Goal: Information Seeking & Learning: Learn about a topic

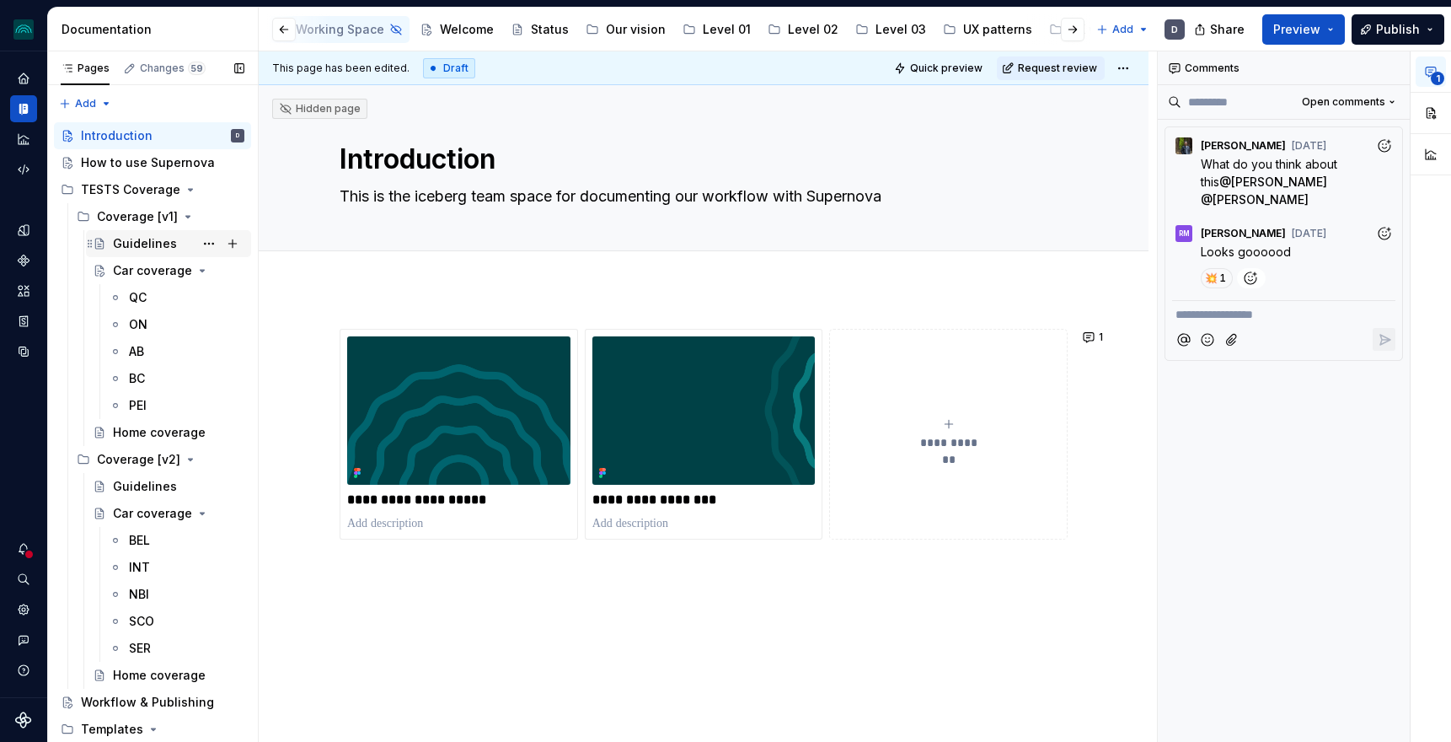
scroll to position [0, 228]
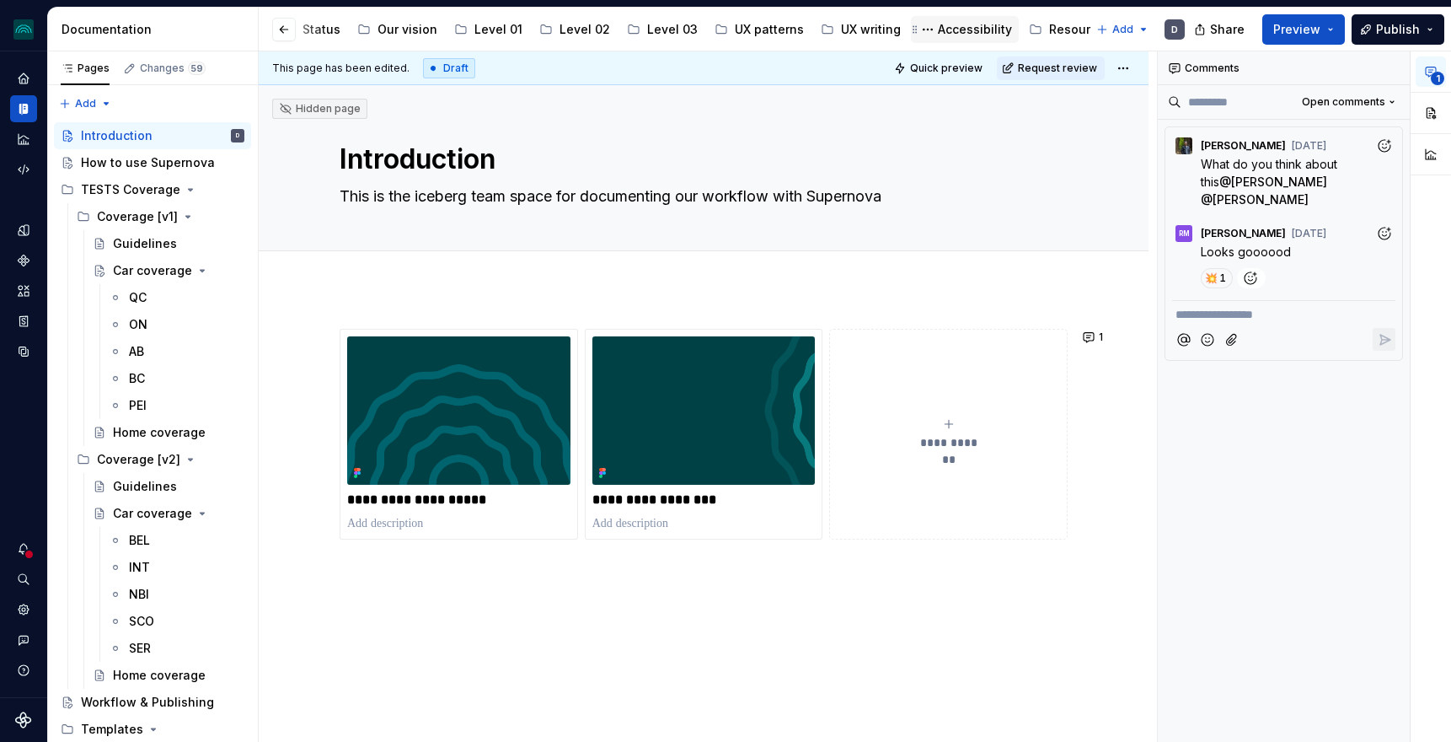
click at [938, 25] on div "Accessibility" at bounding box center [975, 29] width 74 height 17
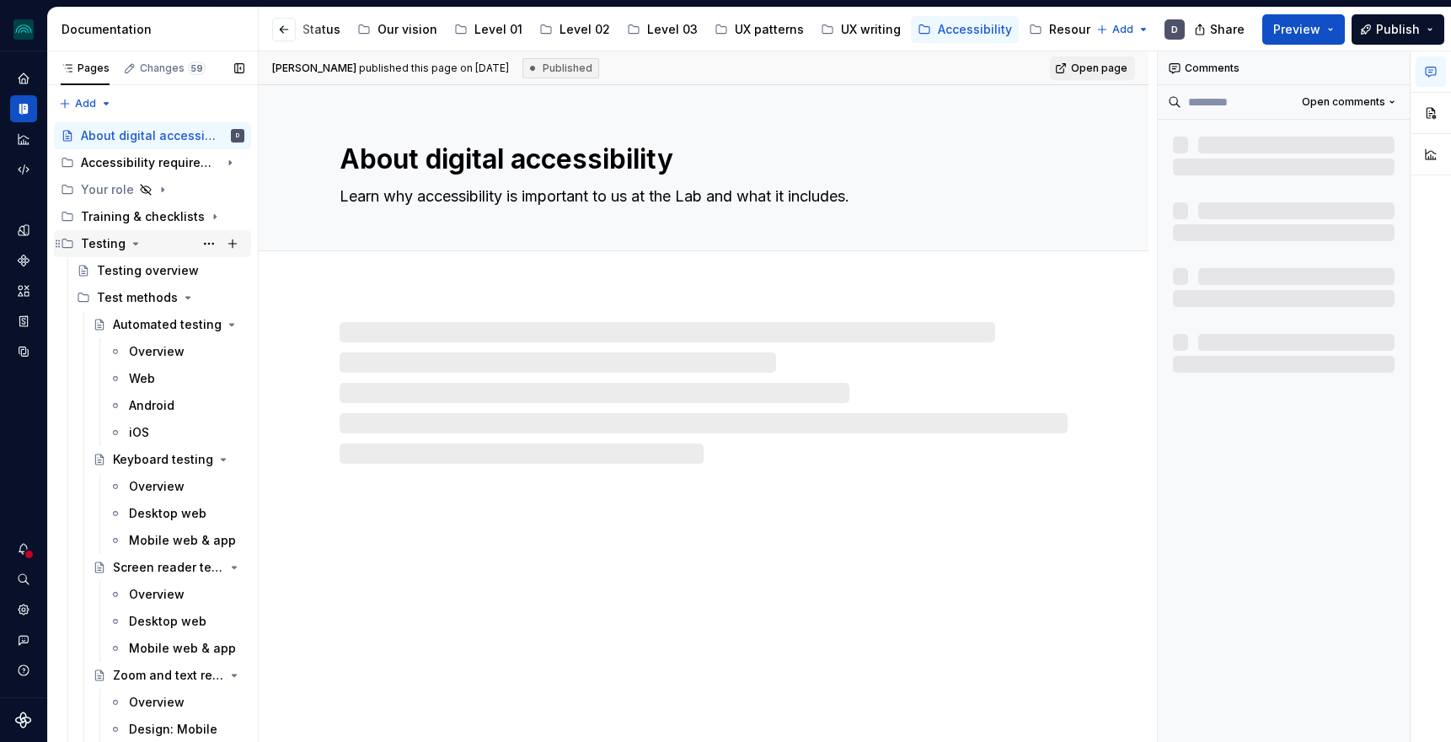
click at [129, 244] on icon "Page tree" at bounding box center [135, 243] width 13 height 13
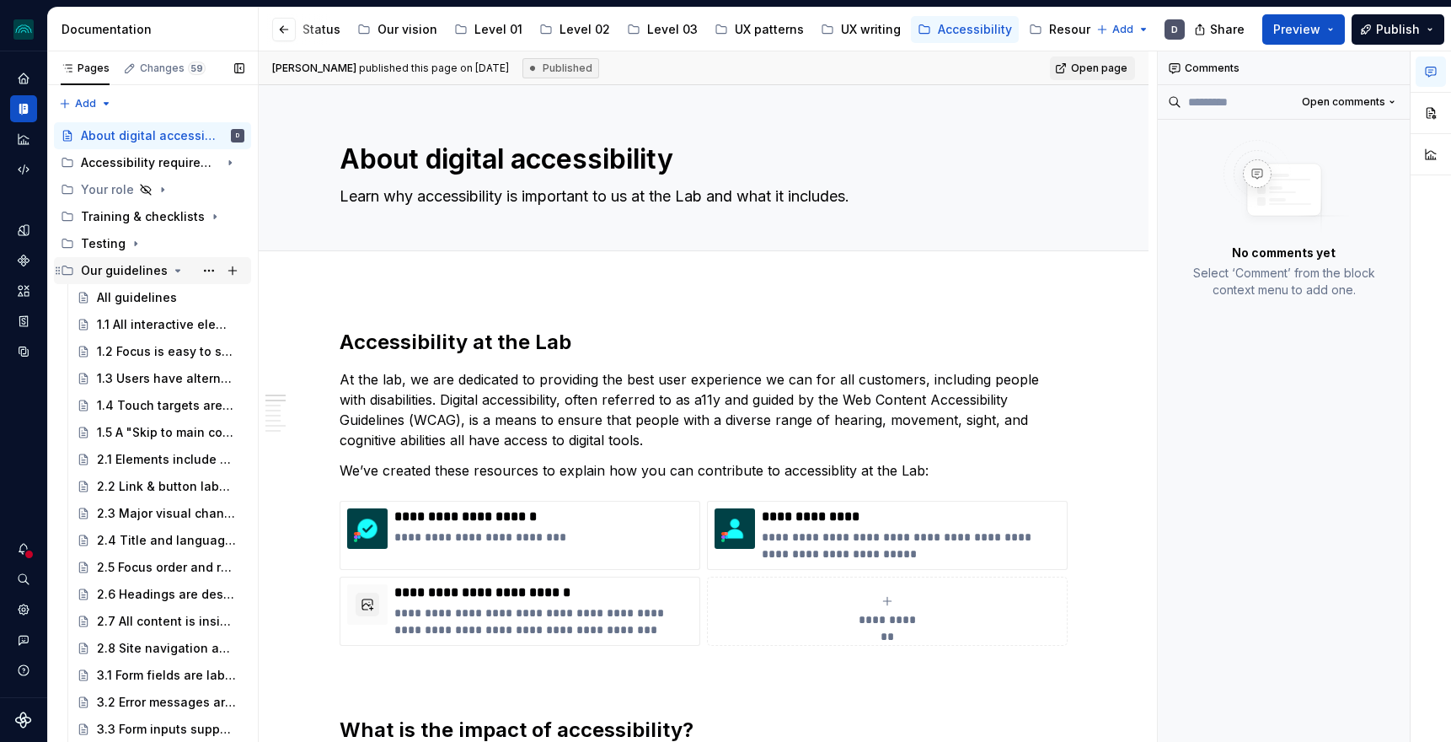
click at [173, 273] on icon "Page tree" at bounding box center [177, 270] width 13 height 13
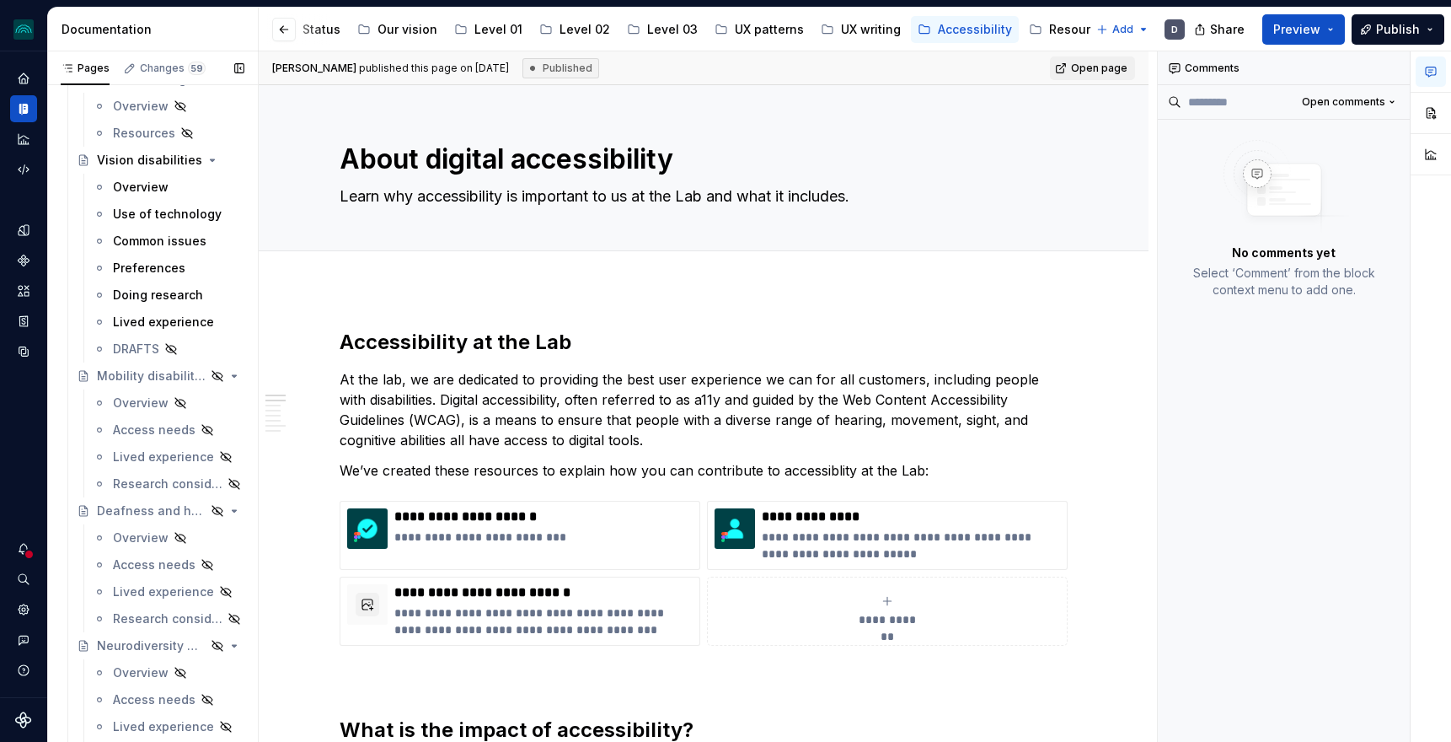
scroll to position [752, 0]
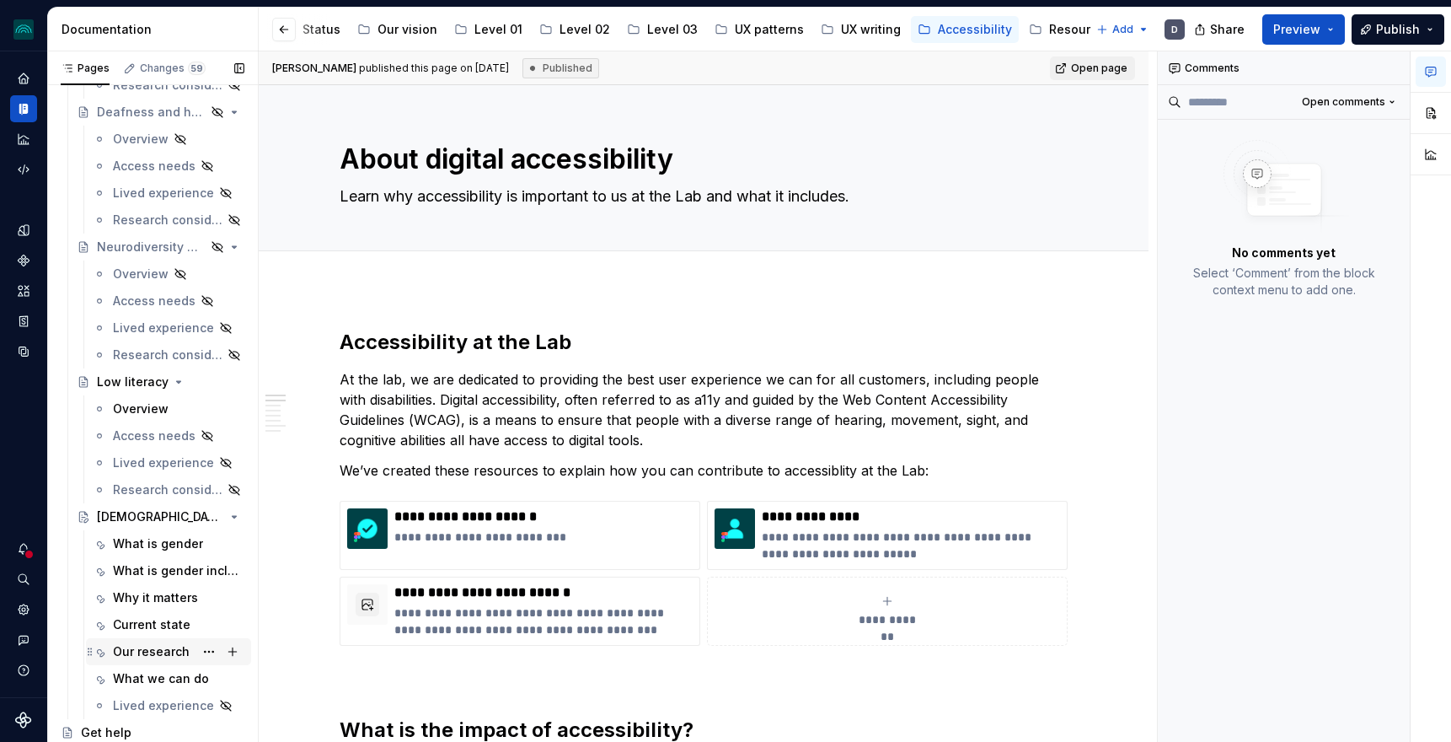
click at [131, 648] on div "Our research" at bounding box center [151, 651] width 77 height 17
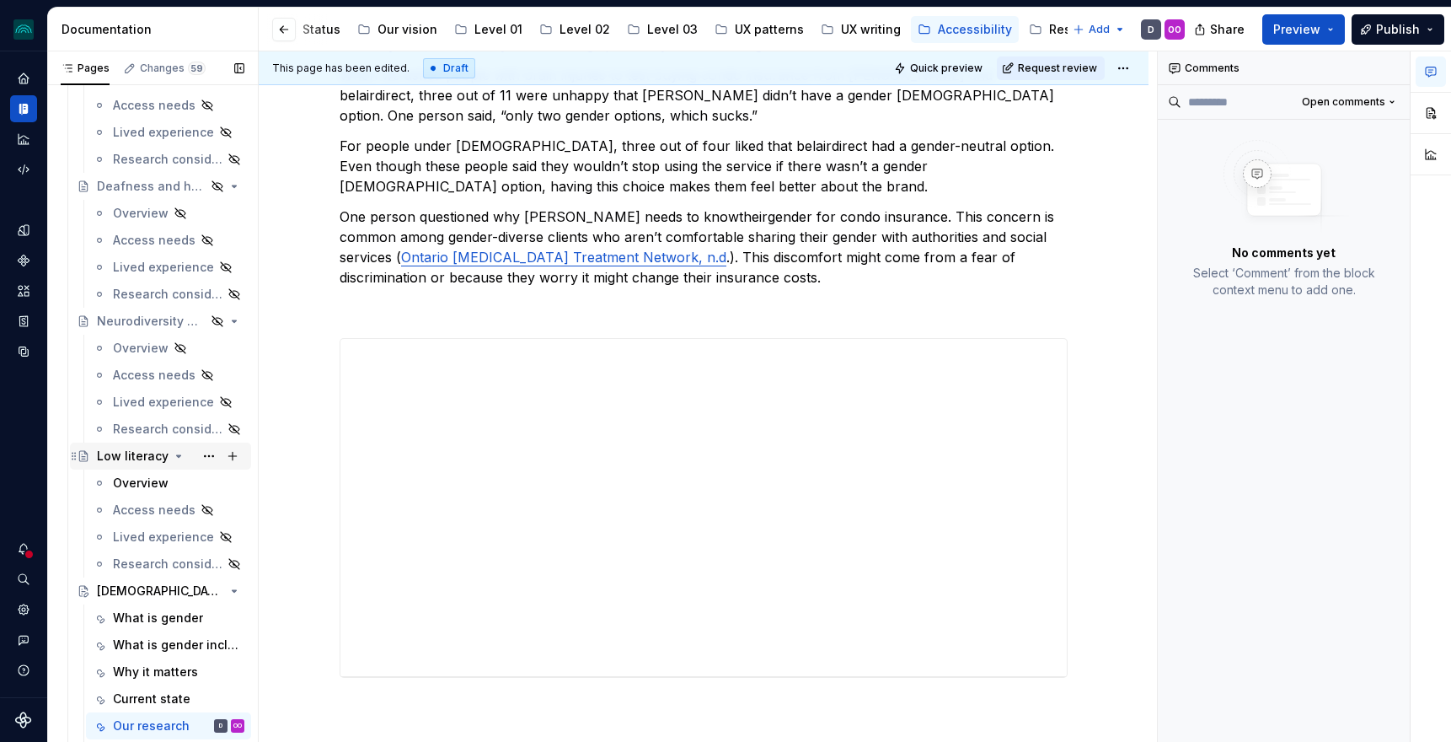
scroll to position [663, 0]
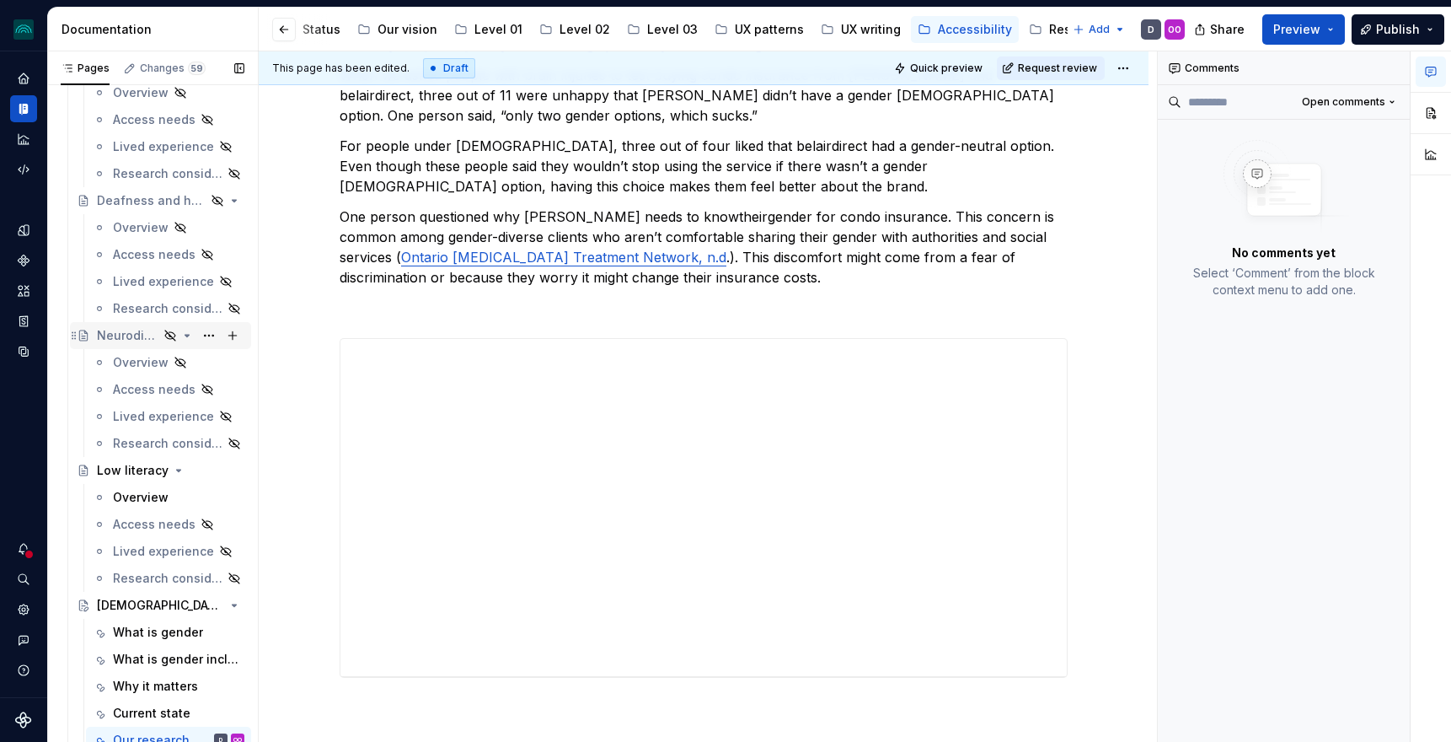
click at [139, 341] on div "Neurodiversity & cognitive disabilities" at bounding box center [128, 335] width 62 height 17
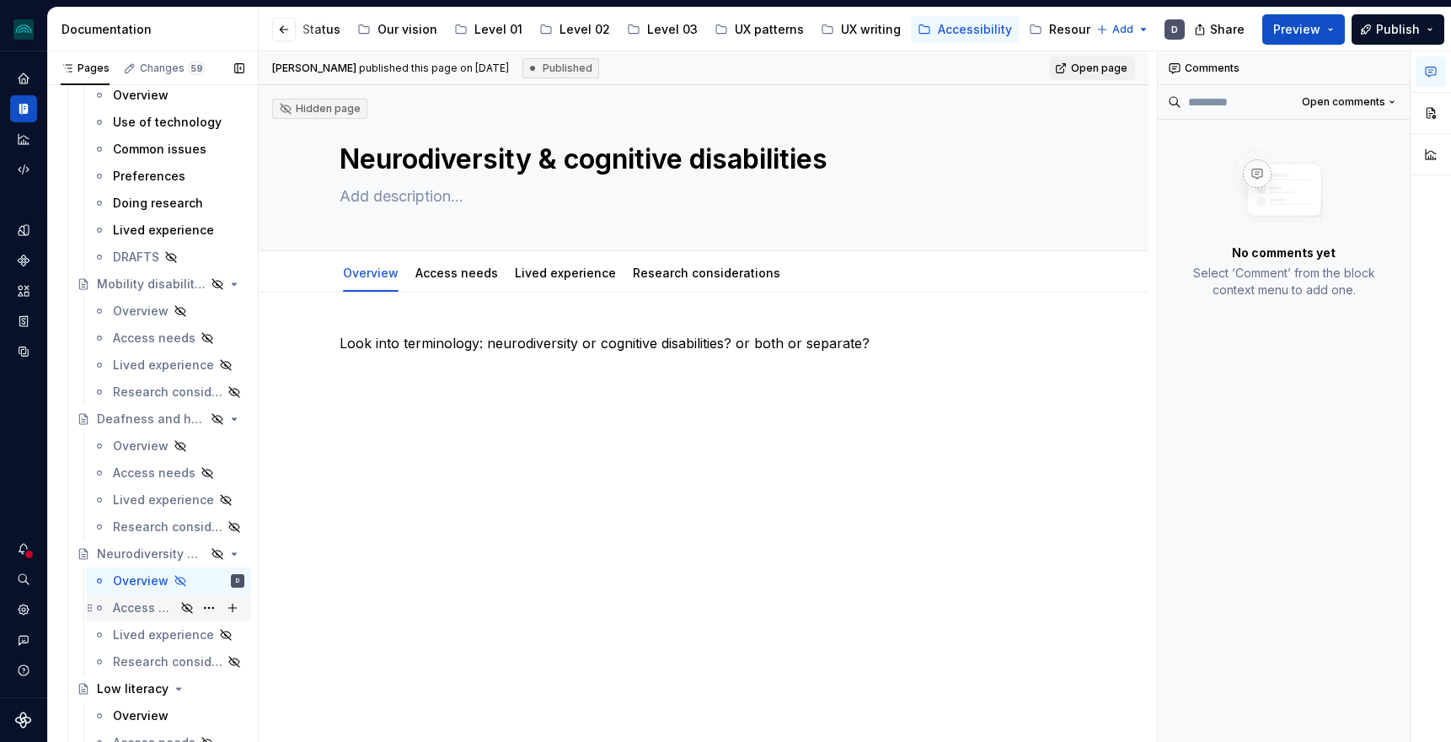
scroll to position [412, 0]
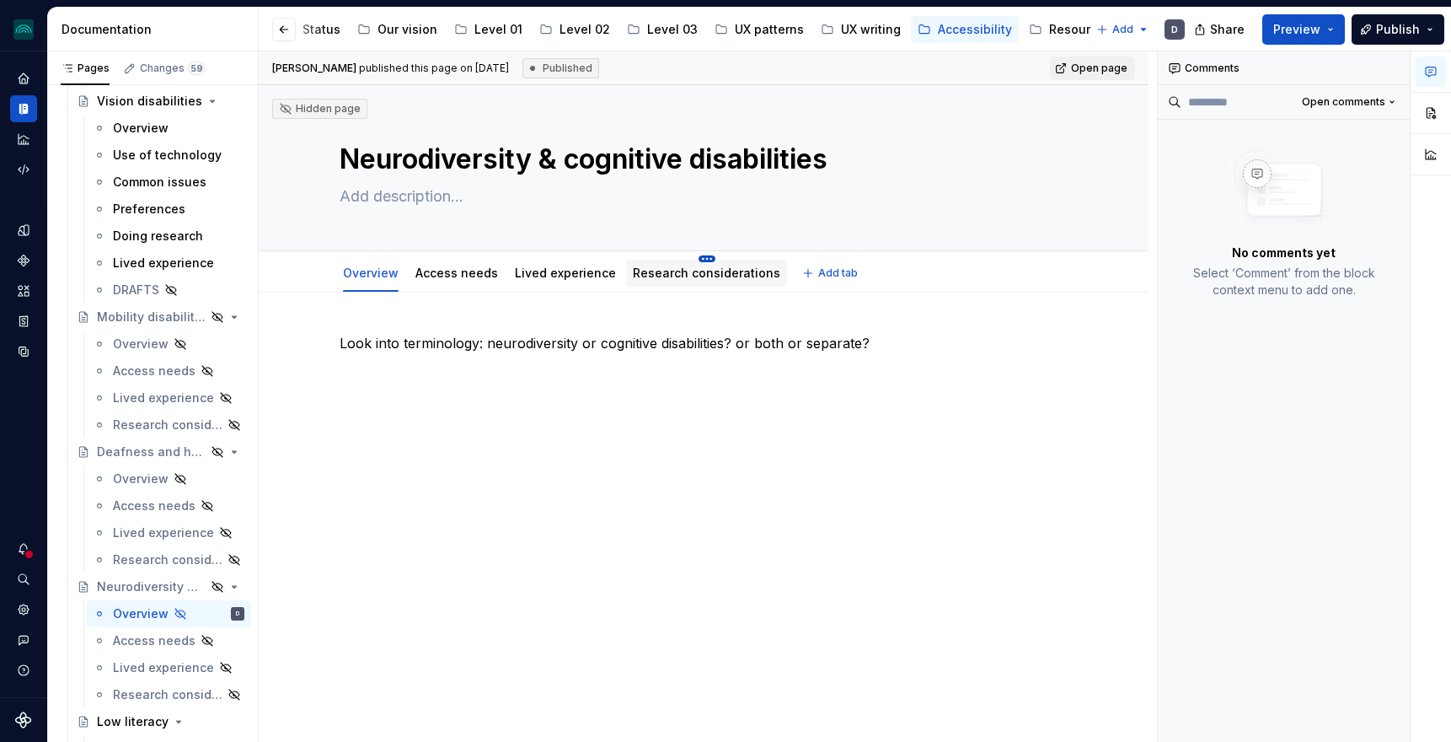
click at [693, 256] on html "iceberg D Design system data Documentation Accessibility guide for tree Page tr…" at bounding box center [725, 371] width 1451 height 742
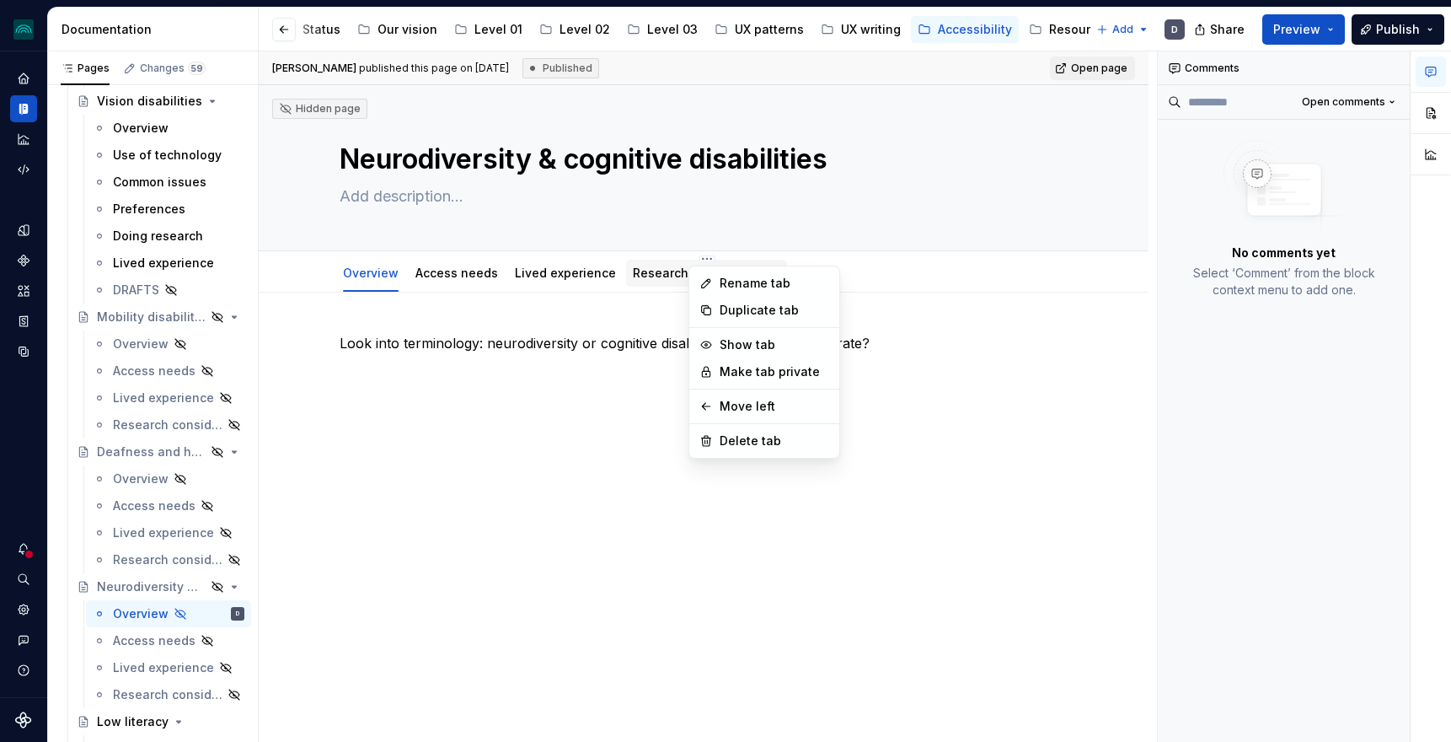
type textarea "*"
click at [694, 259] on html "iceberg D Design system data Documentation Accessibility guide for tree Page tr…" at bounding box center [725, 371] width 1451 height 742
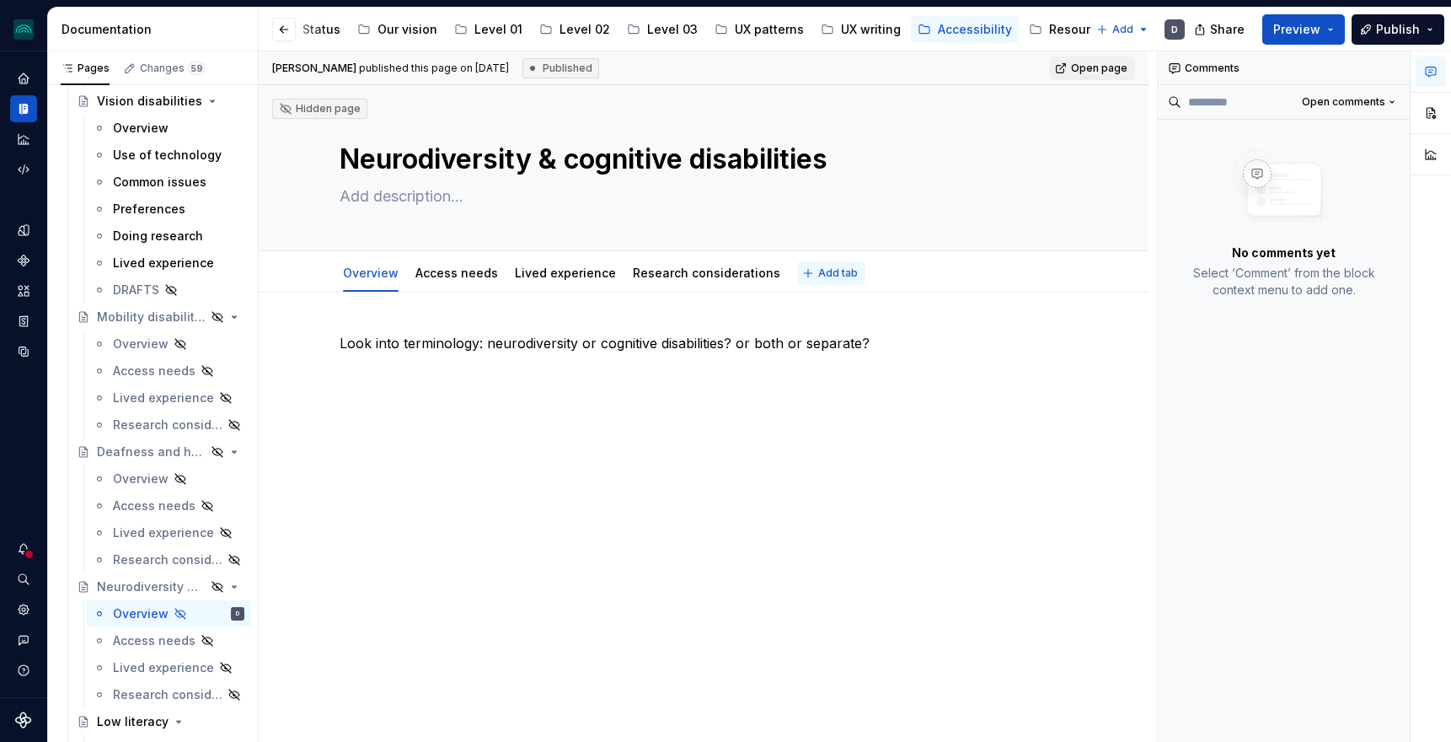
click at [818, 266] on span "Add tab" at bounding box center [838, 272] width 40 height 13
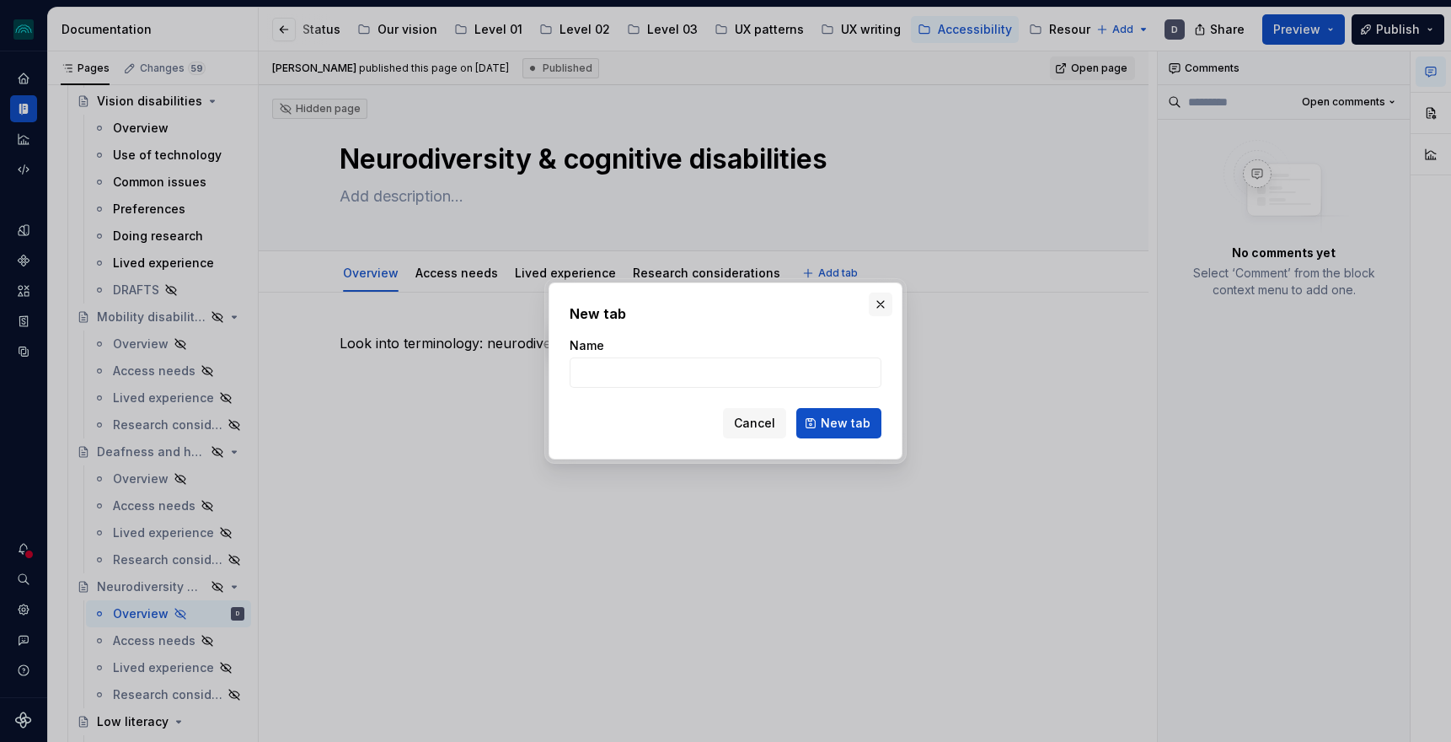
click at [878, 301] on button "button" at bounding box center [881, 304] width 24 height 24
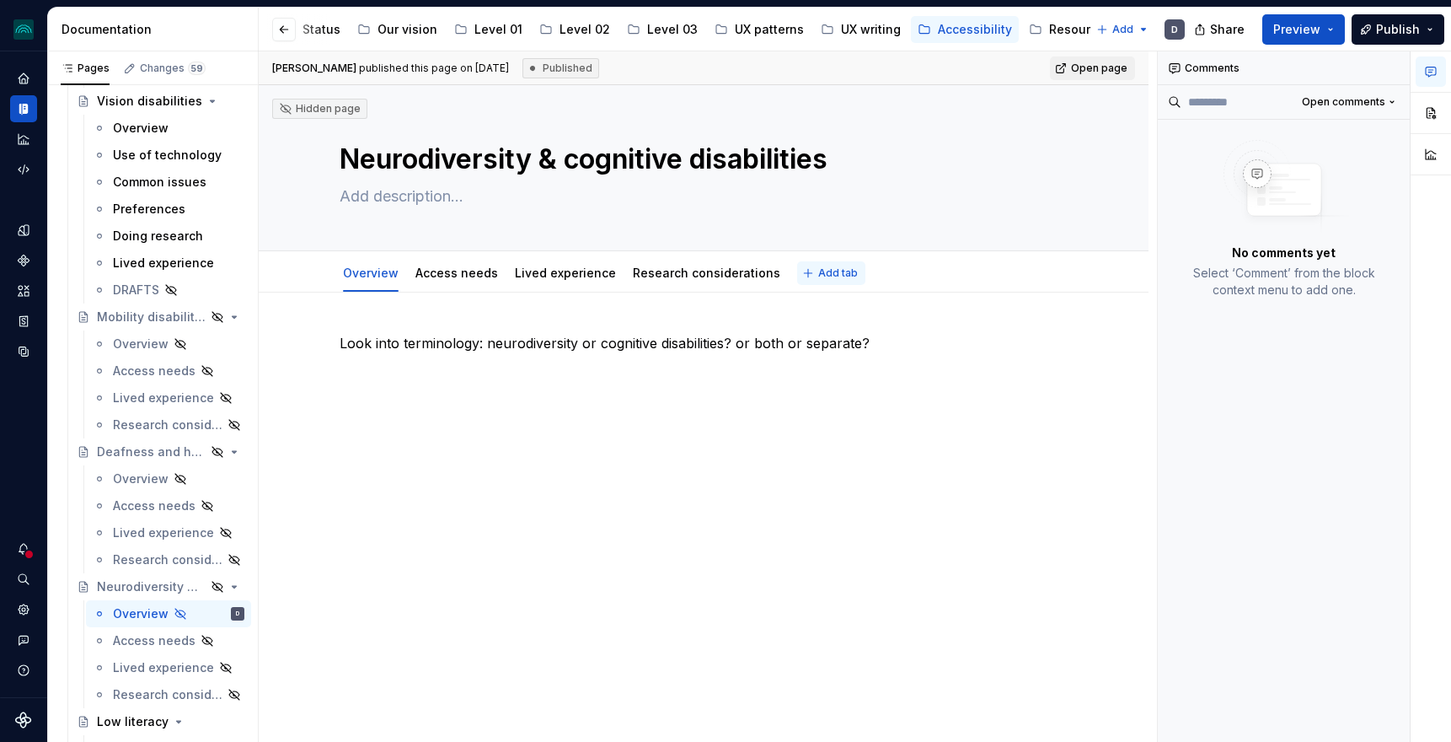
click at [828, 274] on span "Add tab" at bounding box center [838, 272] width 40 height 13
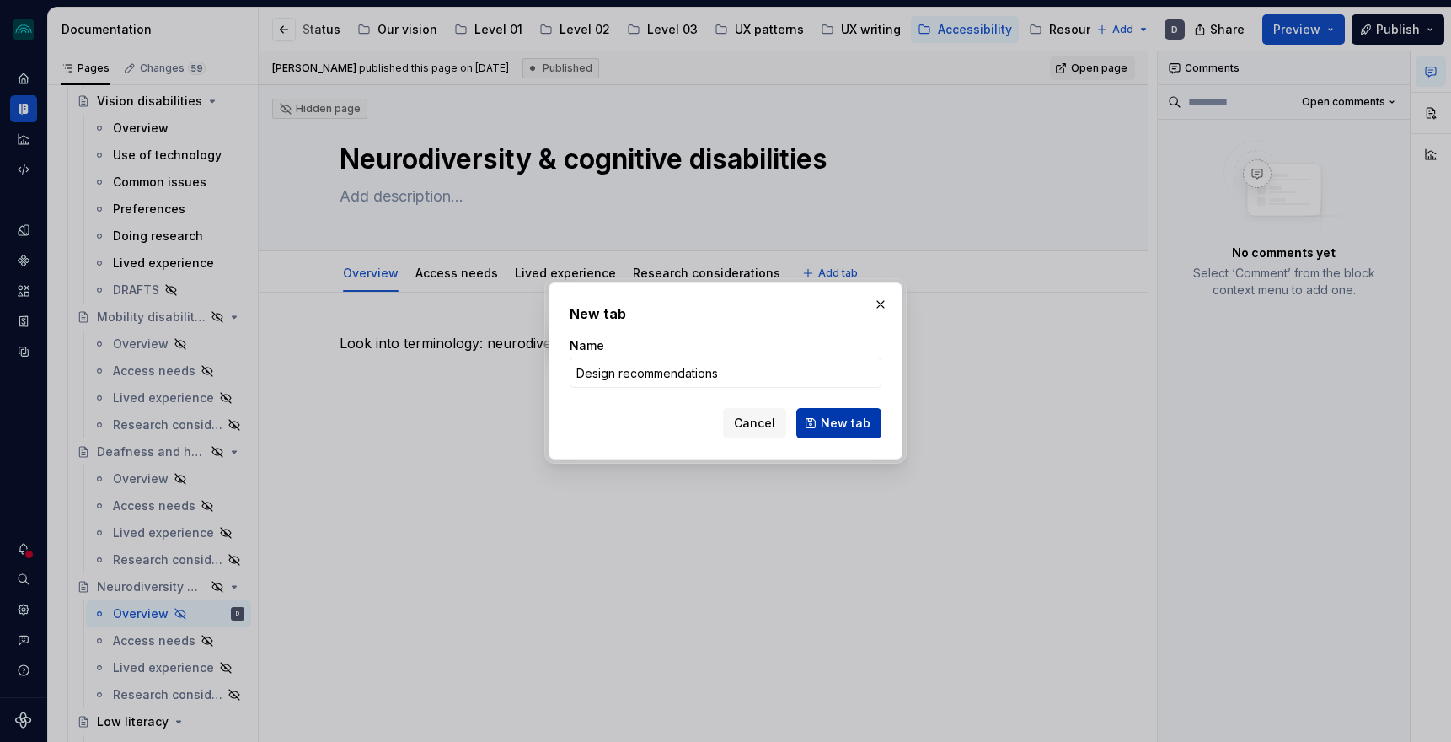
type input "Design recommendations"
click at [849, 425] on span "New tab" at bounding box center [846, 423] width 50 height 17
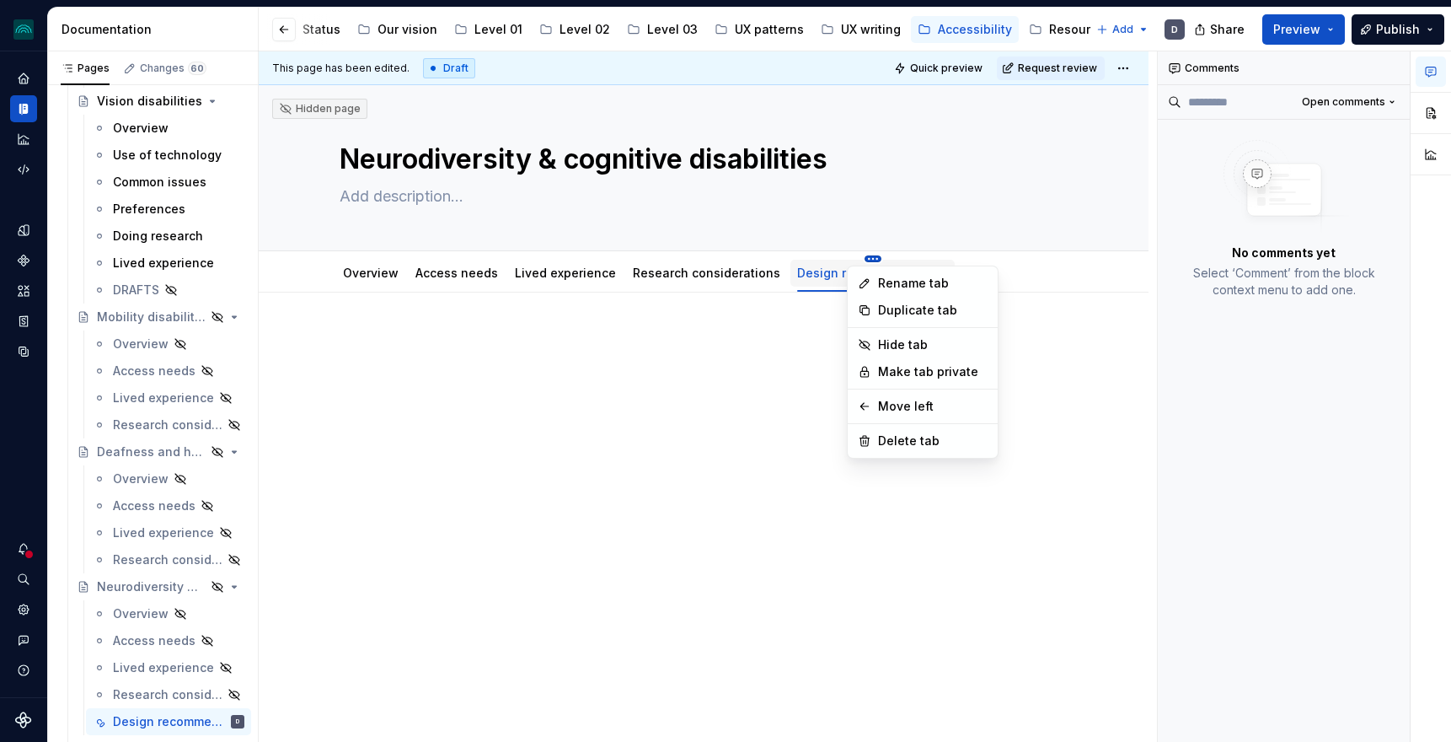
click at [536, 260] on html "iceberg D Design system data Documentation Accessibility guide for tree Page tr…" at bounding box center [725, 371] width 1451 height 742
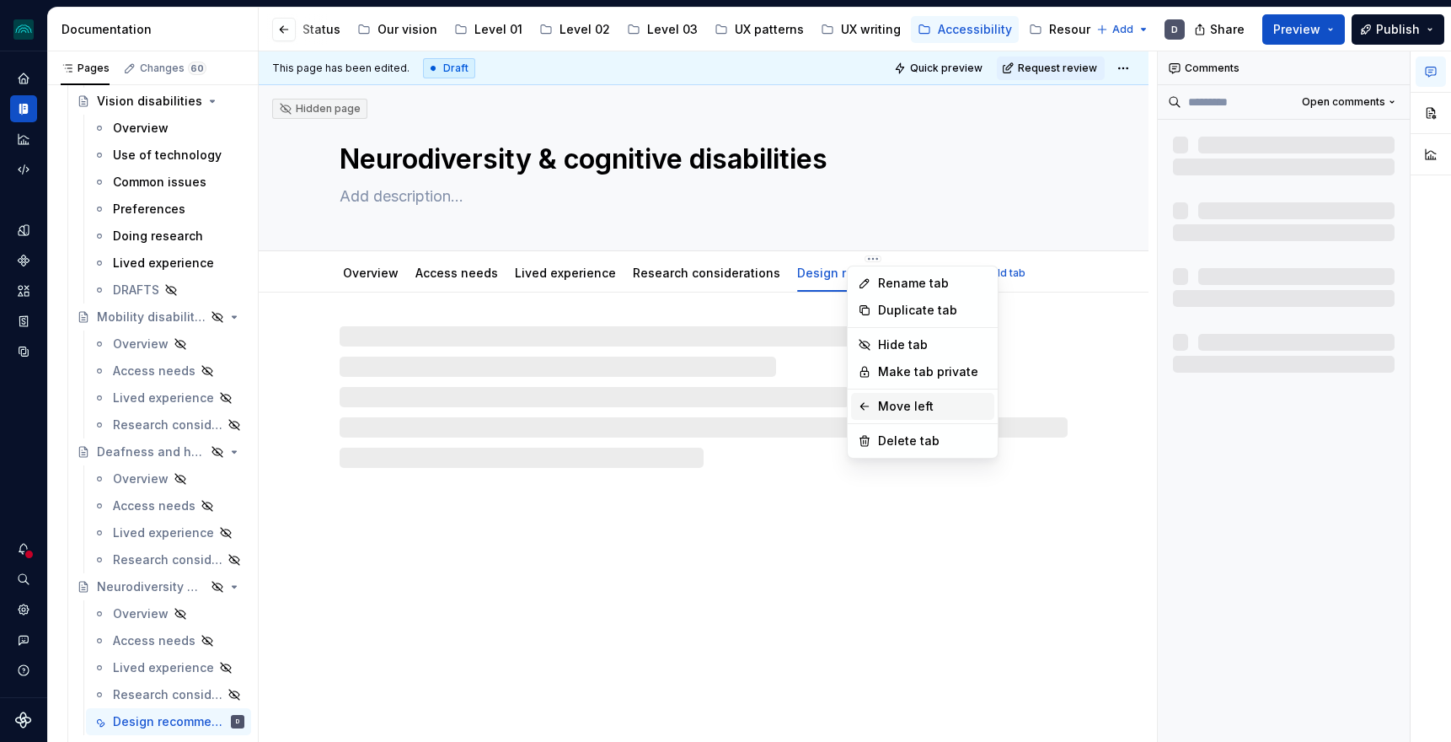
click at [908, 402] on div "Move left" at bounding box center [933, 406] width 110 height 17
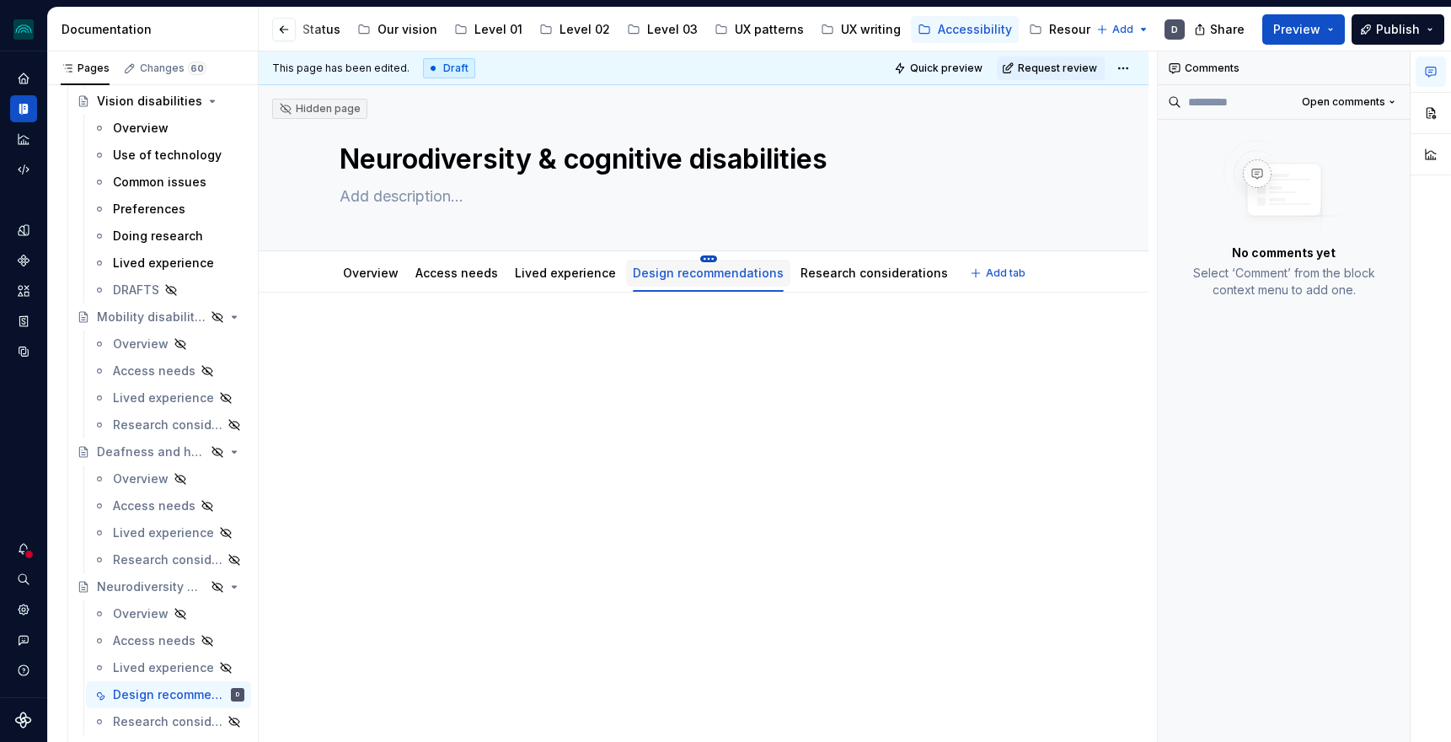
click at [698, 256] on html "iceberg D Design system data Documentation Accessibility guide for tree Page tr…" at bounding box center [725, 371] width 1451 height 742
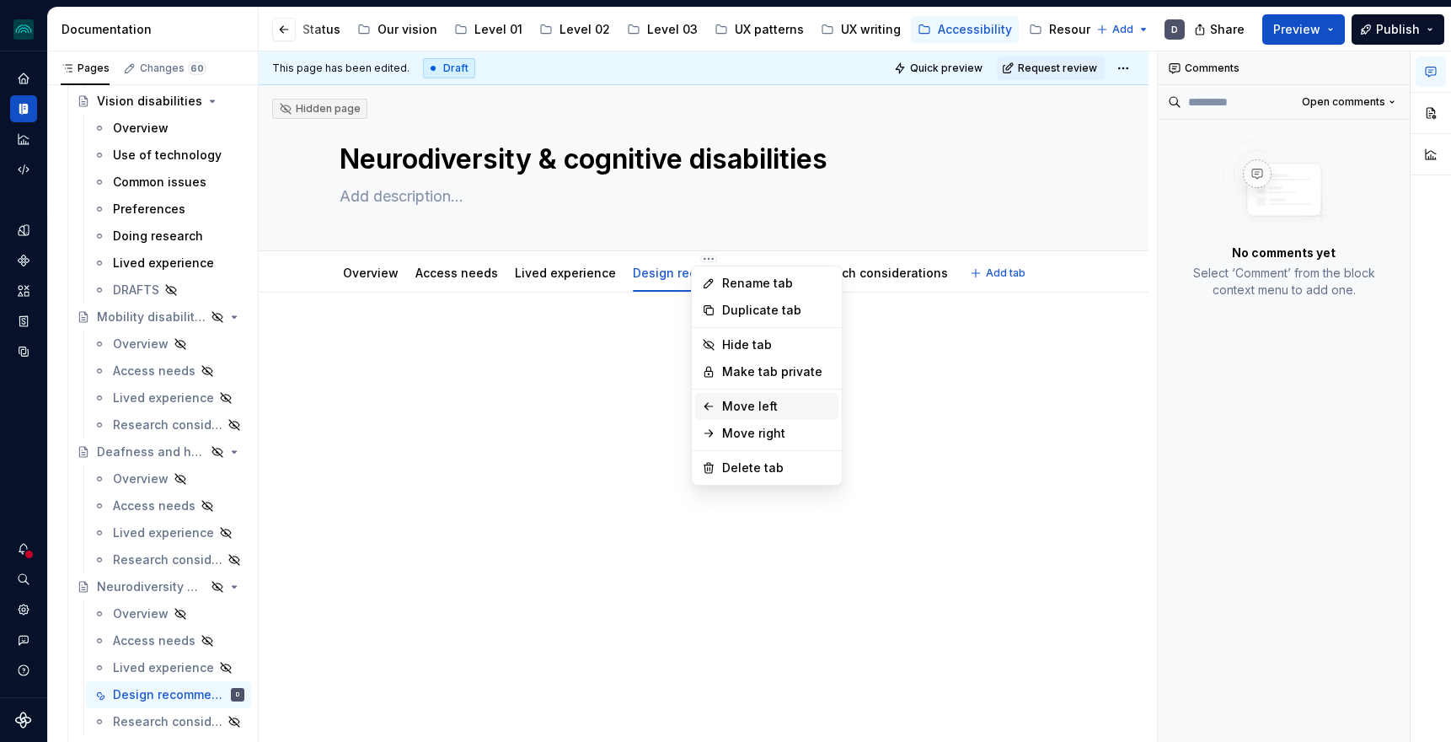
click at [756, 406] on div "Move left" at bounding box center [777, 406] width 110 height 17
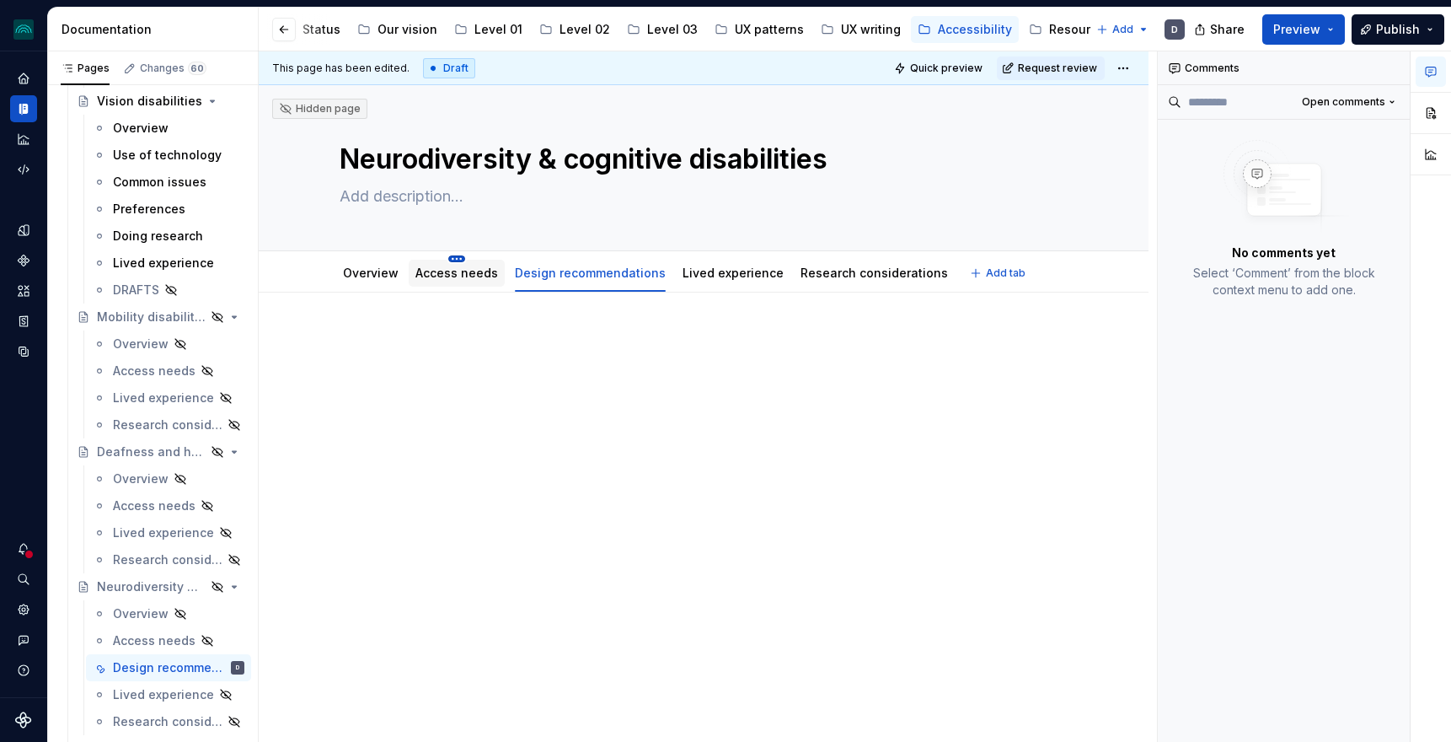
click at [458, 257] on html "iceberg D Design system data Documentation Accessibility guide for tree Page tr…" at bounding box center [725, 371] width 1451 height 742
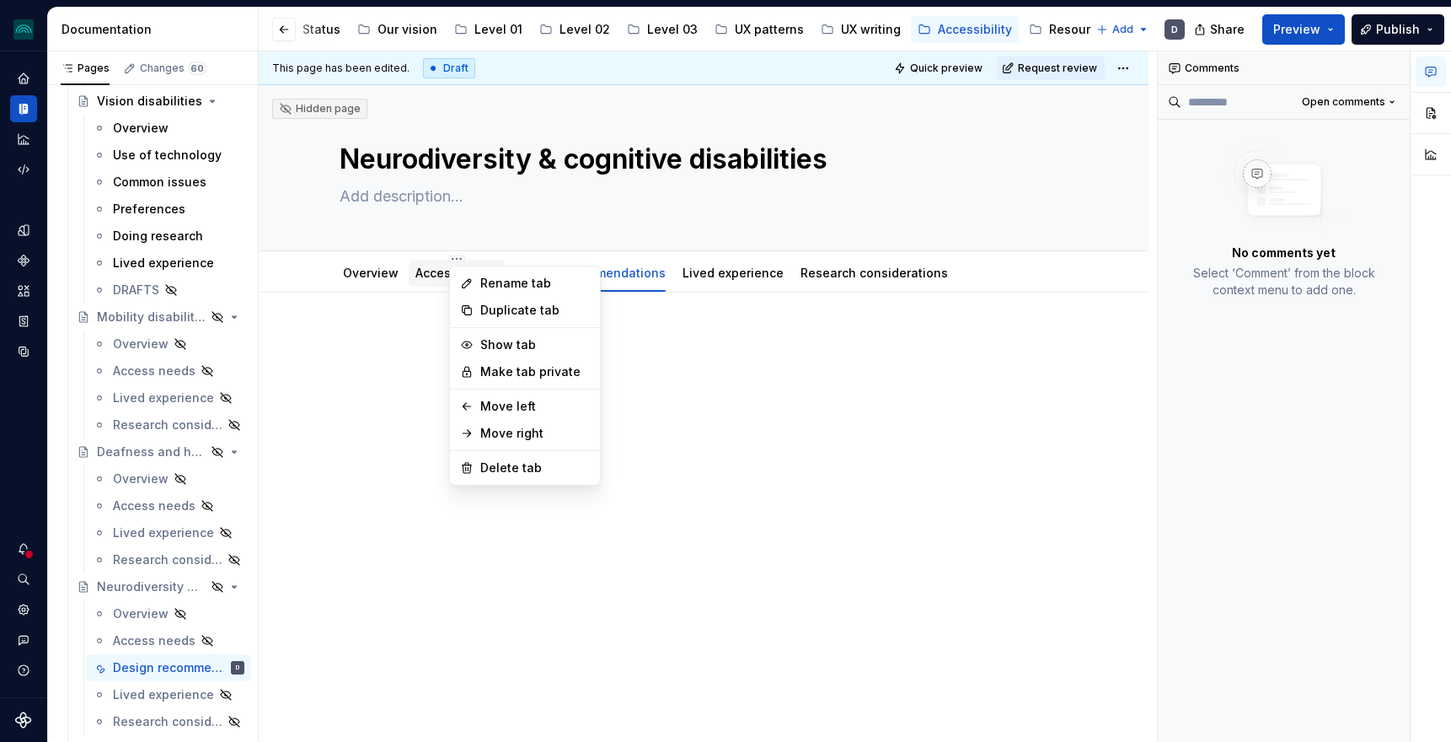
click at [429, 274] on html "iceberg D Design system data Documentation Accessibility guide for tree Page tr…" at bounding box center [725, 371] width 1451 height 742
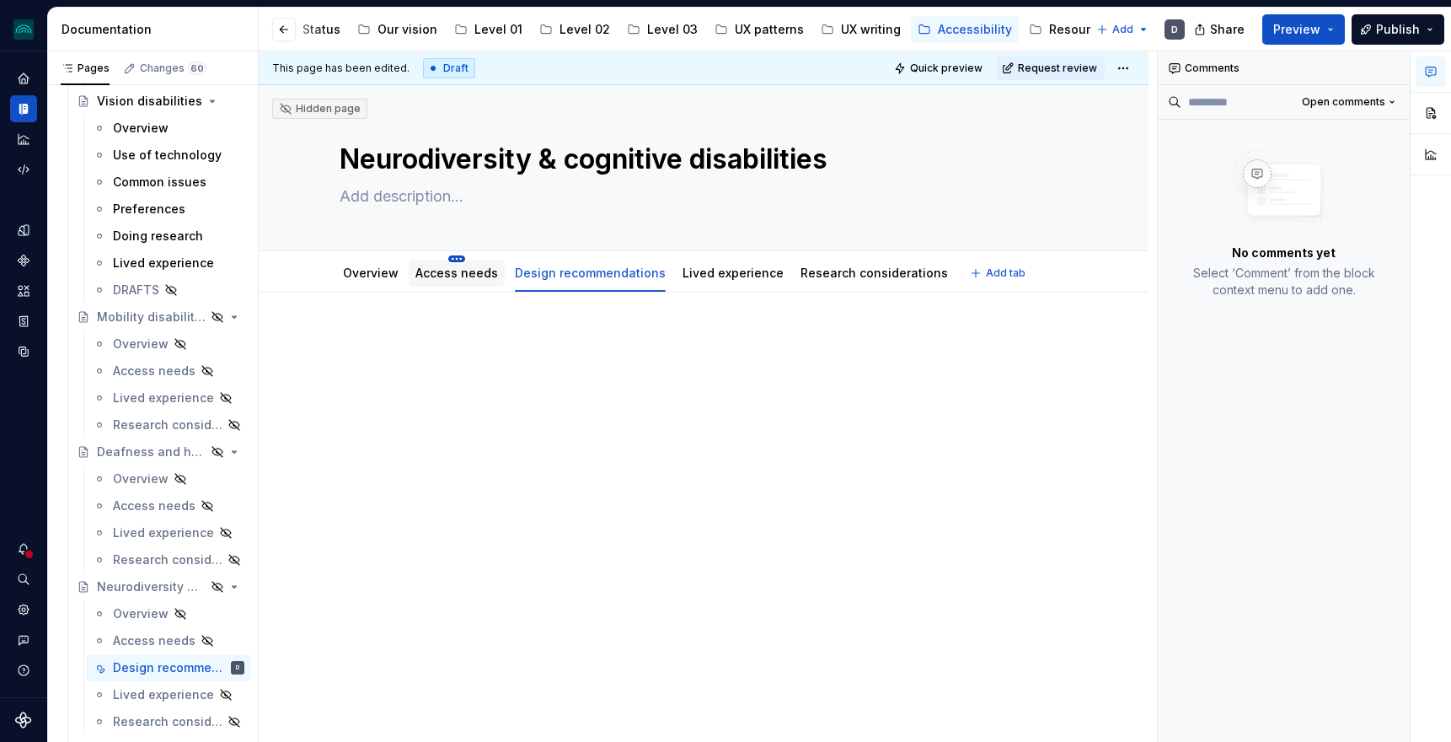
click at [459, 257] on html "iceberg D Design system data Documentation Accessibility guide for tree Page tr…" at bounding box center [725, 371] width 1451 height 742
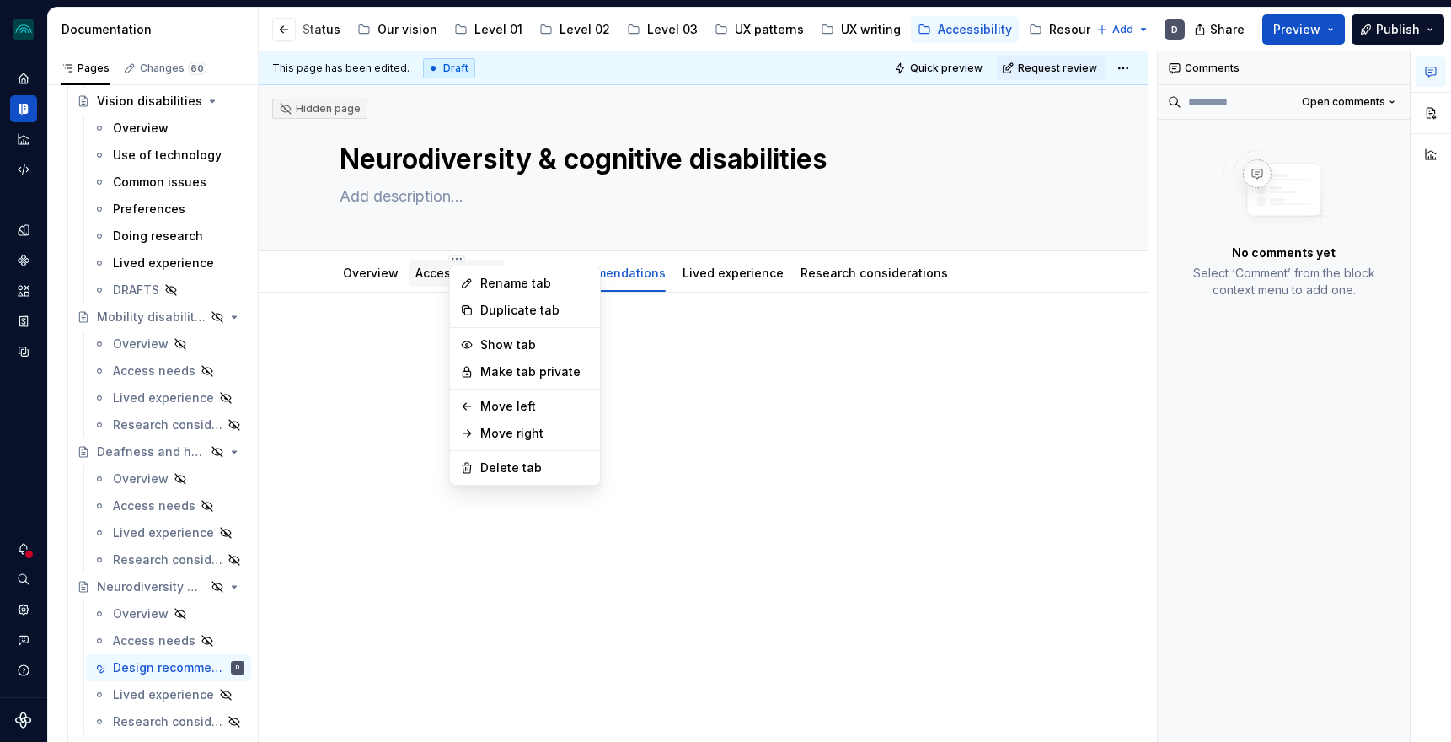
click at [429, 277] on html "iceberg D Design system data Documentation Accessibility guide for tree Page tr…" at bounding box center [725, 371] width 1451 height 742
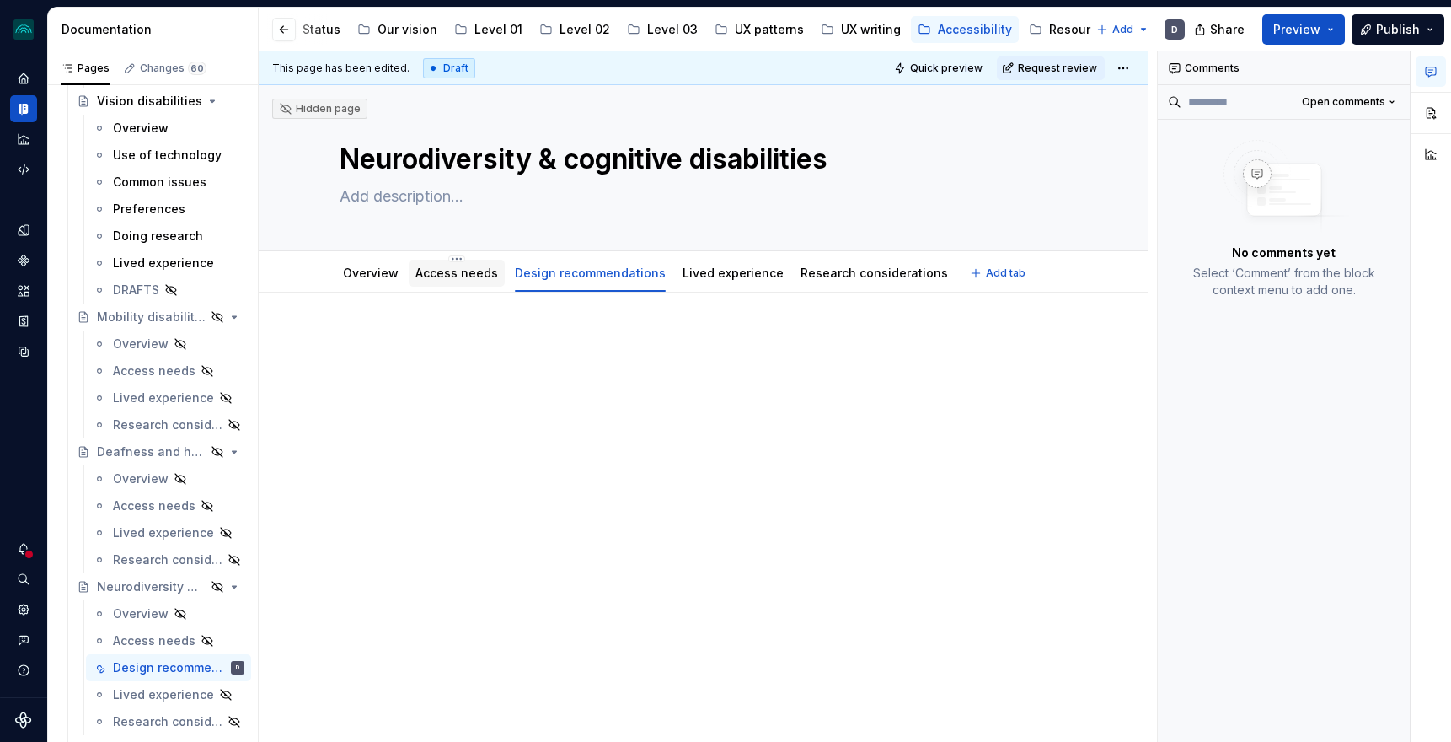
click at [445, 277] on link "Access needs" at bounding box center [456, 272] width 83 height 14
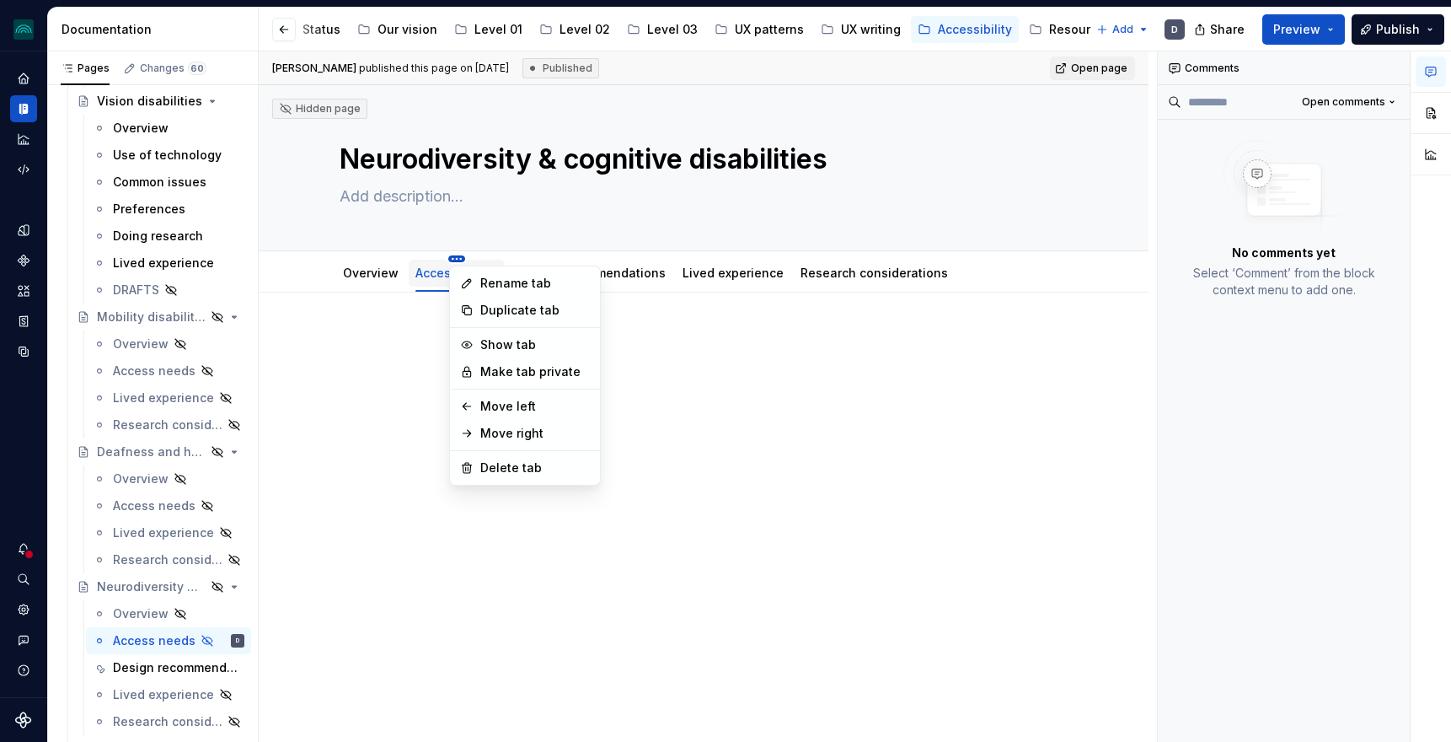
click at [458, 257] on html "iceberg D Design system data Documentation Accessibility guide for tree Page tr…" at bounding box center [725, 371] width 1451 height 742
click at [506, 281] on div "Rename tab" at bounding box center [535, 283] width 110 height 17
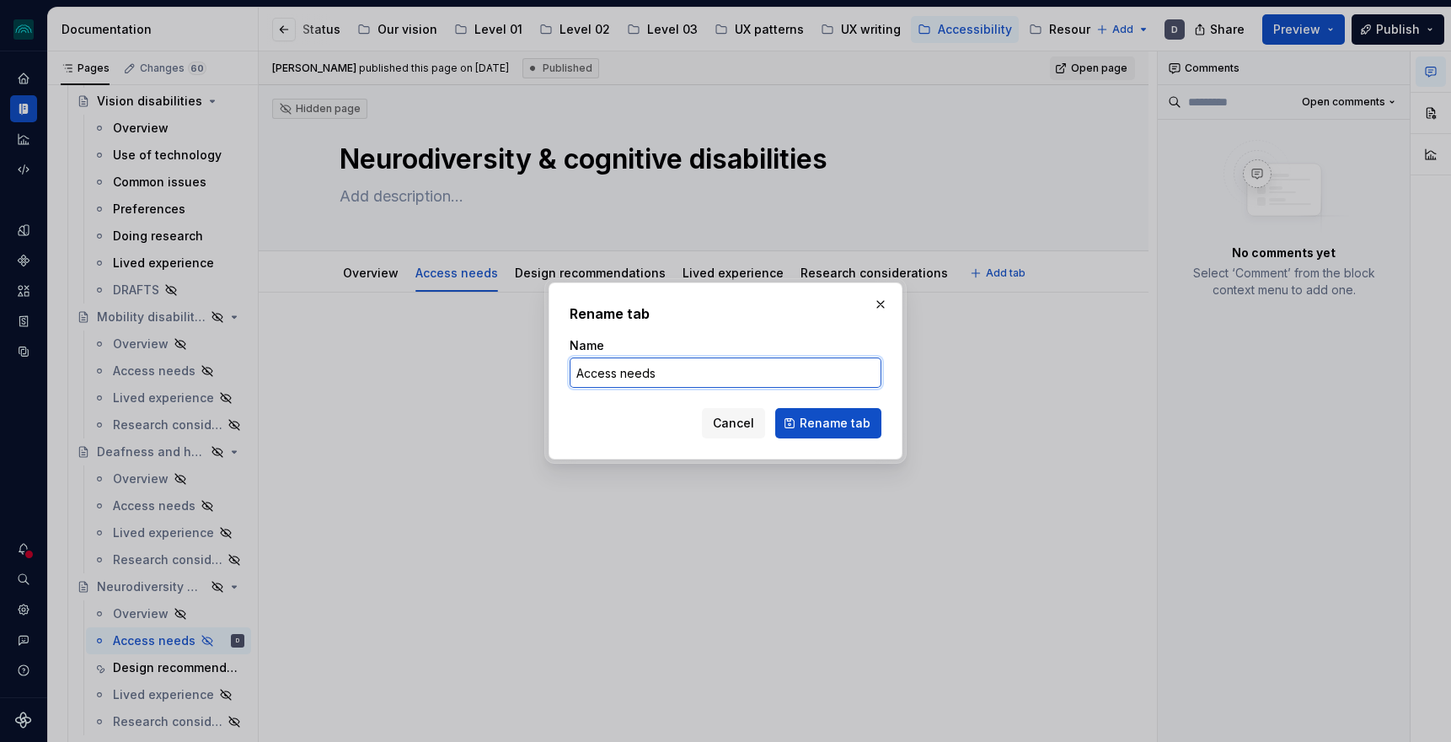
click at [615, 379] on input "Access needs" at bounding box center [726, 372] width 312 height 30
type textarea "*"
click at [720, 373] on input "Use of technology & services" at bounding box center [726, 372] width 312 height 30
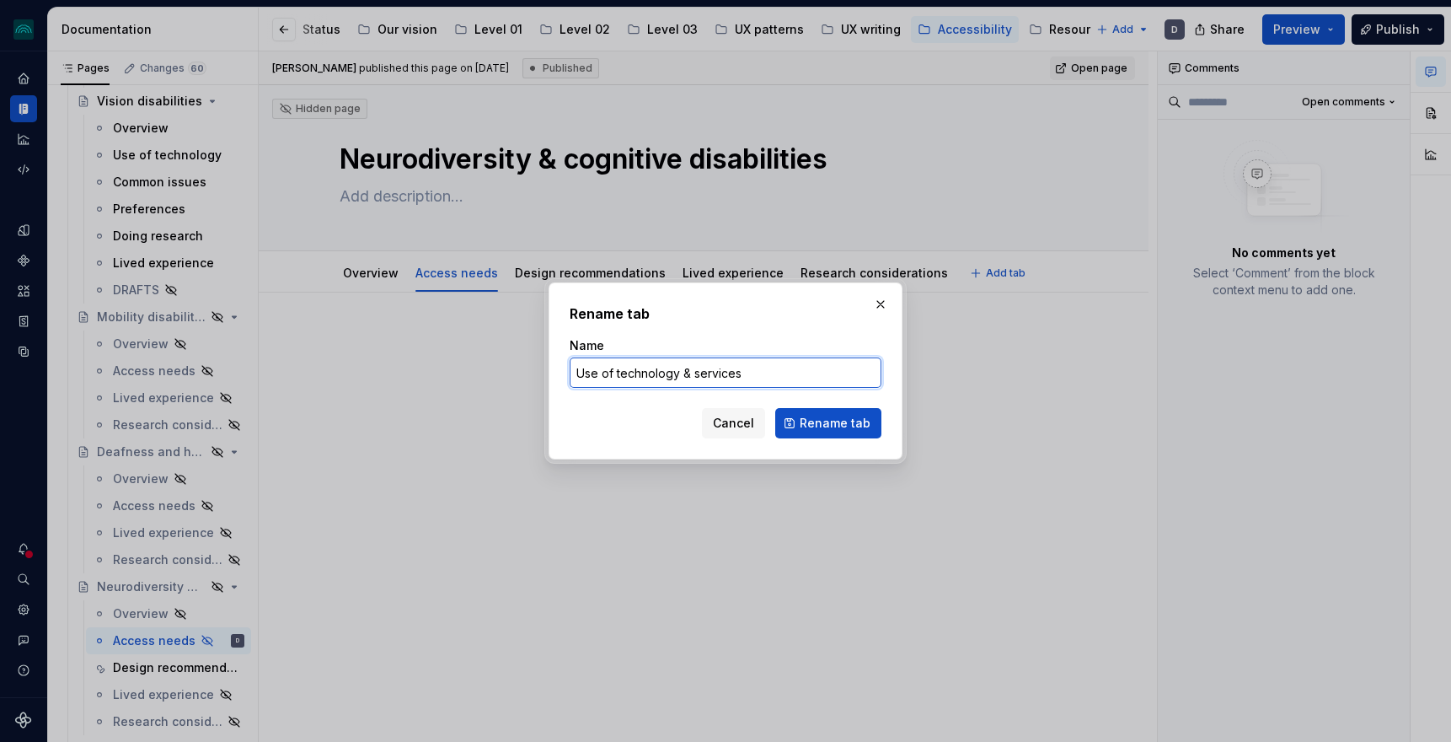
click at [720, 373] on input "Use of technology & services" at bounding box center [726, 372] width 312 height 30
type input "Use of technology"
click at [830, 430] on span "Rename tab" at bounding box center [835, 423] width 71 height 17
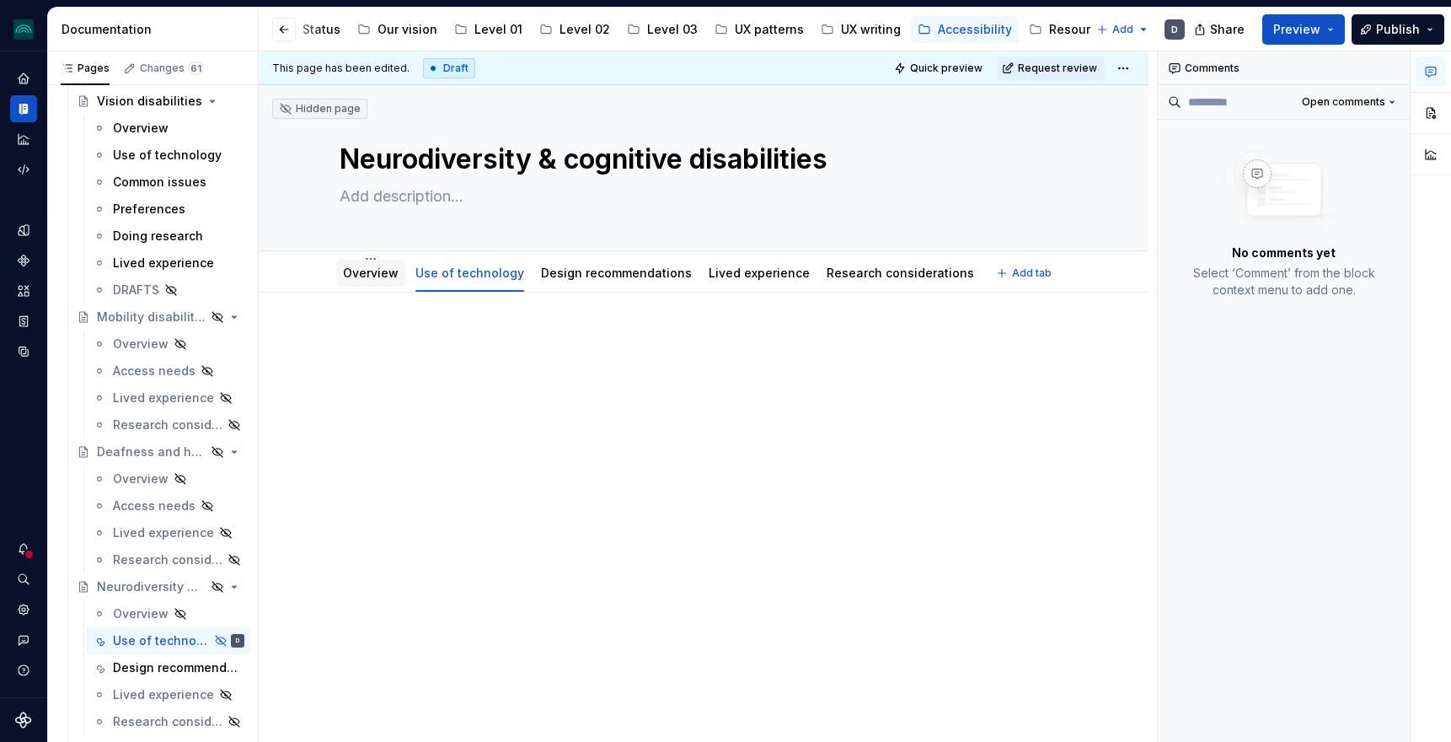
click at [351, 275] on link "Overview" at bounding box center [371, 272] width 56 height 14
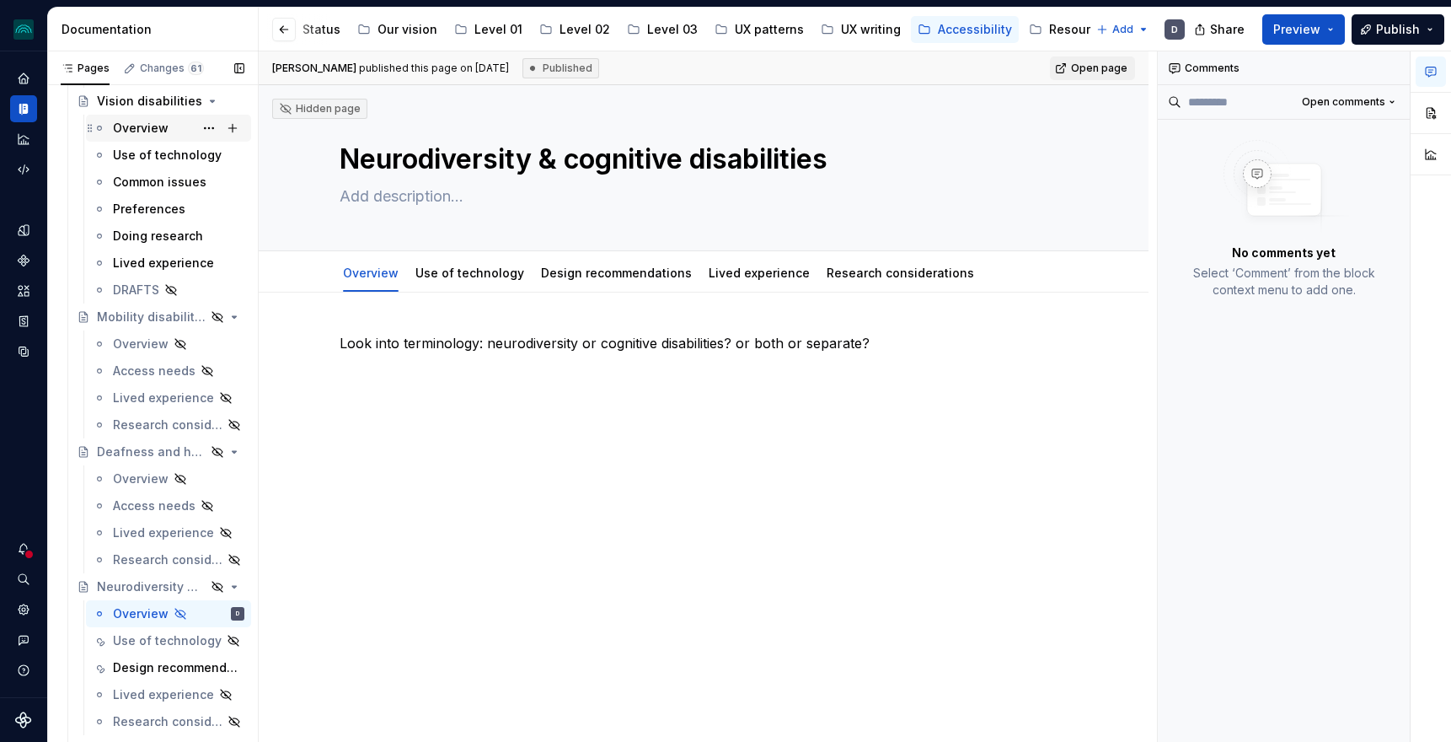
click at [153, 123] on div "Overview" at bounding box center [141, 128] width 56 height 17
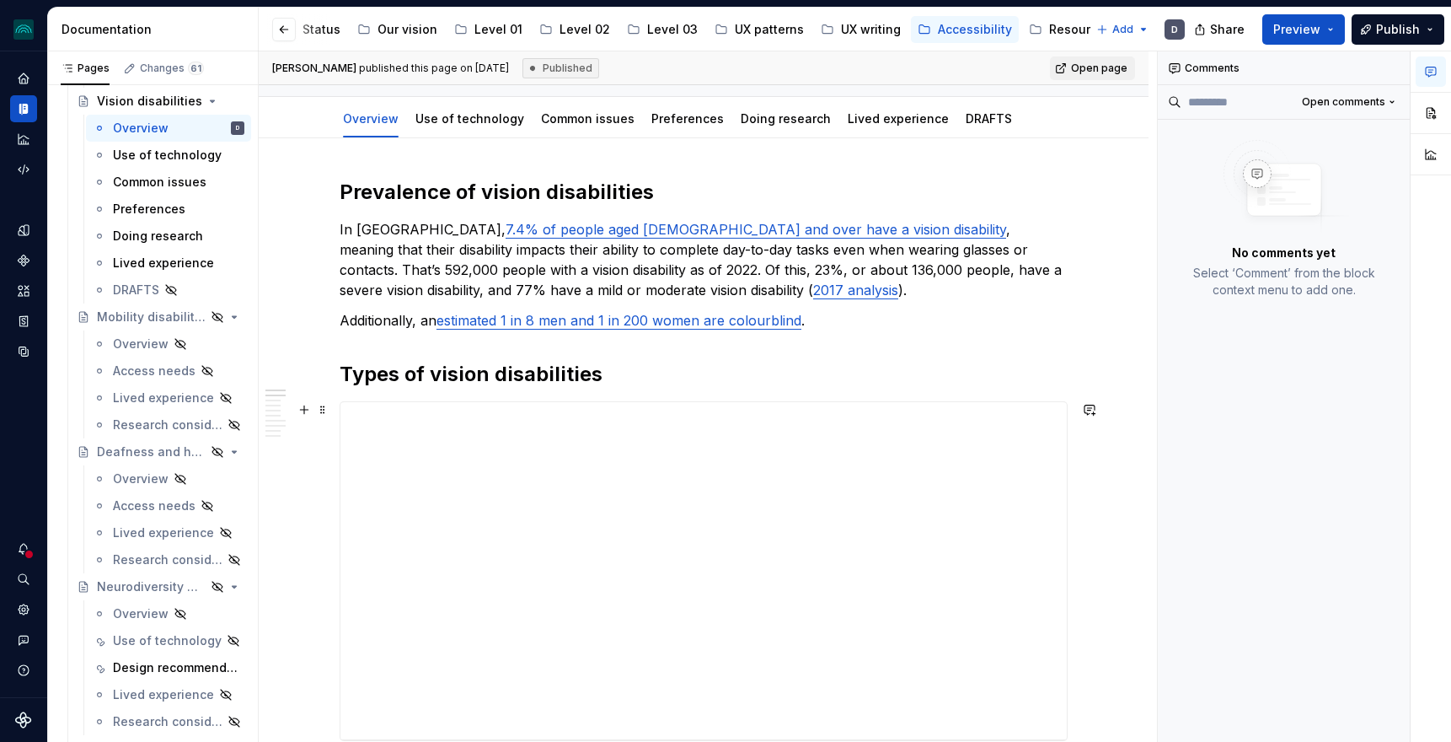
scroll to position [140, 0]
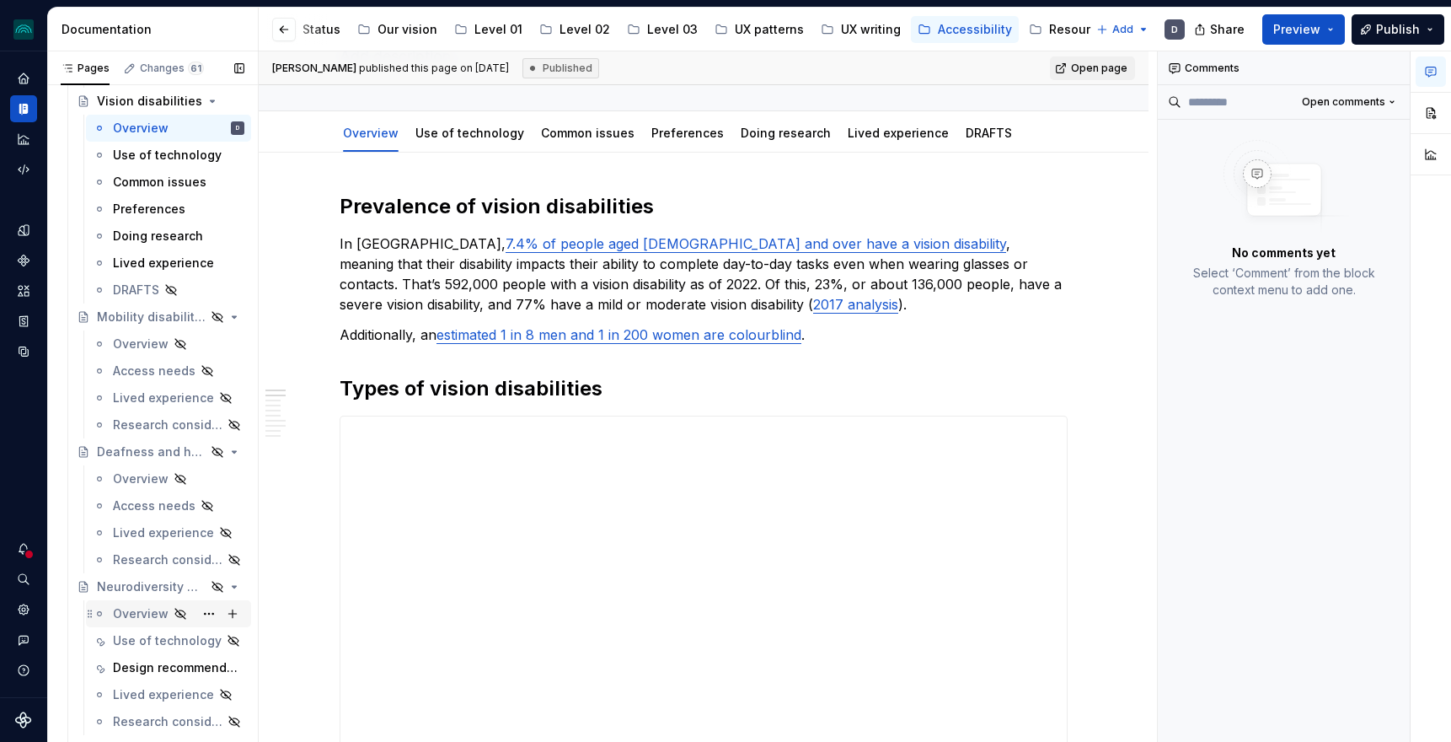
click at [141, 613] on div "Overview" at bounding box center [141, 613] width 56 height 17
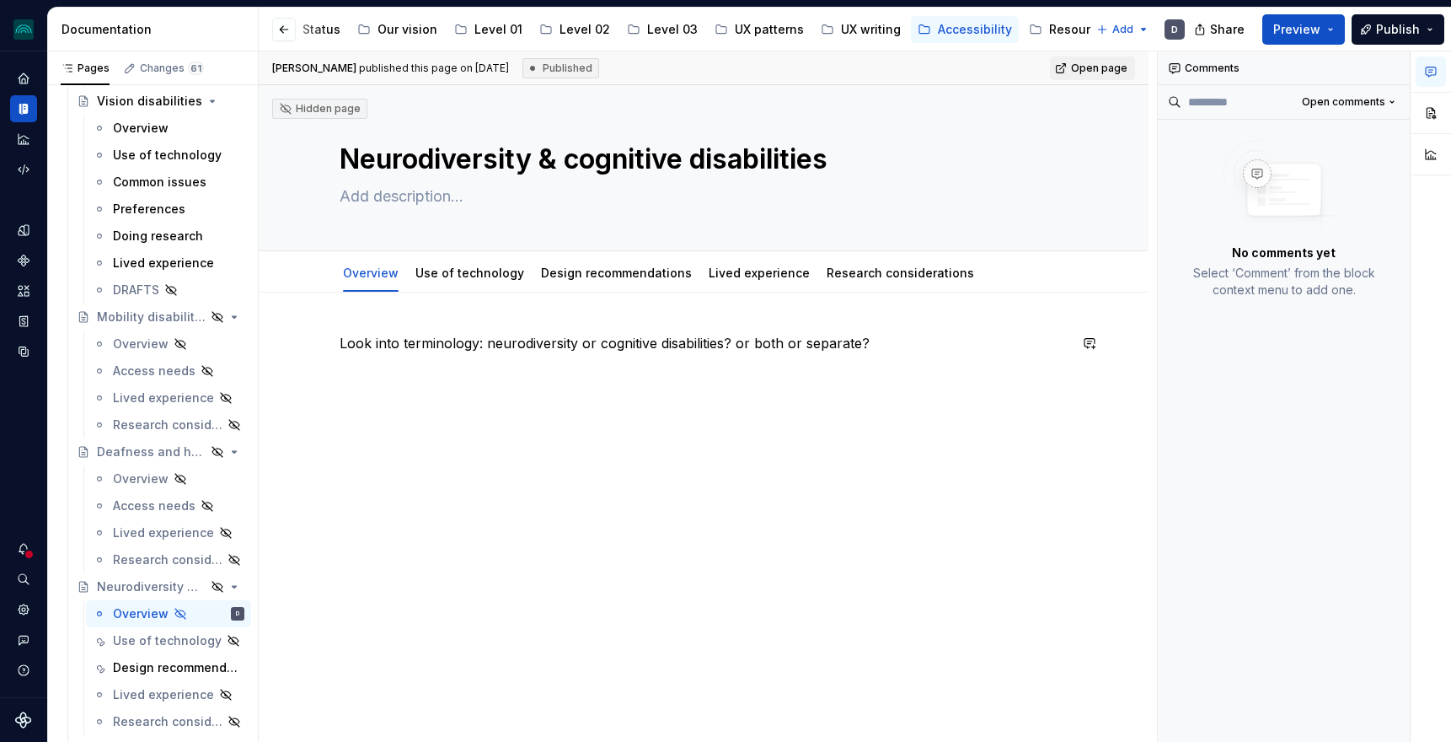
click at [433, 402] on div "Look into terminology: neurodiversity or cognitive disabilities? or both or sep…" at bounding box center [704, 375] width 728 height 84
click at [672, 340] on p "Look into terminology: neurodiversity or cognitive disabilities? or both or sep…" at bounding box center [704, 343] width 728 height 20
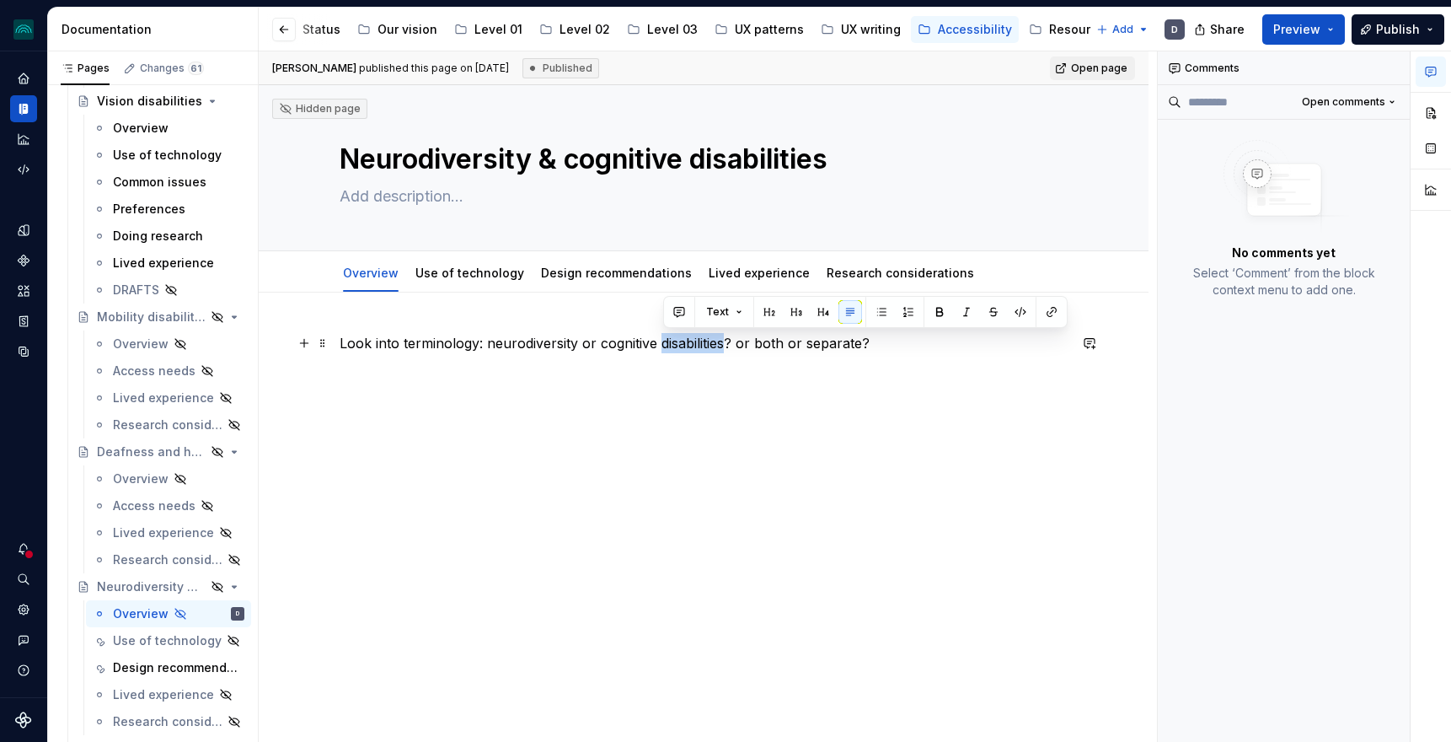
click at [672, 340] on p "Look into terminology: neurodiversity or cognitive disabilities? or both or sep…" at bounding box center [704, 343] width 728 height 20
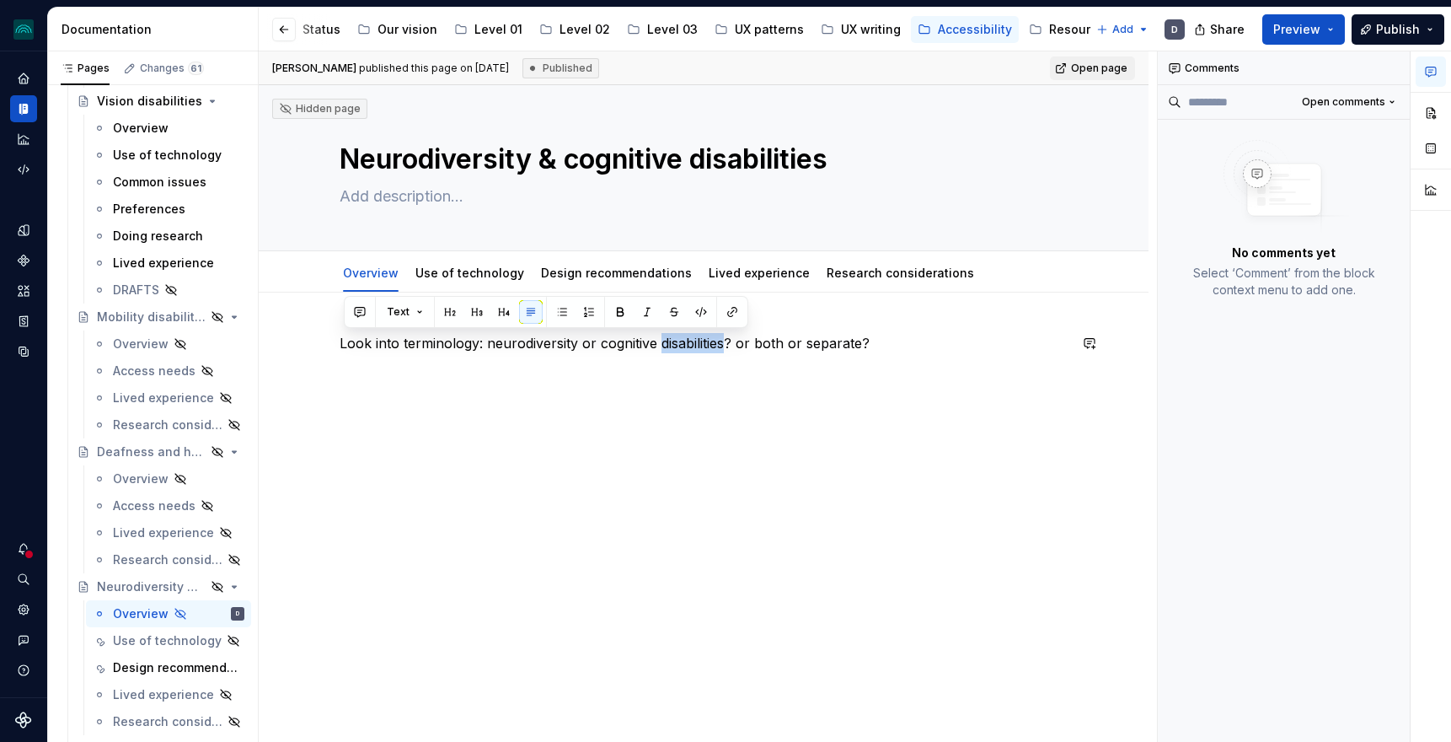
click at [463, 382] on div "Look into terminology: neurodiversity or cognitive disabilities? or both or sep…" at bounding box center [704, 365] width 728 height 64
click at [513, 345] on p "Look into terminology: neurodiversity or cognitive disabilities? or both or sep…" at bounding box center [704, 343] width 728 height 20
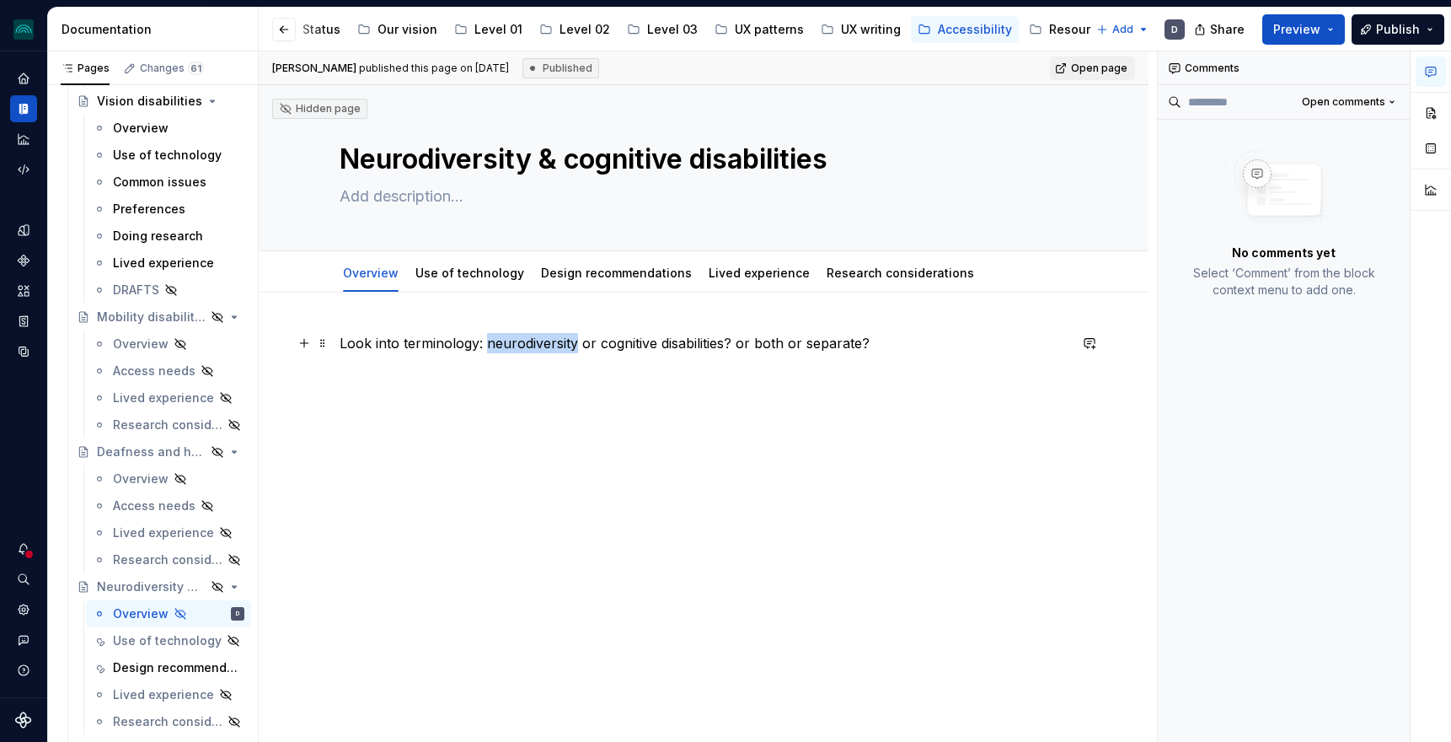
click at [513, 345] on p "Look into terminology: neurodiversity or cognitive disabilities? or both or sep…" at bounding box center [704, 343] width 728 height 20
click at [1436, 120] on button "button" at bounding box center [1431, 113] width 30 height 30
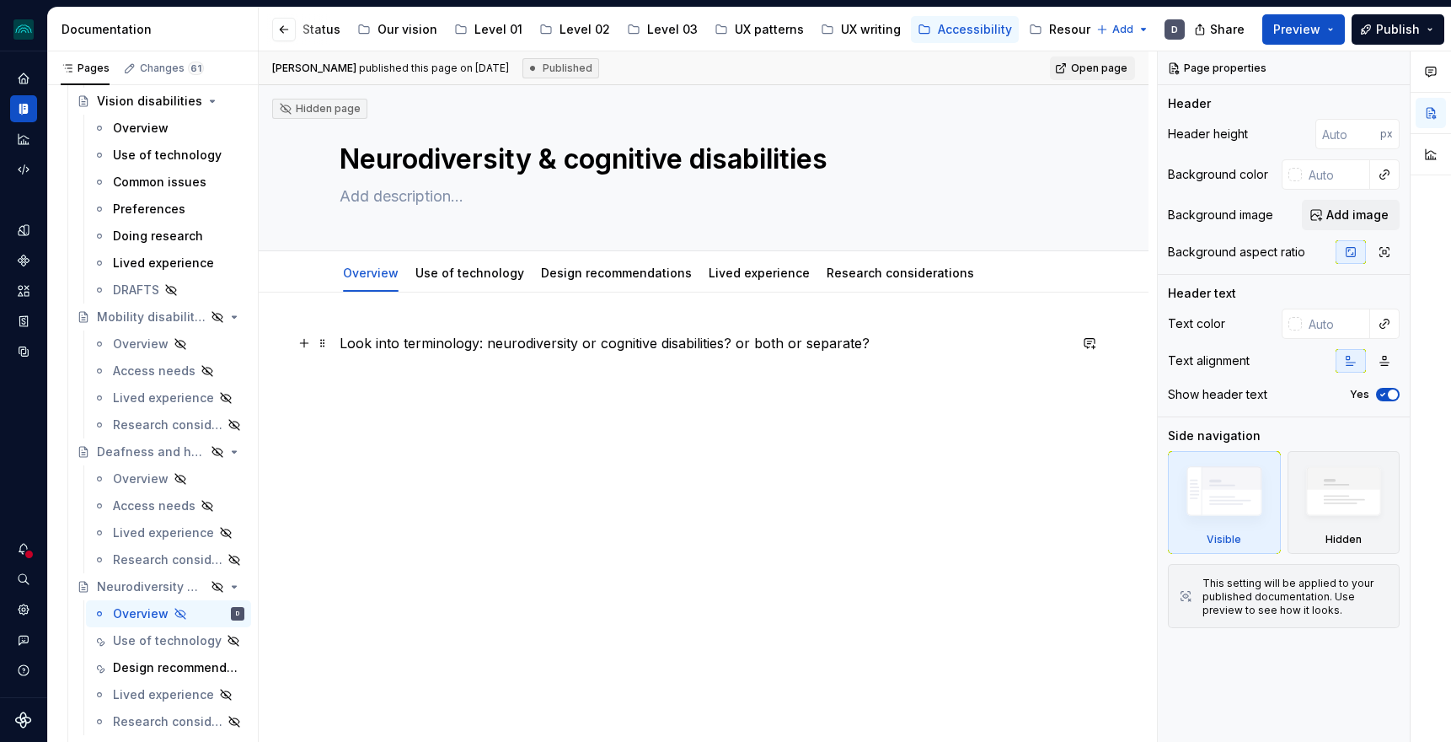
click at [758, 336] on p "Look into terminology: neurodiversity or cognitive disabilities? or both or sep…" at bounding box center [704, 343] width 728 height 20
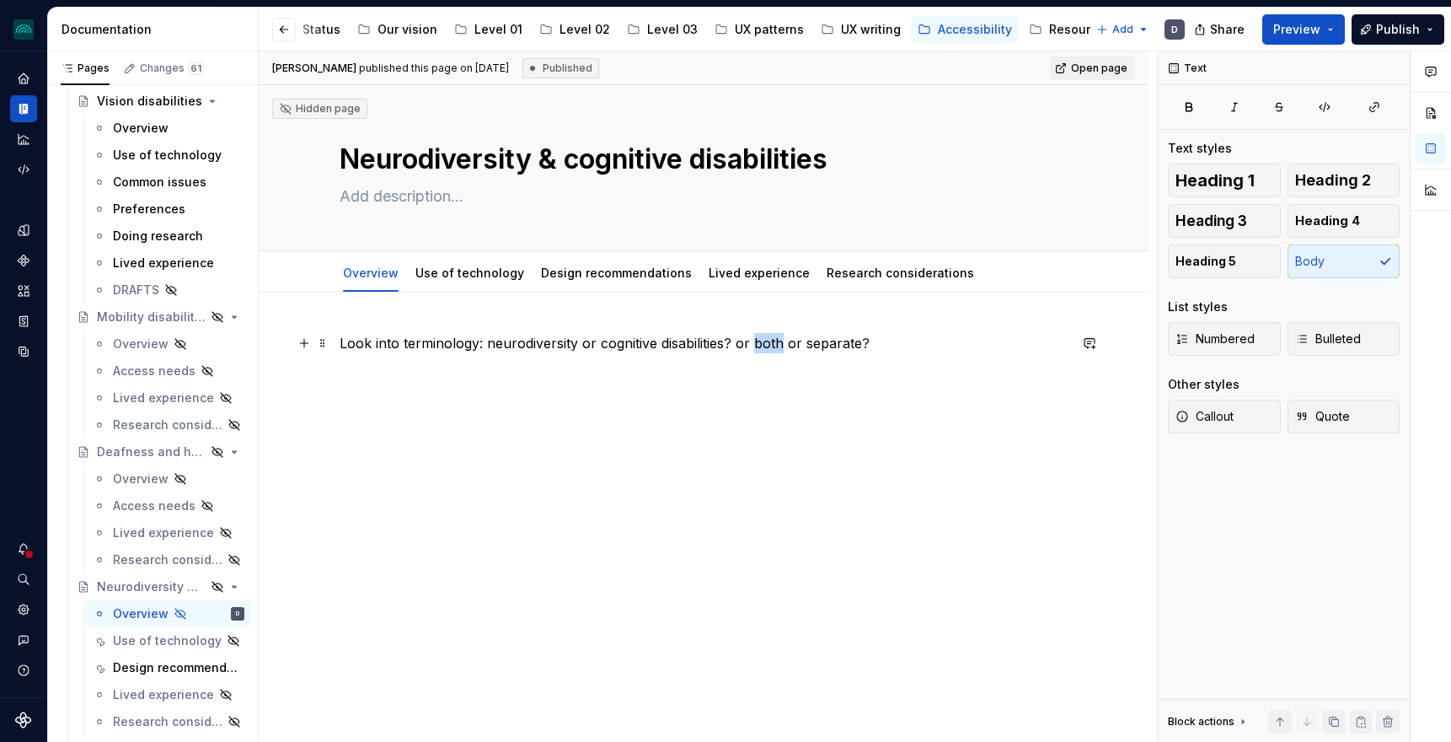
click at [758, 336] on p "Look into terminology: neurodiversity or cognitive disabilities? or both or sep…" at bounding box center [704, 343] width 728 height 20
click at [1203, 406] on button "Callout" at bounding box center [1224, 416] width 113 height 34
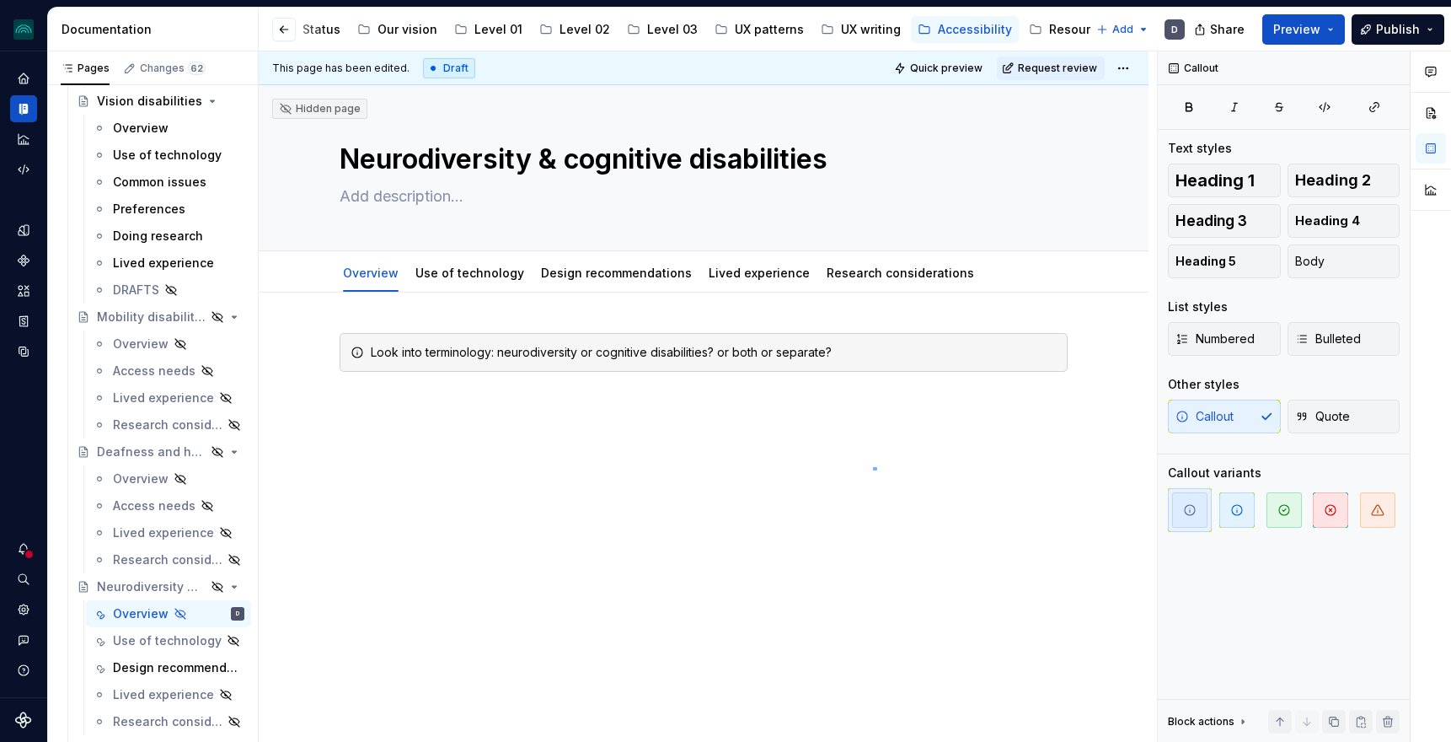
click at [873, 468] on div "This page has been edited. Draft Quick preview Request review Hidden page Neuro…" at bounding box center [708, 396] width 898 height 691
click at [755, 390] on div "Look into terminology: neurodiversity or cognitive disabilities? or both or sep…" at bounding box center [704, 365] width 728 height 64
click at [883, 421] on div "Look into terminology: neurodiversity or cognitive disabilities? or both or sep…" at bounding box center [704, 465] width 890 height 347
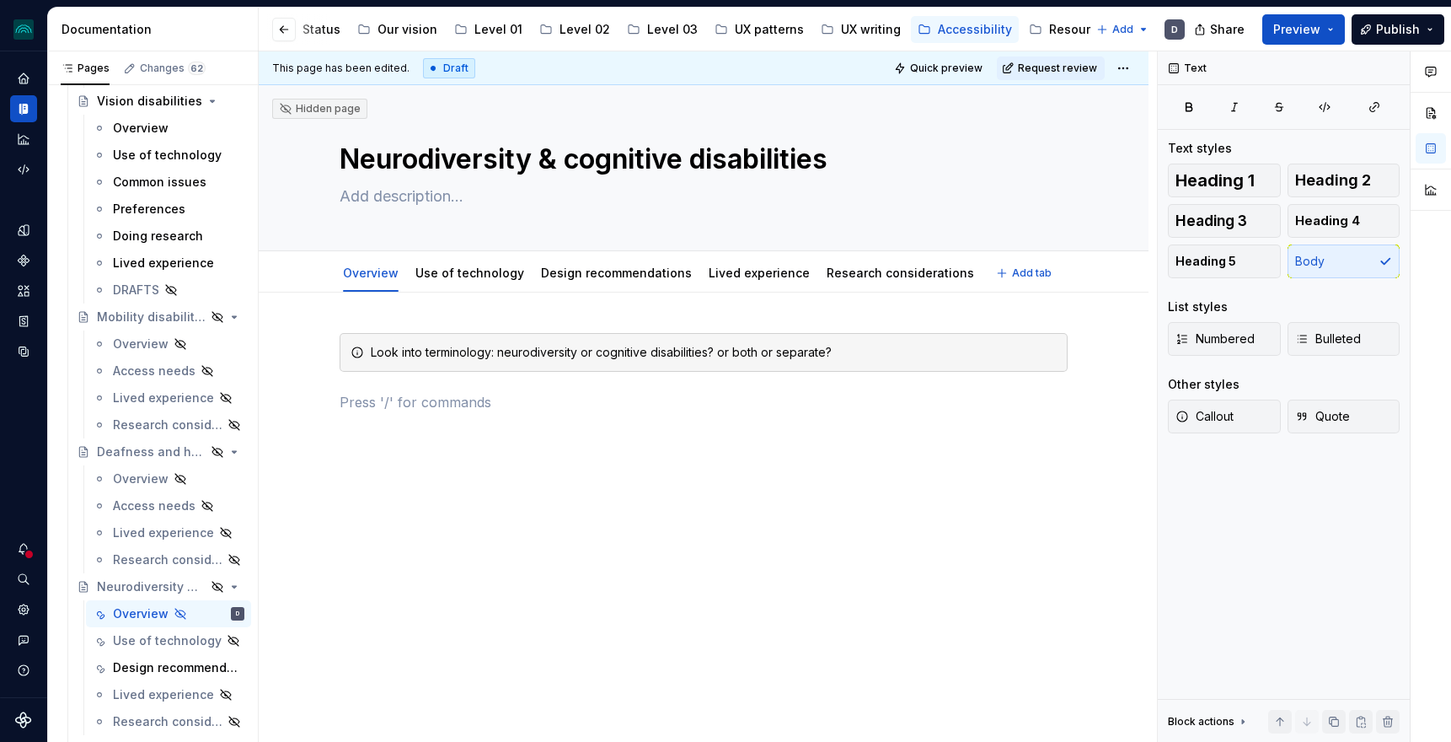
type textarea "*"
click at [398, 408] on p "Prevalence of brain injuries" at bounding box center [704, 402] width 728 height 20
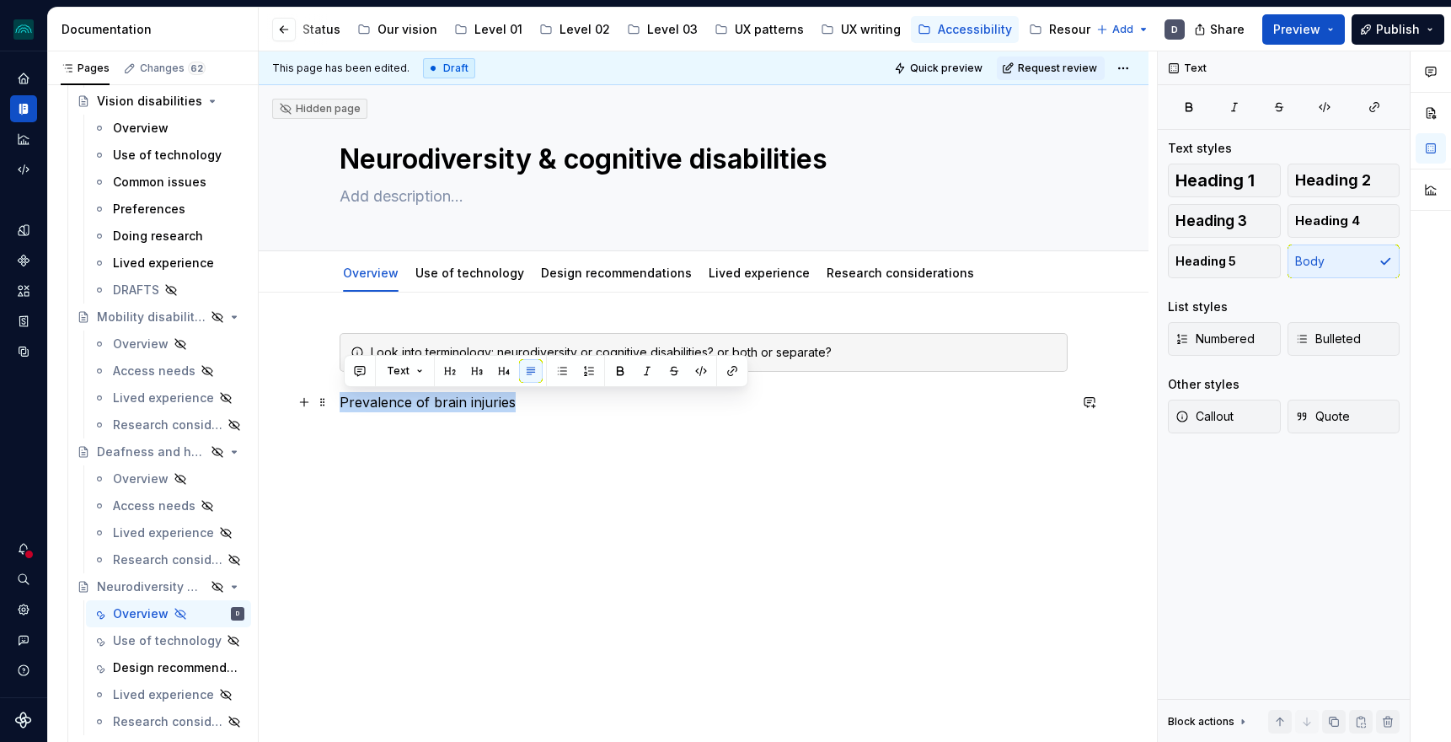
click at [398, 408] on p "Prevalence of brain injuries" at bounding box center [704, 402] width 728 height 20
click at [442, 371] on button "button" at bounding box center [450, 371] width 24 height 24
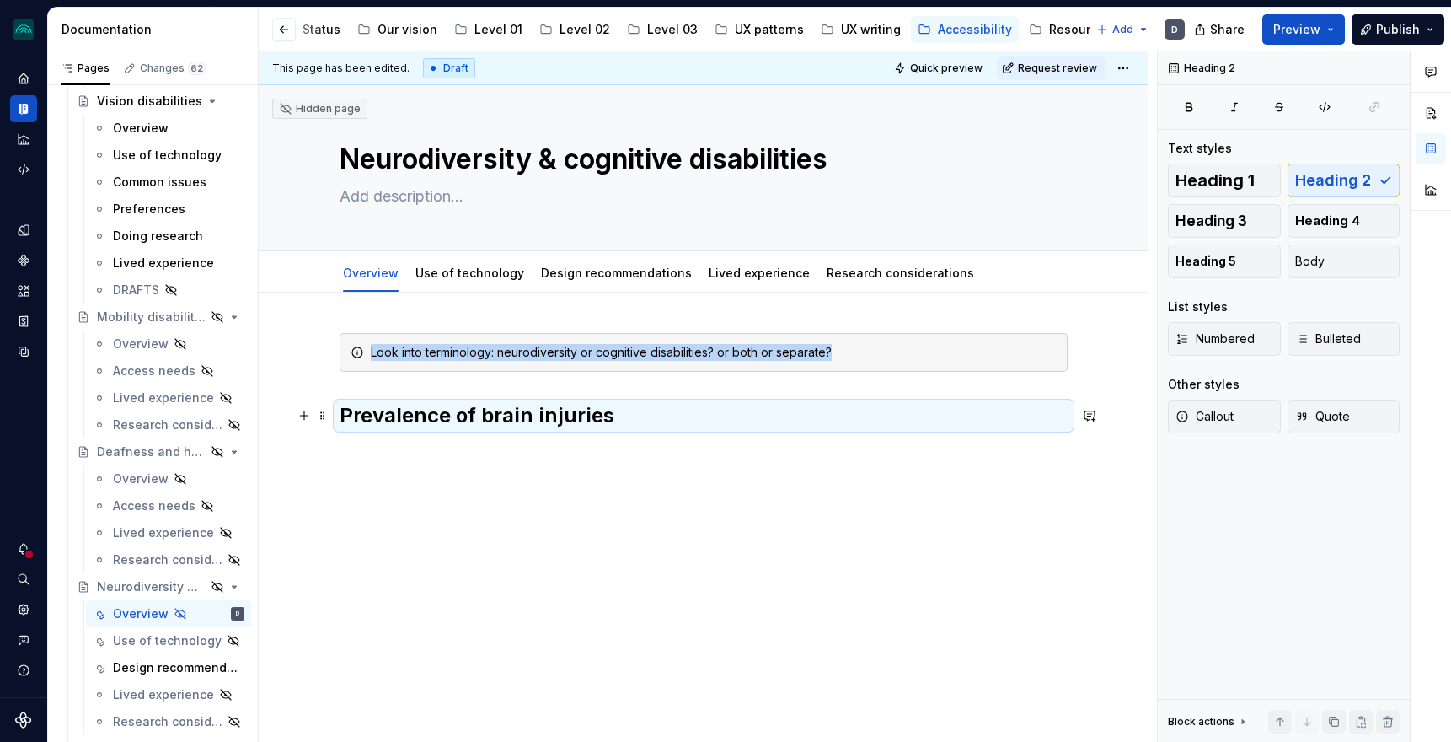
click at [581, 418] on h2 "Prevalence of brain injuries" at bounding box center [704, 415] width 728 height 27
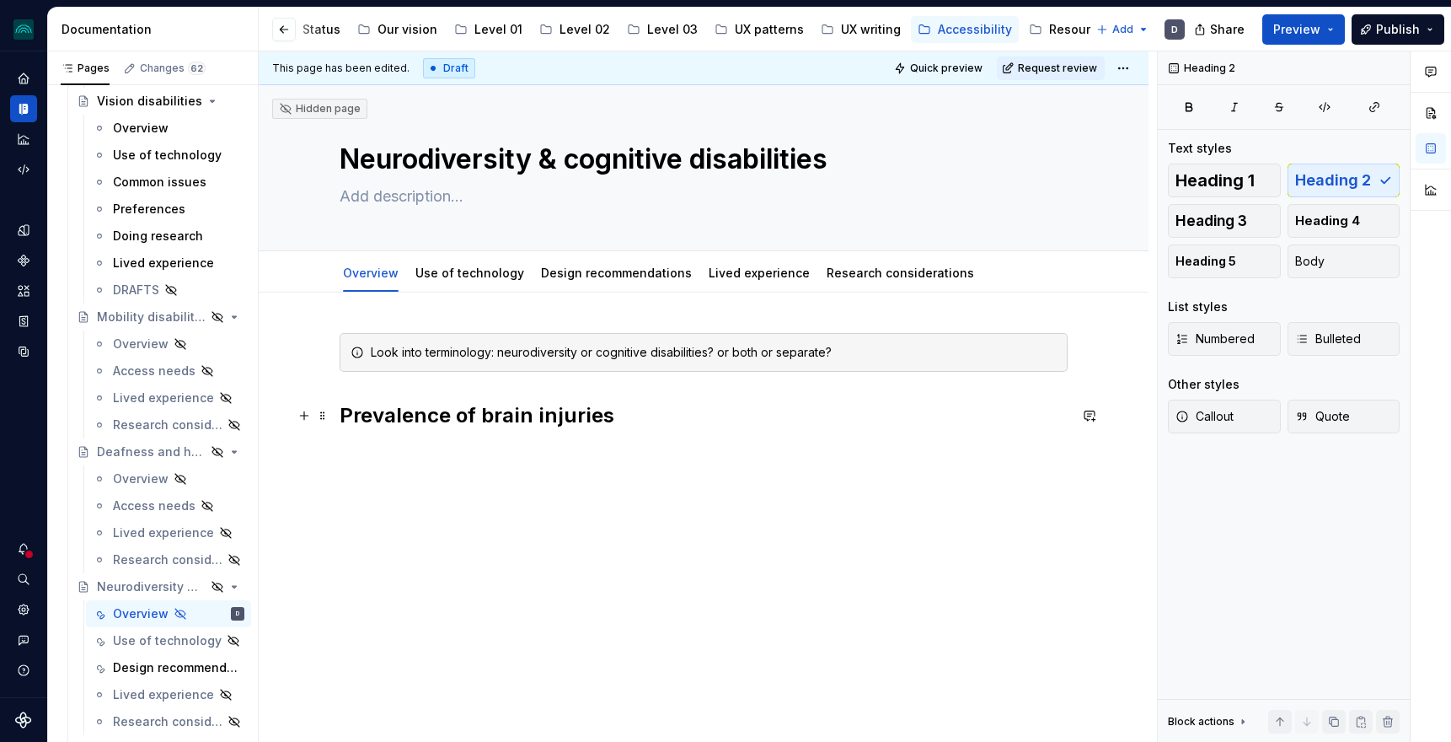
click at [558, 412] on h2 "Prevalence of brain injuries" at bounding box center [704, 415] width 728 height 27
click at [377, 414] on h2 "Prevalence of cognitive disabilites" at bounding box center [704, 415] width 728 height 27
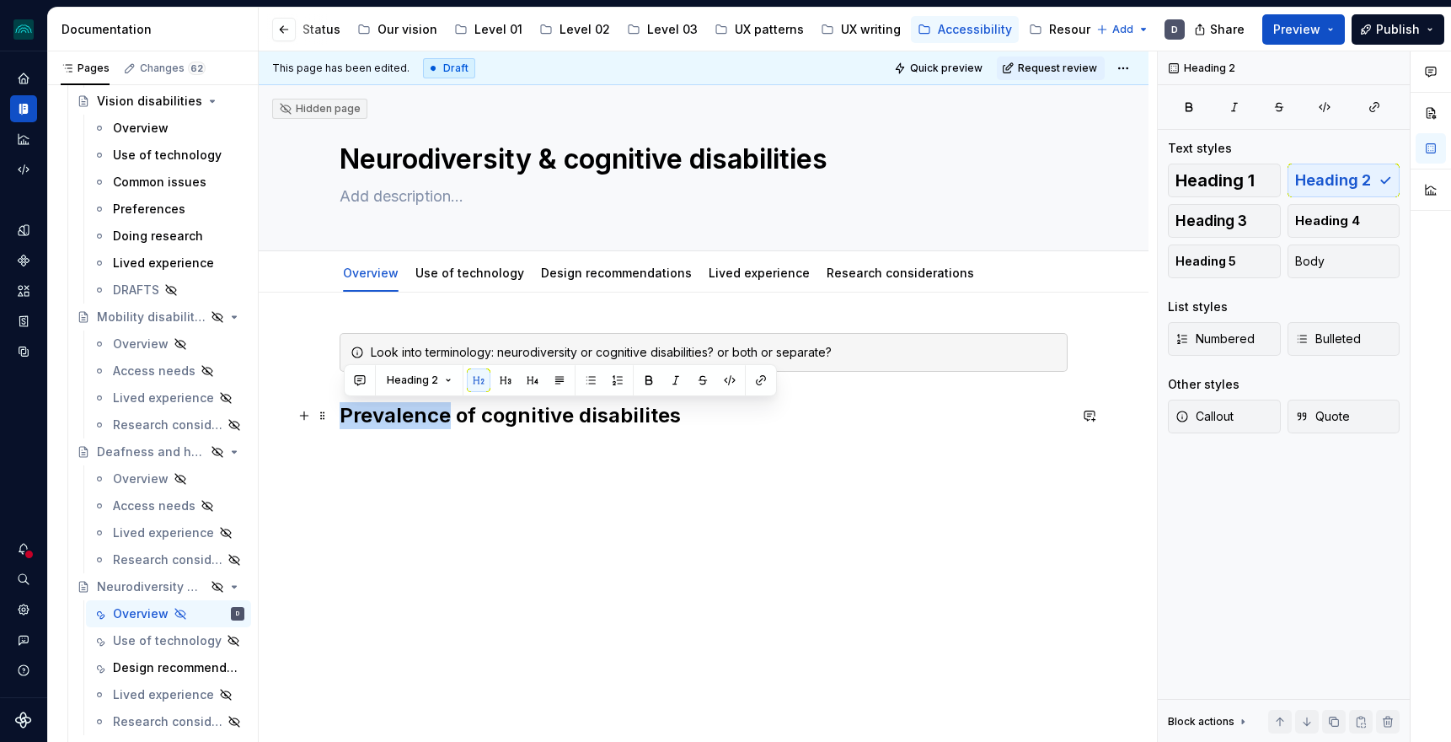
click at [377, 414] on h2 "Prevalence of cognitive disabilites" at bounding box center [704, 415] width 728 height 27
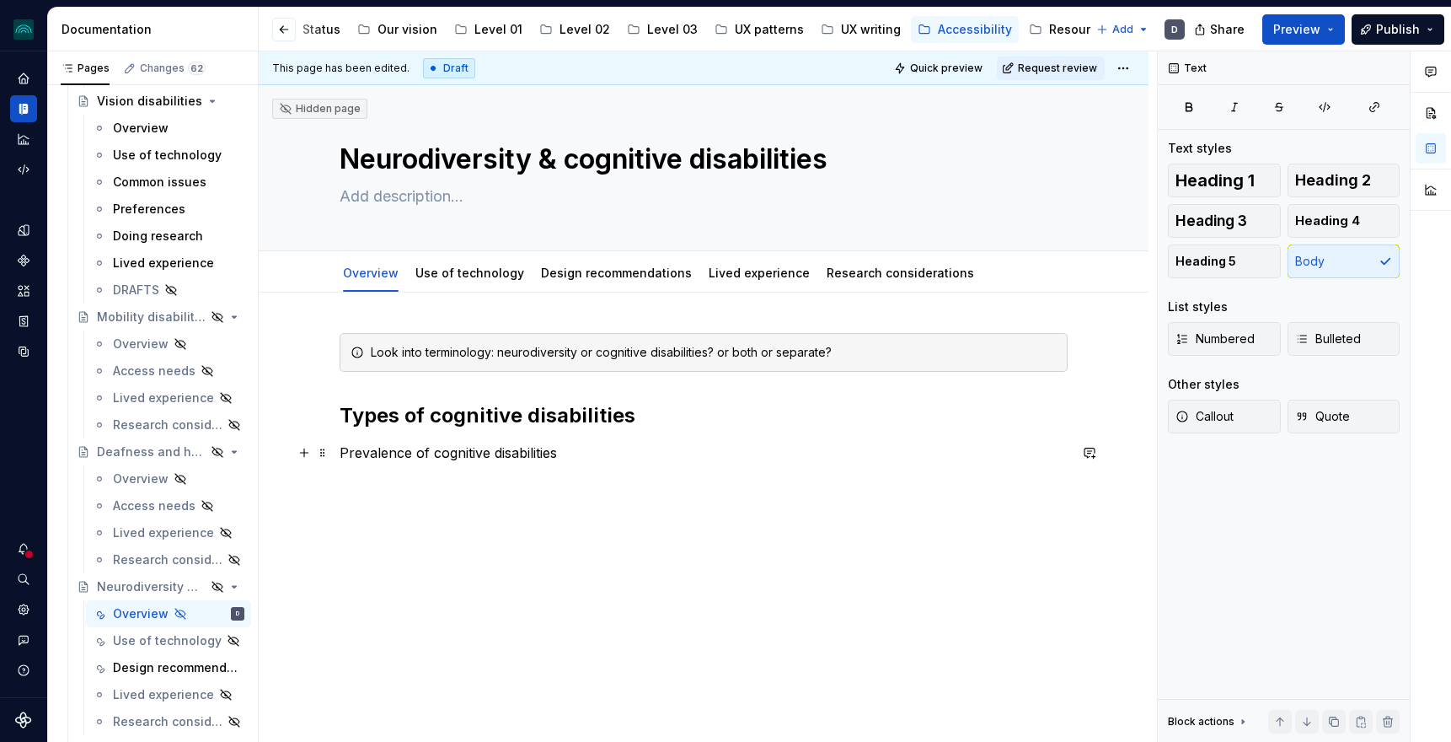
click at [474, 445] on p "Prevalence of cognitive disabilities" at bounding box center [704, 452] width 728 height 20
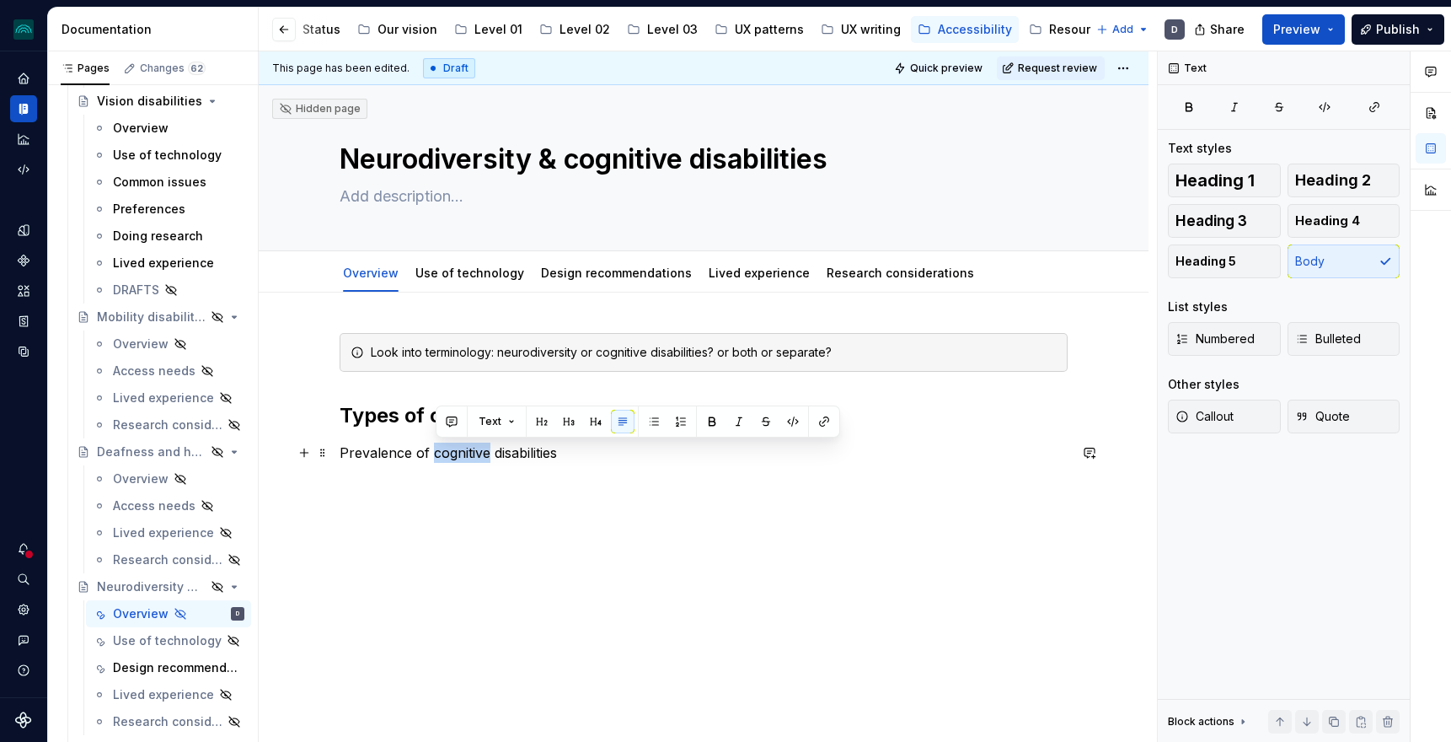
click at [474, 445] on p "Prevalence of cognitive disabilities" at bounding box center [704, 452] width 728 height 20
click at [474, 417] on button "button" at bounding box center [477, 422] width 24 height 24
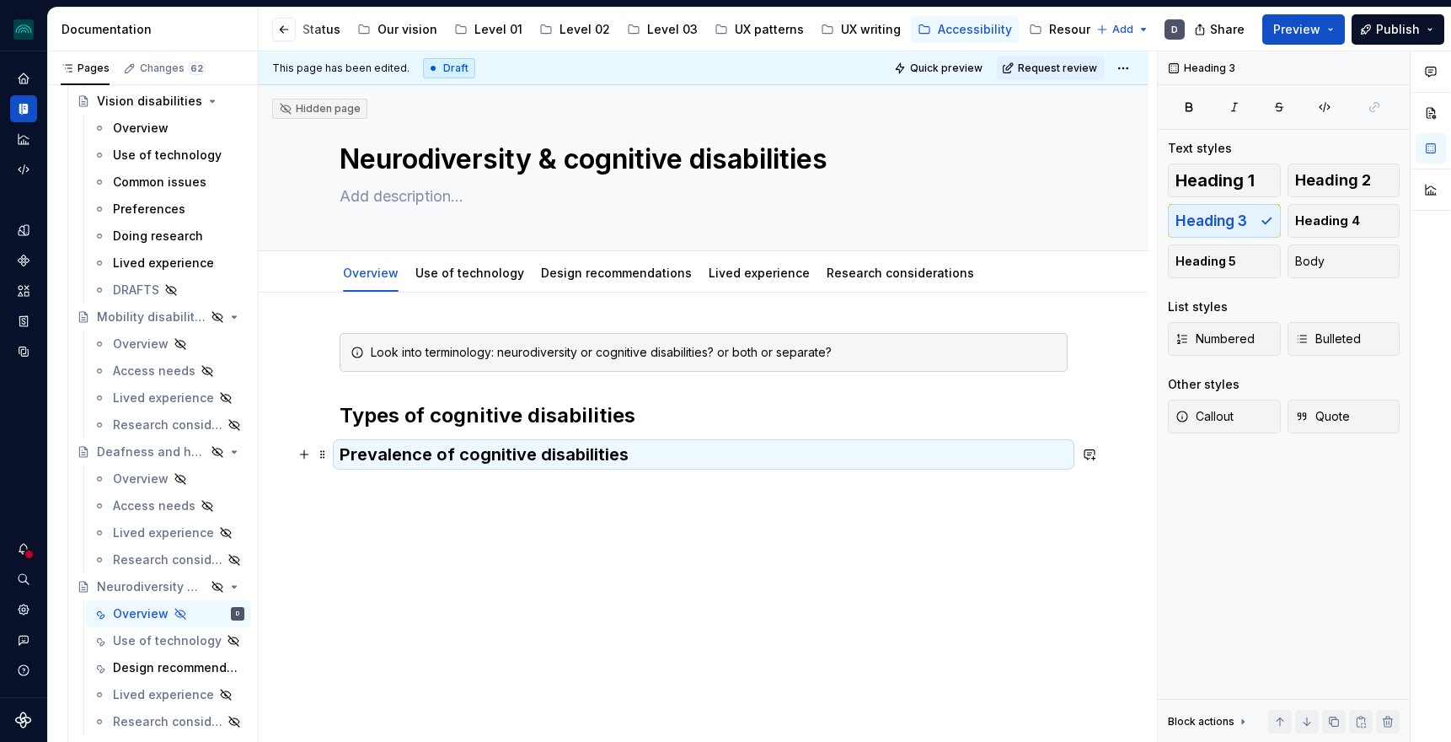
click at [512, 456] on h3 "Prevalence of cognitive disabilities" at bounding box center [704, 454] width 728 height 24
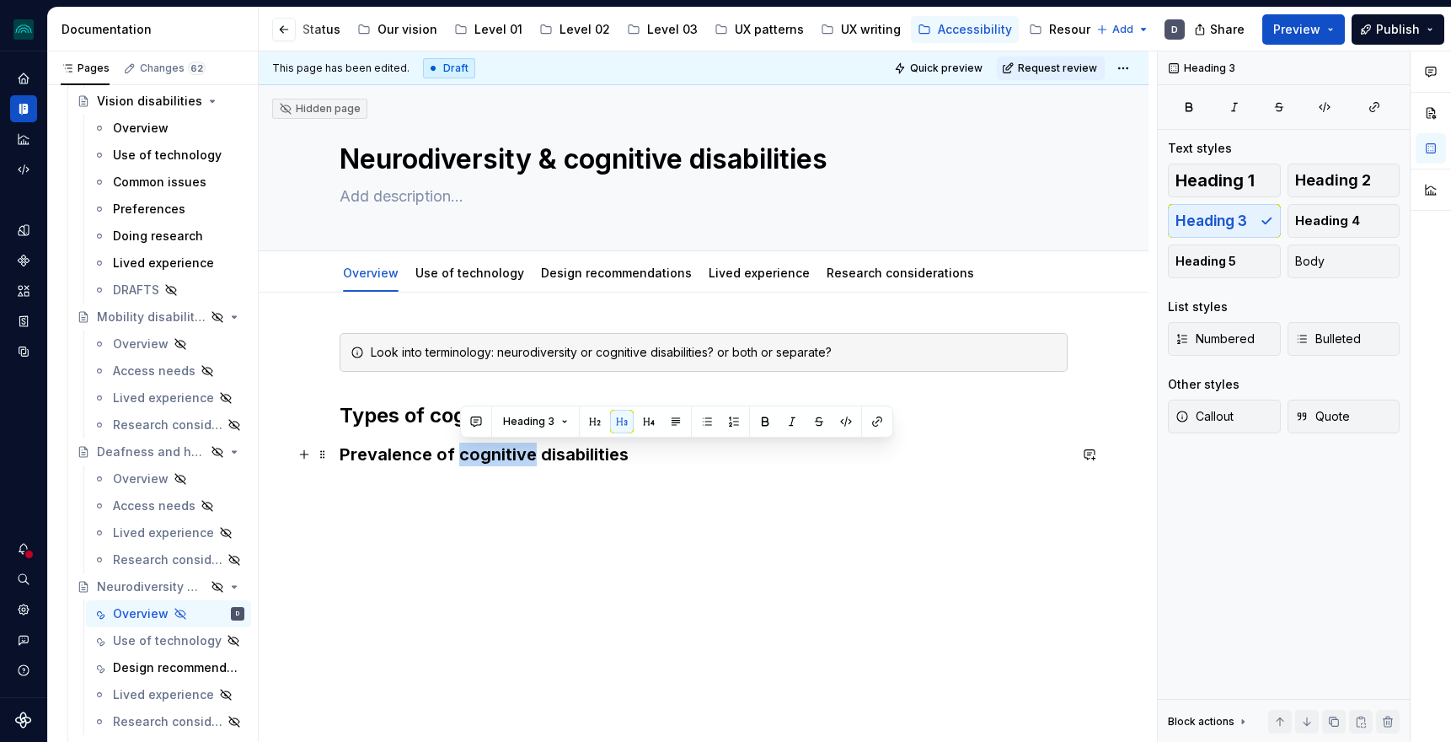
click at [512, 456] on h3 "Prevalence of cognitive disabilities" at bounding box center [704, 454] width 728 height 24
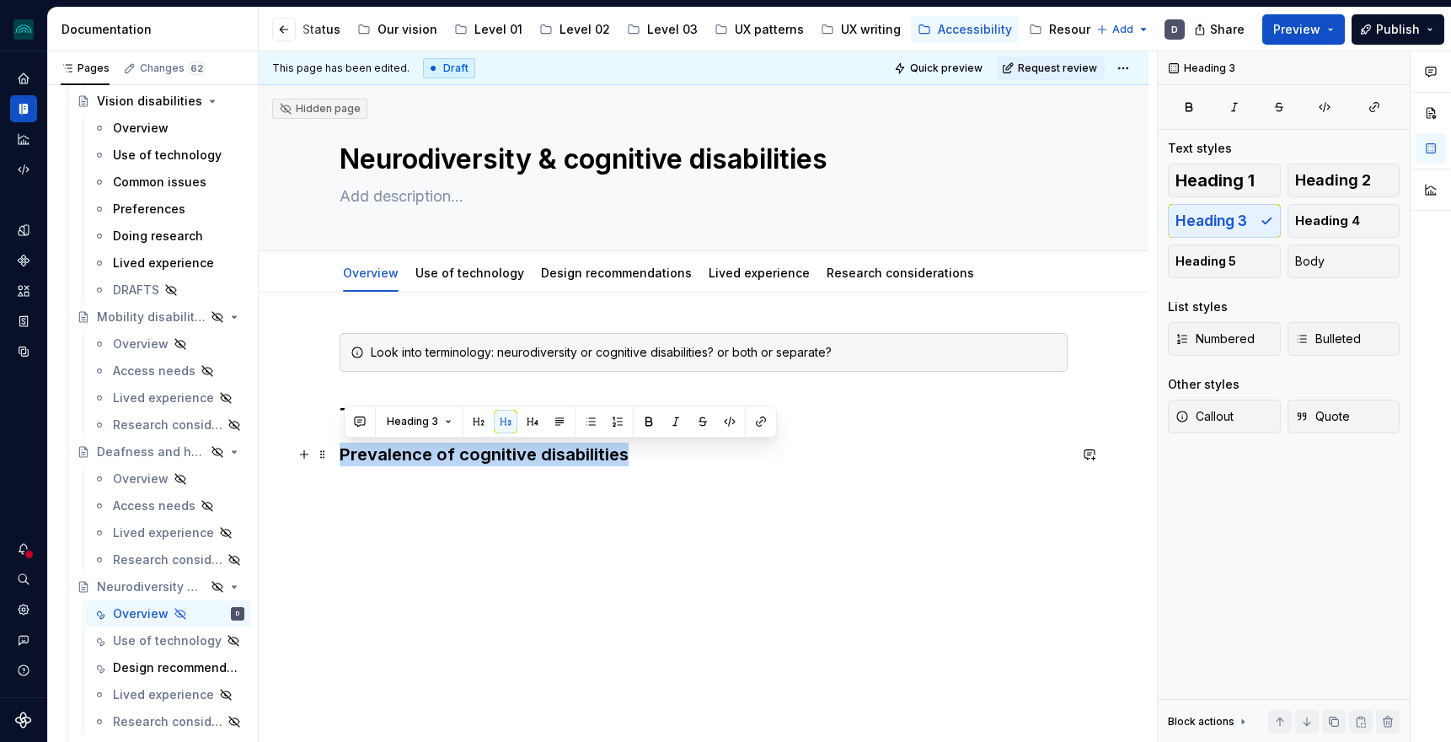
click at [512, 456] on h3 "Prevalence of cognitive disabilities" at bounding box center [704, 454] width 728 height 24
click at [475, 419] on button "button" at bounding box center [479, 422] width 24 height 24
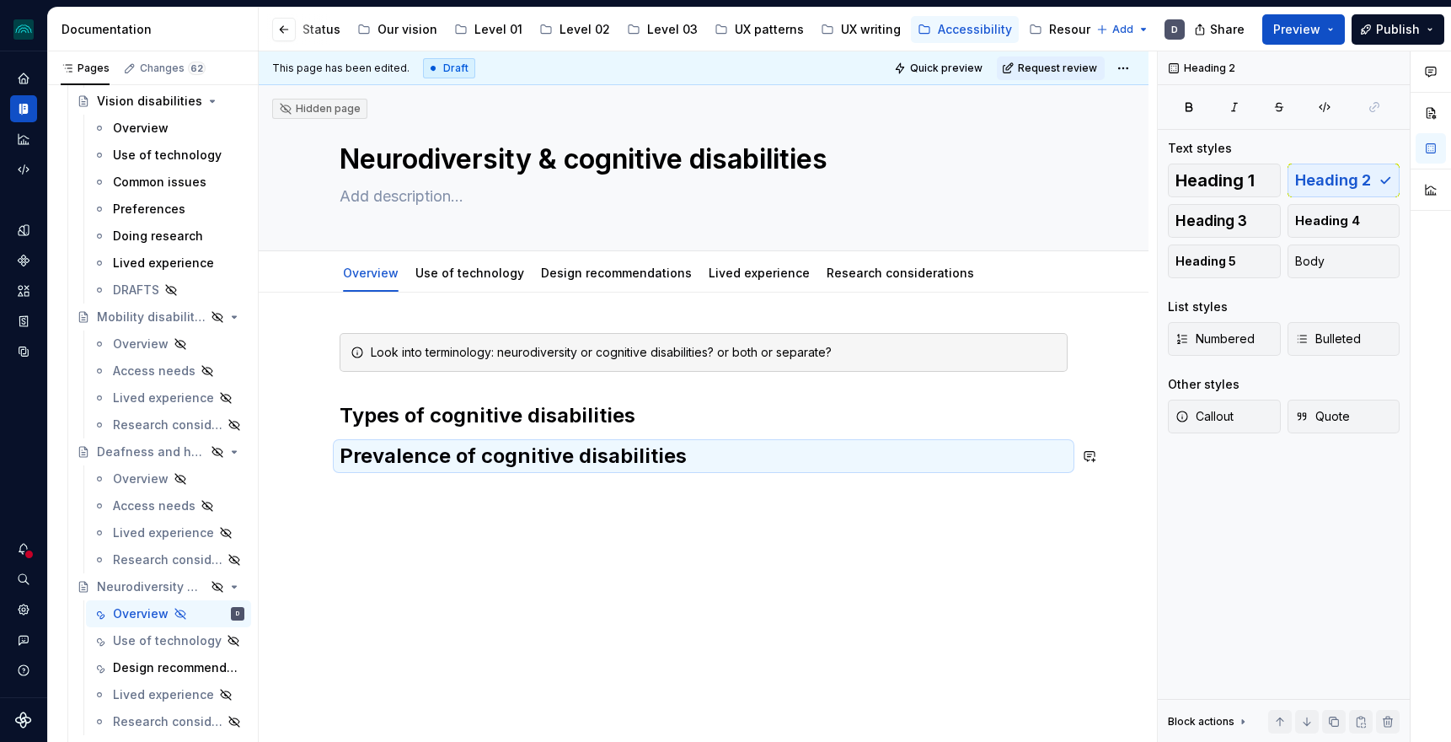
click at [656, 426] on h2 "Types of cognitive disabilities" at bounding box center [704, 415] width 728 height 27
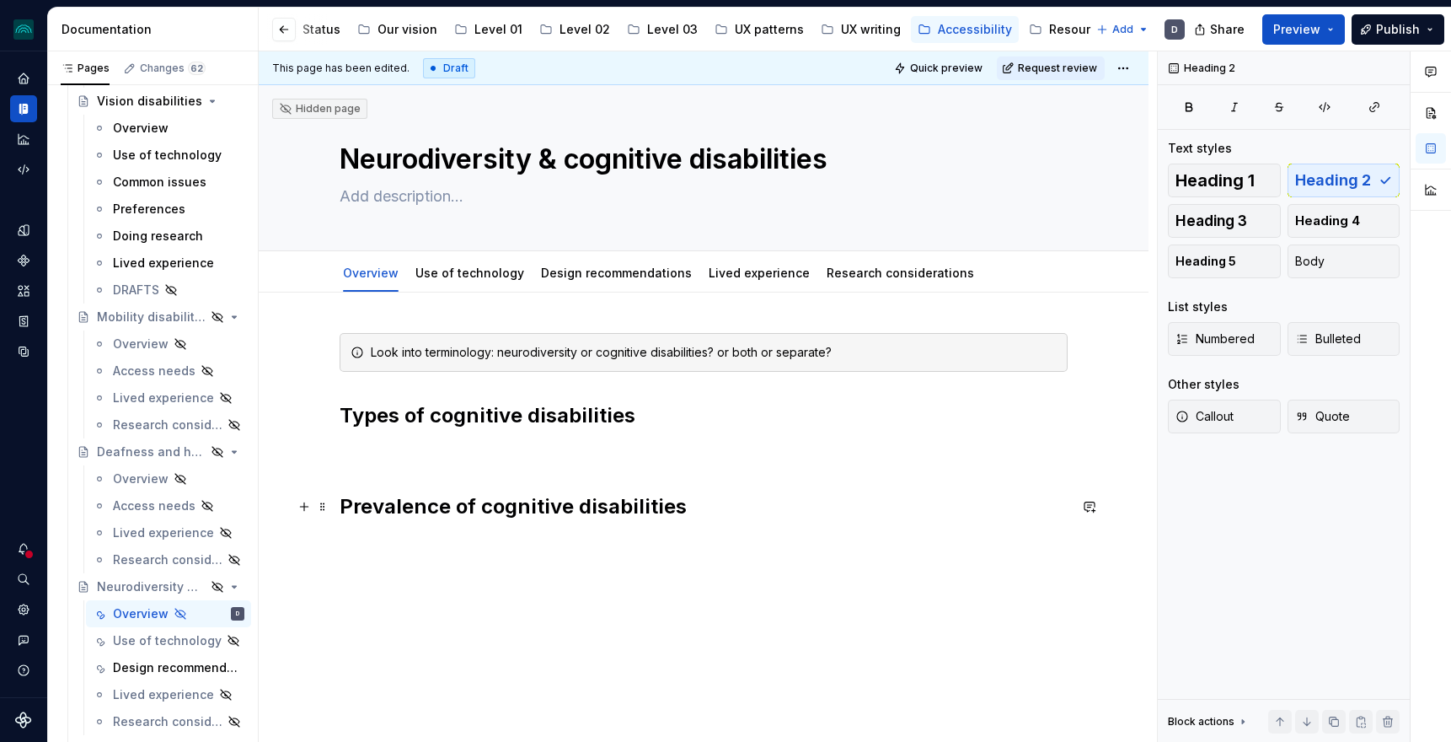
click at [689, 510] on h2 "Prevalence of cognitive disabilities" at bounding box center [704, 506] width 728 height 27
click at [394, 543] on p "Brain injuries" at bounding box center [704, 543] width 728 height 20
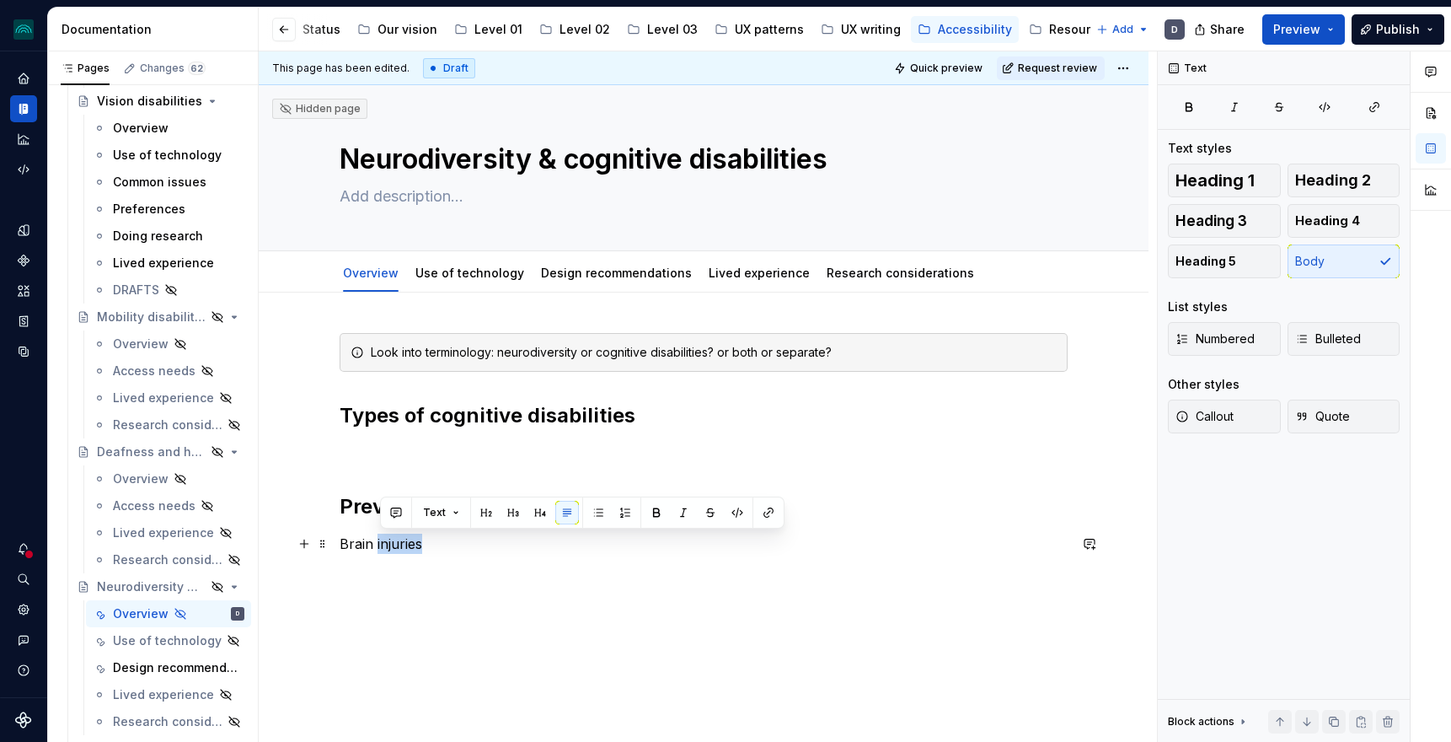
click at [394, 543] on p "Brain injuries" at bounding box center [704, 543] width 728 height 20
click at [471, 515] on button "button" at bounding box center [477, 513] width 24 height 24
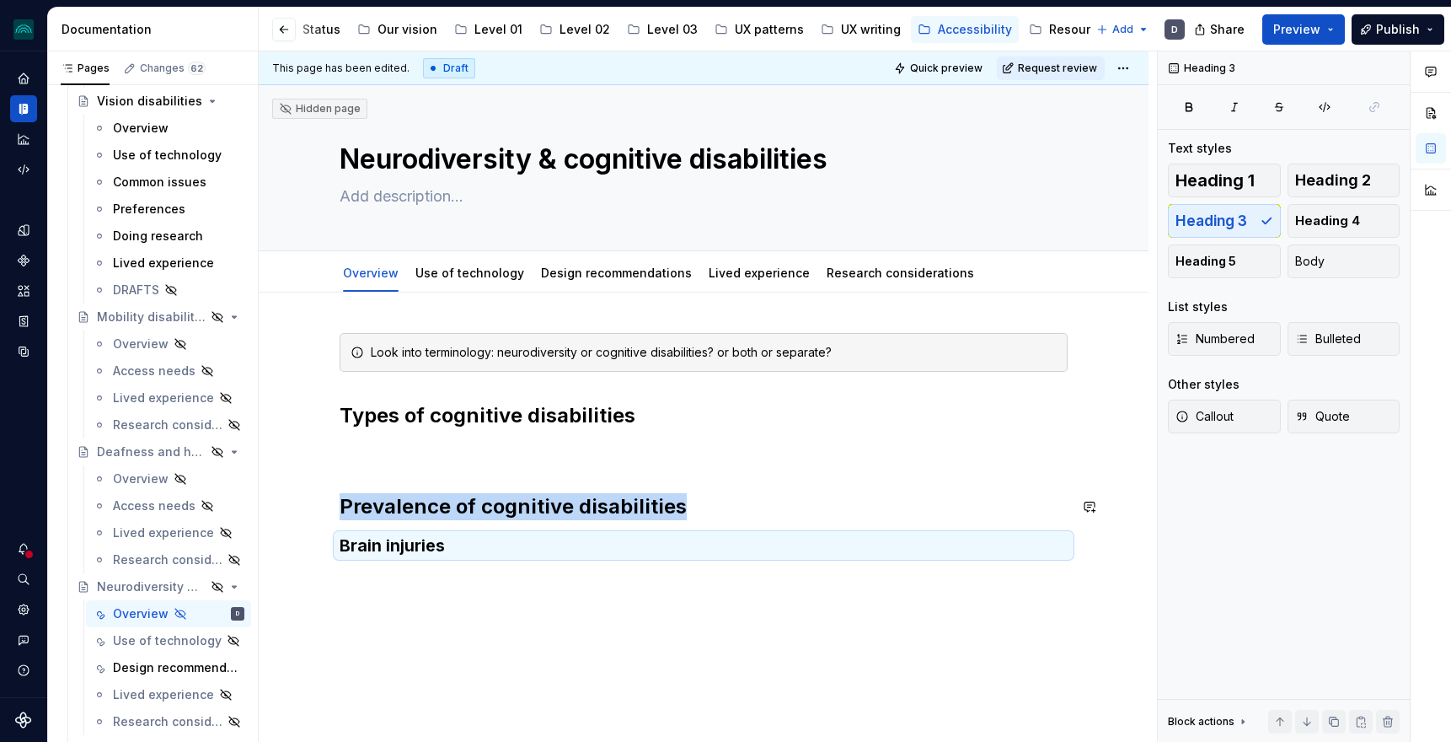
click at [470, 554] on h3 "Brain injuries" at bounding box center [704, 545] width 728 height 24
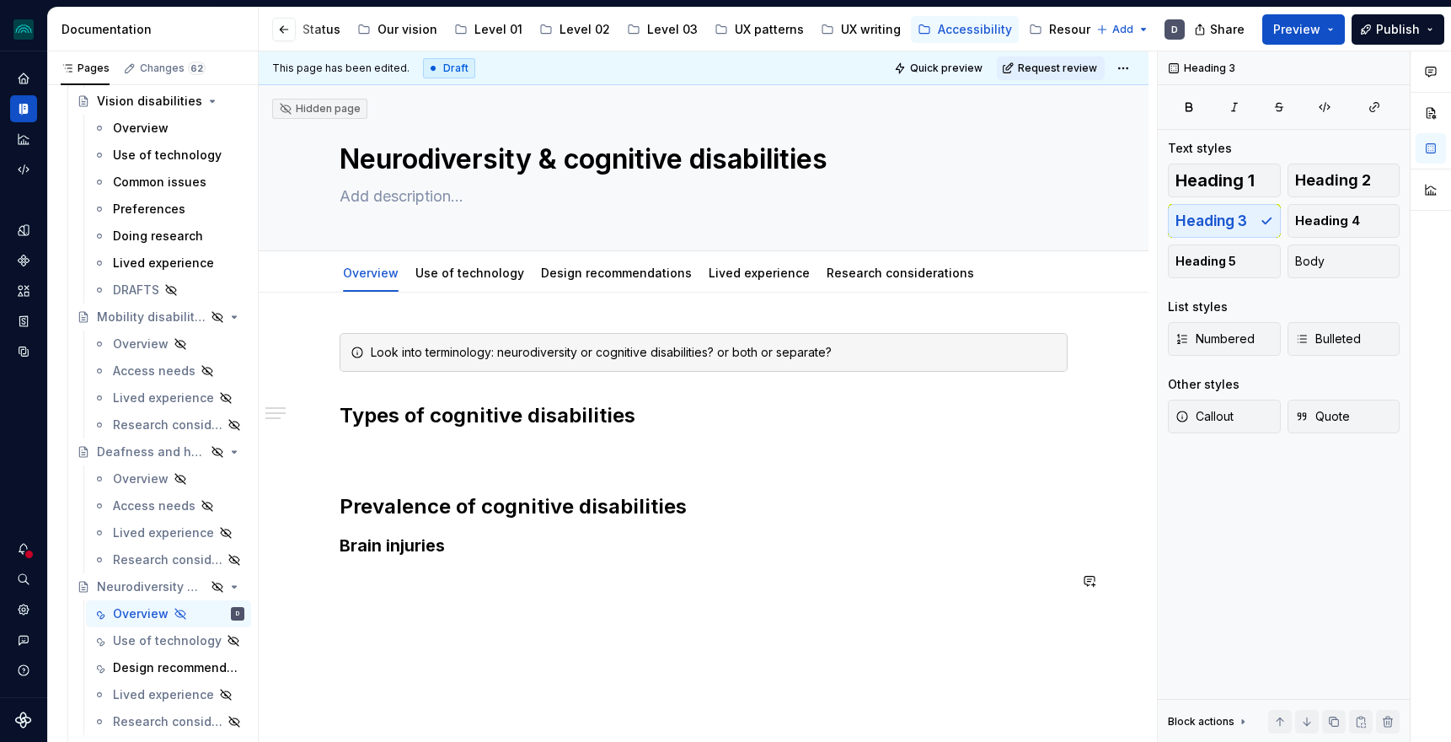
click at [422, 624] on div "Look into terminology: neurodiversity or cognitive disabilities? or both or sep…" at bounding box center [704, 562] width 890 height 541
click at [445, 591] on div "Look into terminology: neurodiversity or cognitive disabilities? or both or sep…" at bounding box center [704, 472] width 728 height 278
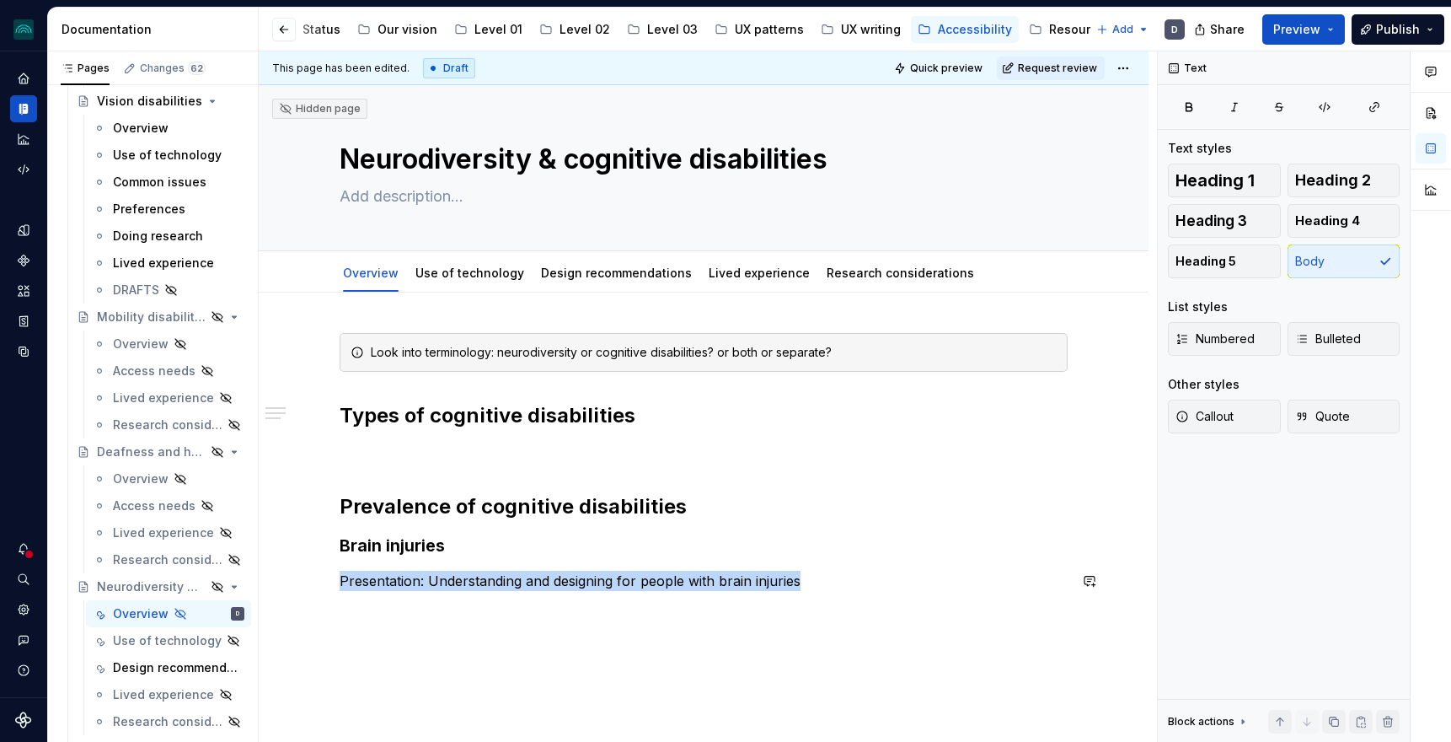
click at [445, 591] on div "Look into terminology: neurodiversity or cognitive disabilities? or both or sep…" at bounding box center [704, 472] width 728 height 278
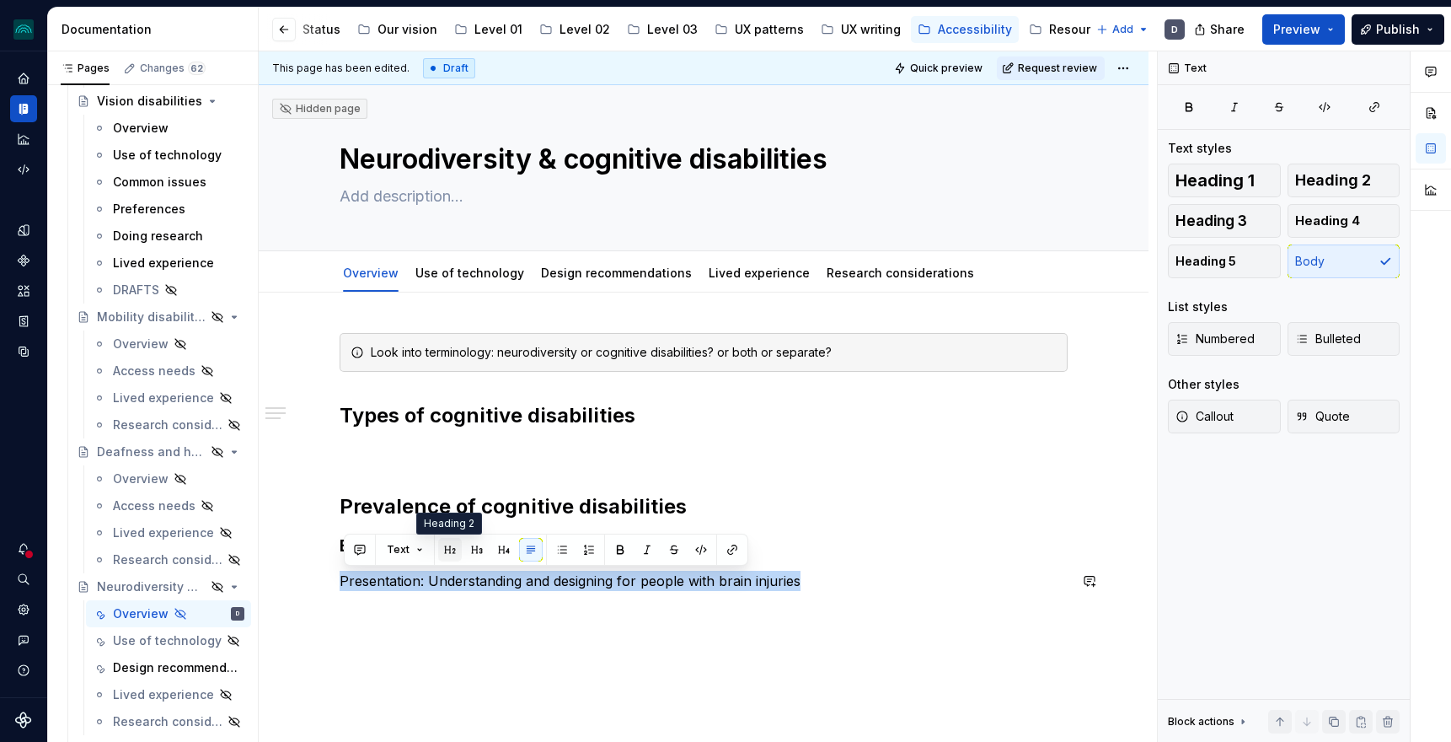
click at [448, 553] on button "button" at bounding box center [450, 550] width 24 height 24
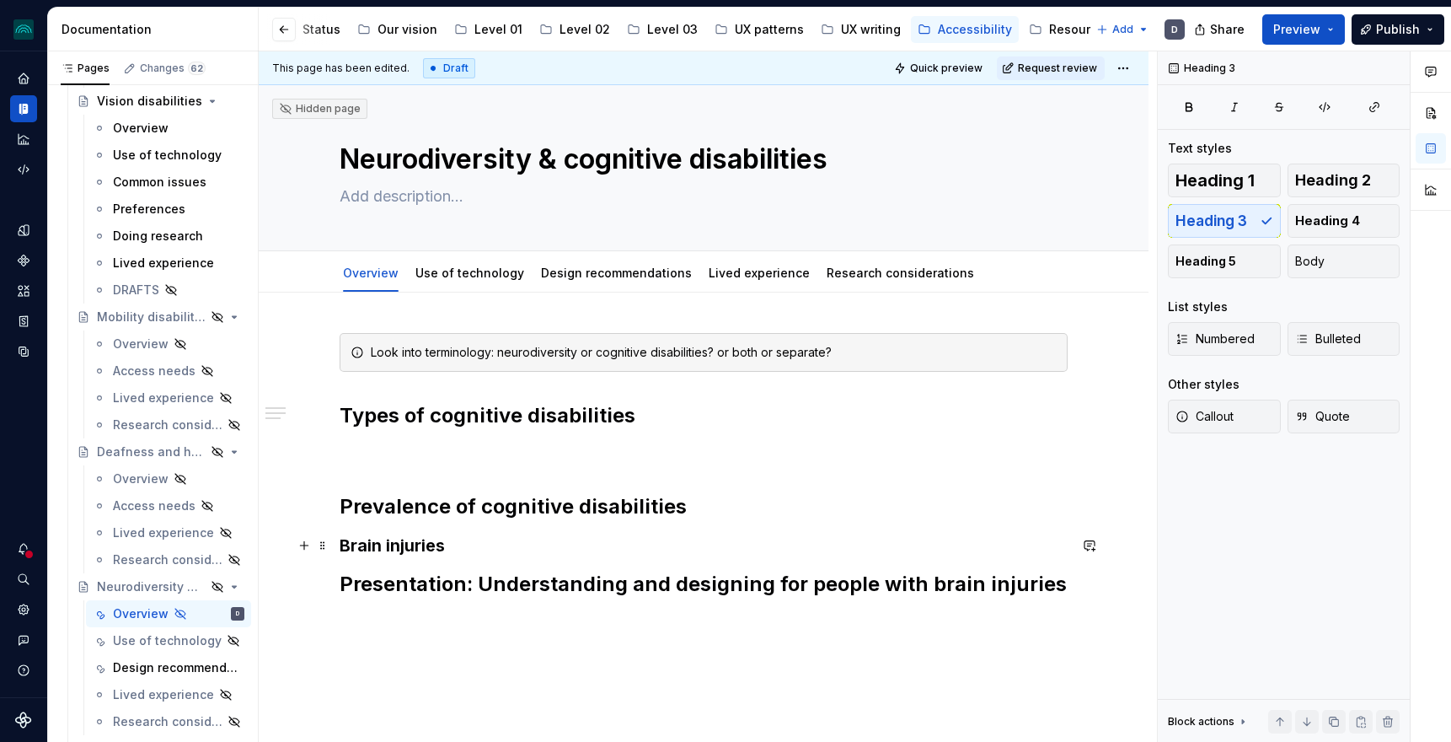
click at [479, 548] on h3 "Brain injuries" at bounding box center [704, 545] width 728 height 24
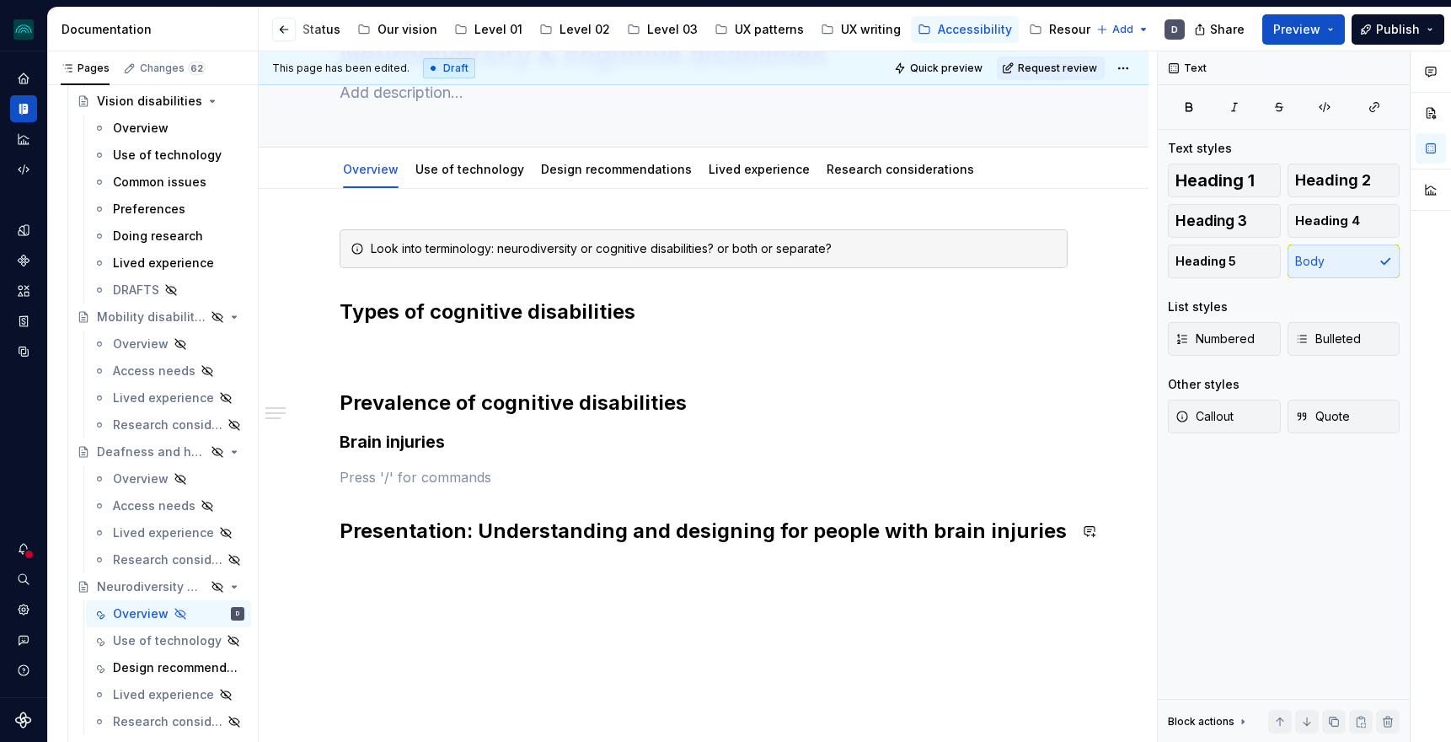
scroll to position [105, 0]
click at [375, 573] on div "Look into terminology: neurodiversity or cognitive disabilities? or both or sep…" at bounding box center [704, 486] width 890 height 598
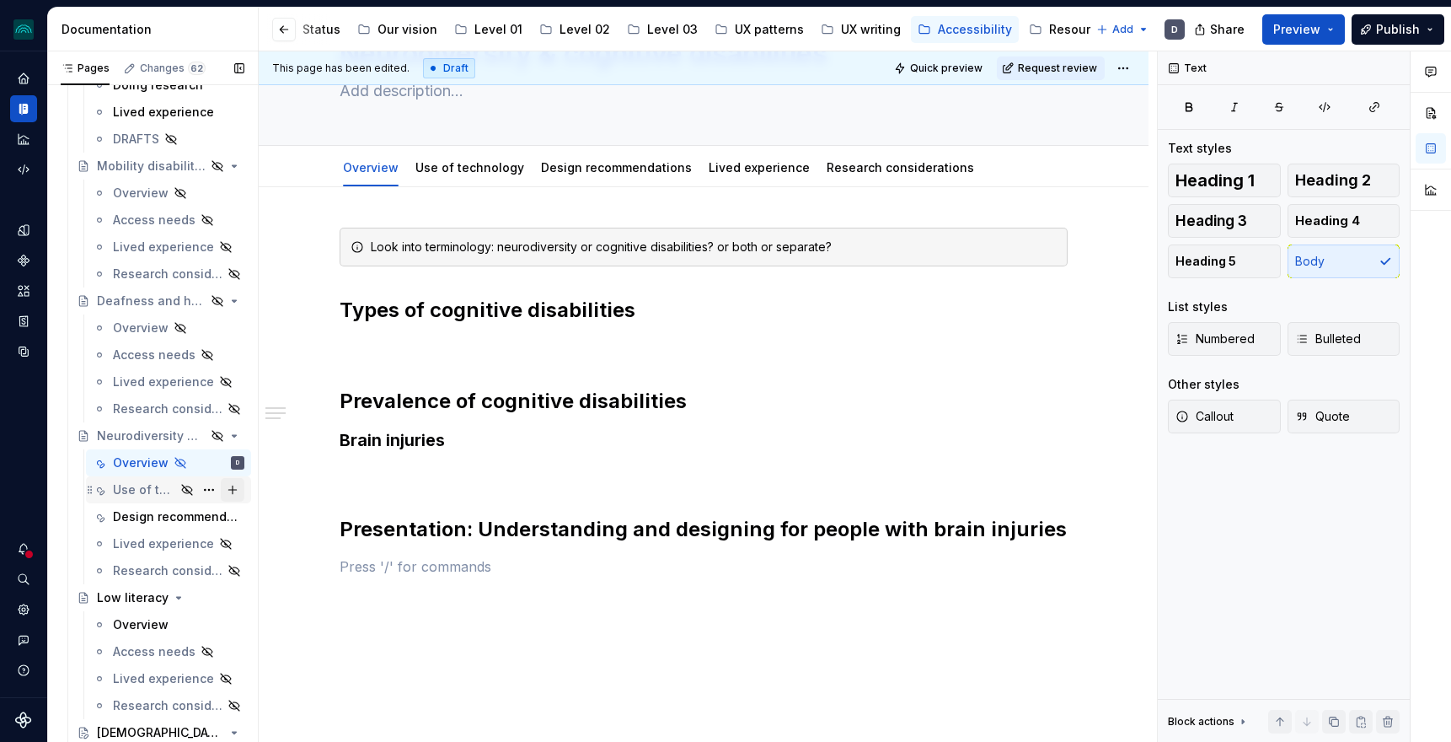
scroll to position [581, 0]
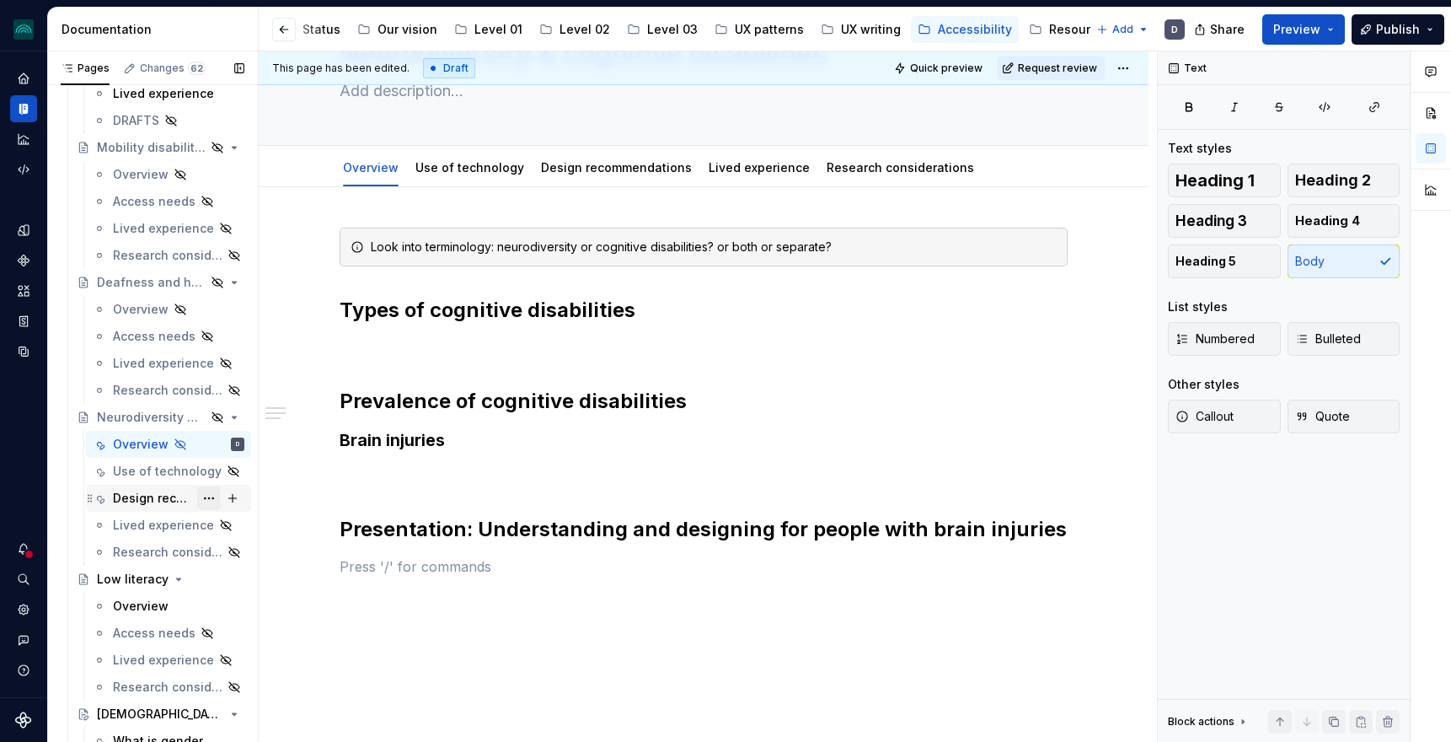
click at [212, 495] on button "Page tree" at bounding box center [209, 498] width 24 height 24
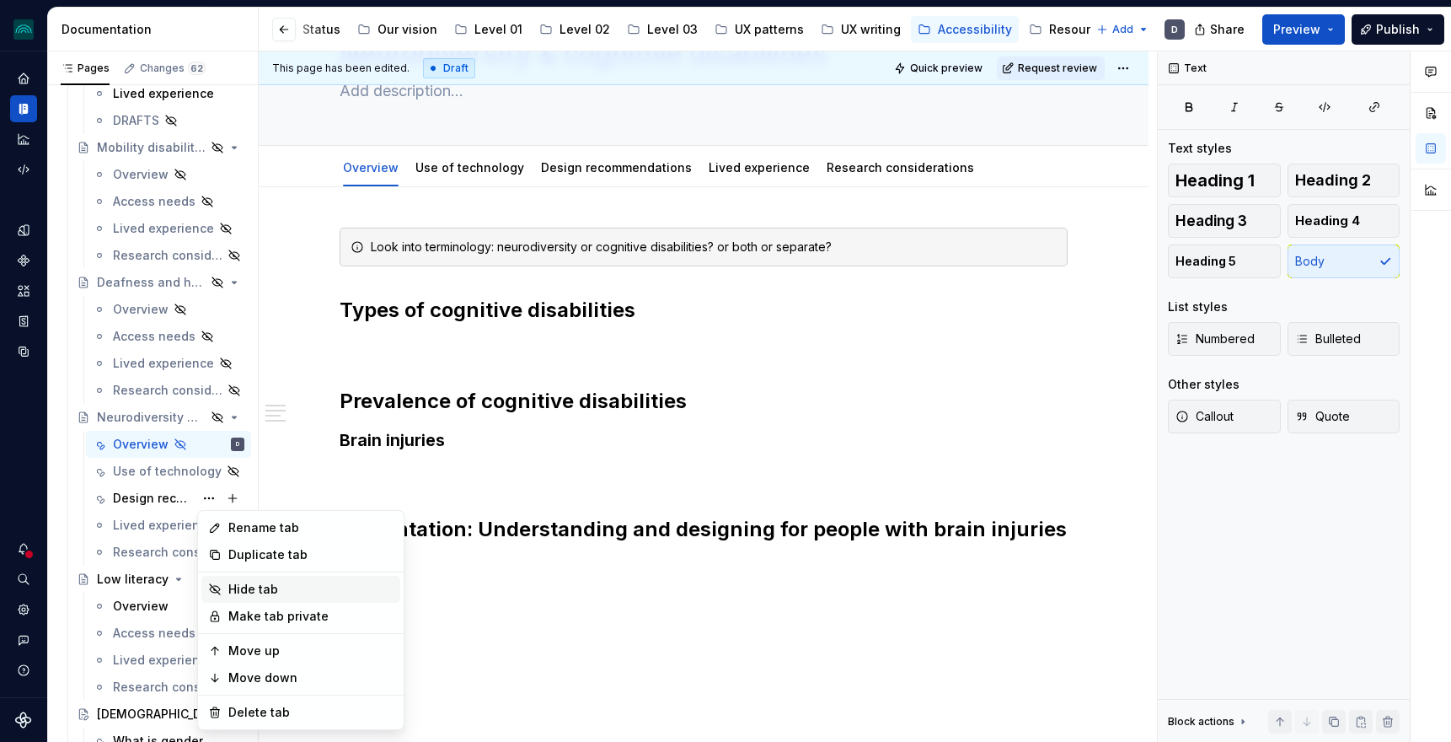
click at [242, 593] on div "Hide tab" at bounding box center [310, 589] width 165 height 17
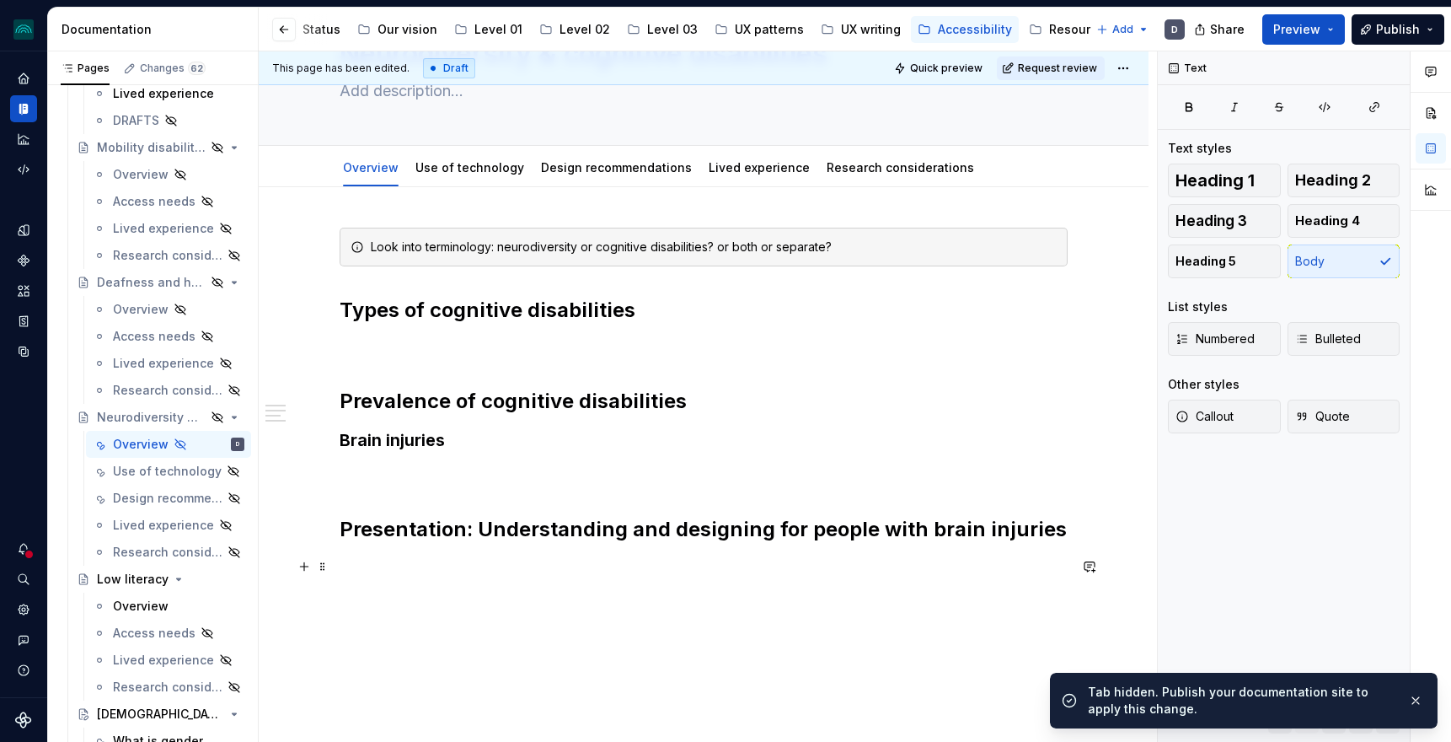
click at [483, 558] on p at bounding box center [704, 566] width 728 height 20
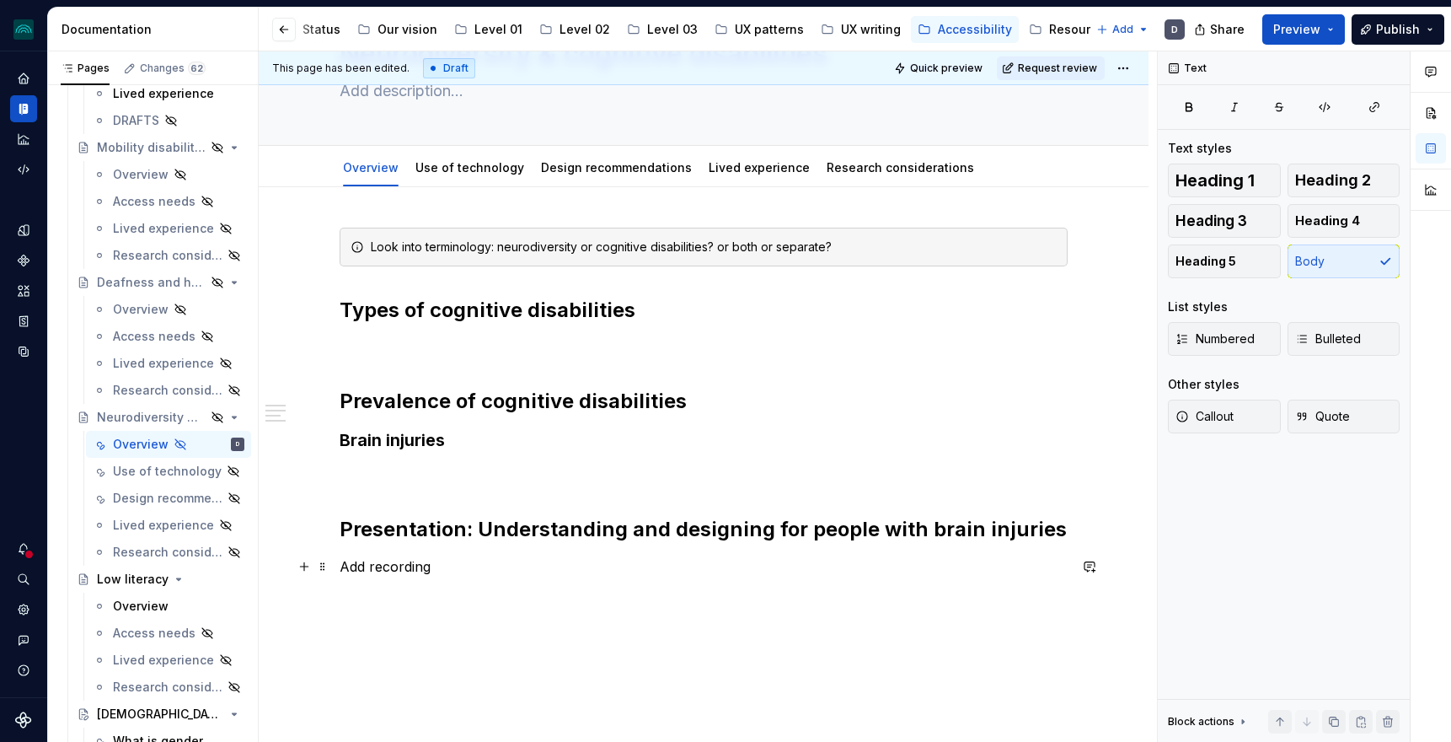
click at [439, 557] on p "Add recording" at bounding box center [704, 566] width 728 height 20
click at [420, 559] on p "Add recording" at bounding box center [704, 566] width 728 height 20
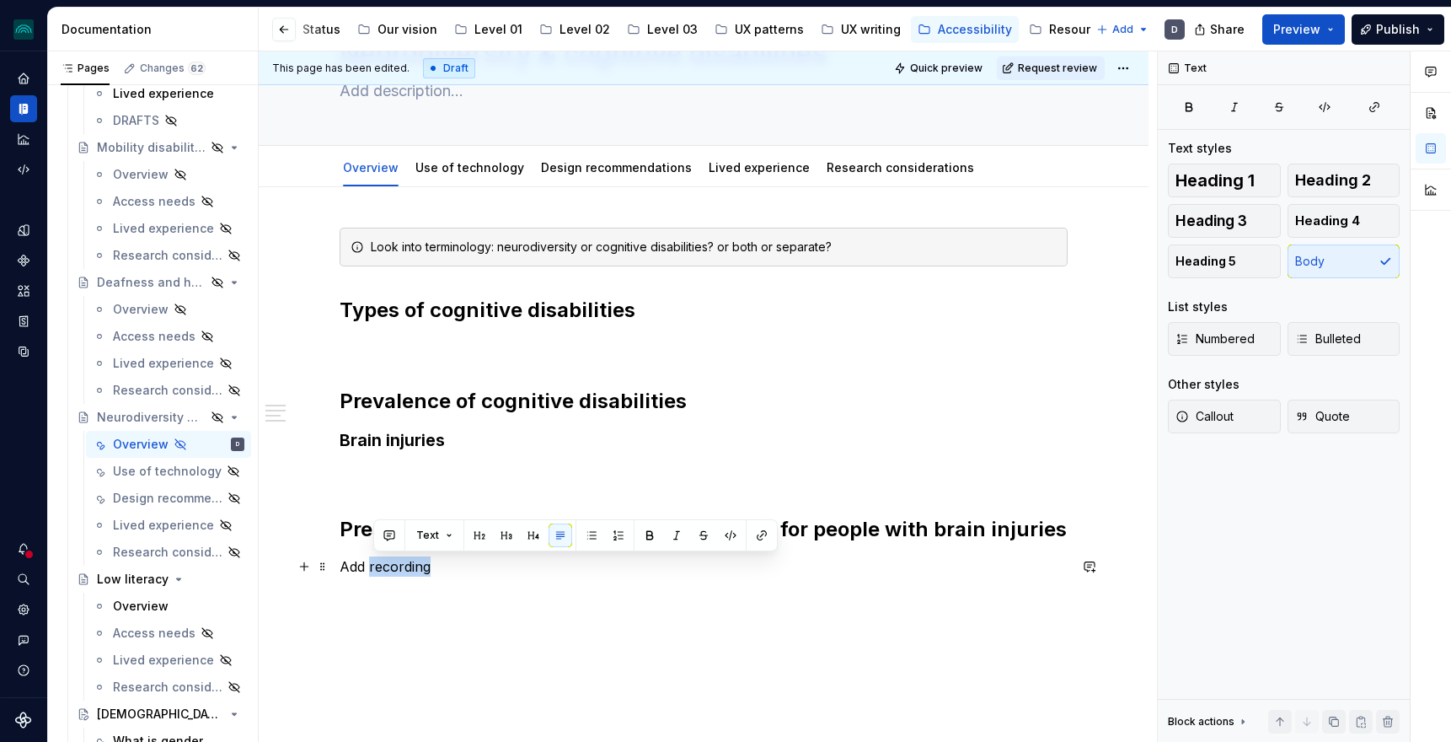
click at [420, 559] on p "Add recording" at bounding box center [704, 566] width 728 height 20
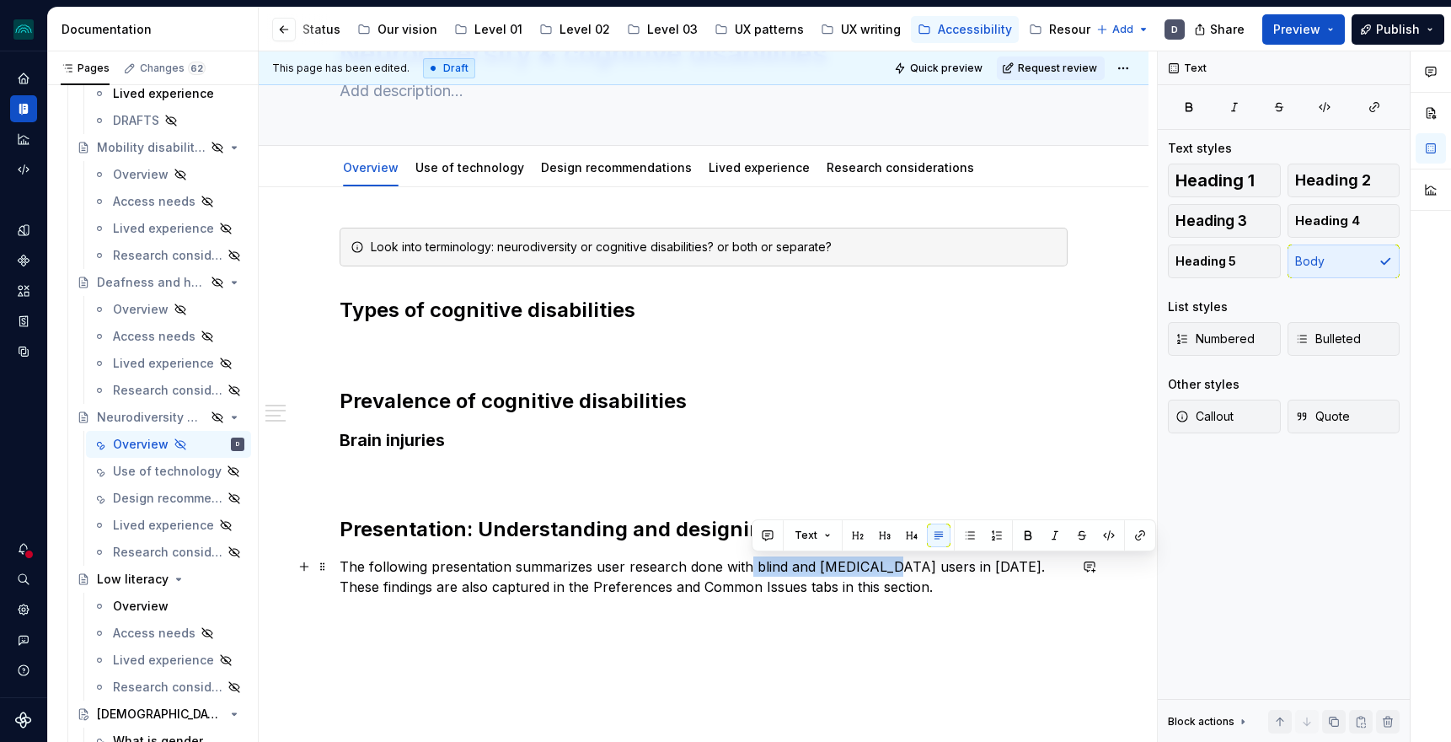
drag, startPoint x: 881, startPoint y: 568, endPoint x: 753, endPoint y: 571, distance: 128.1
click at [753, 571] on p "The following presentation summarizes user research done with blind and [MEDICA…" at bounding box center [704, 576] width 728 height 40
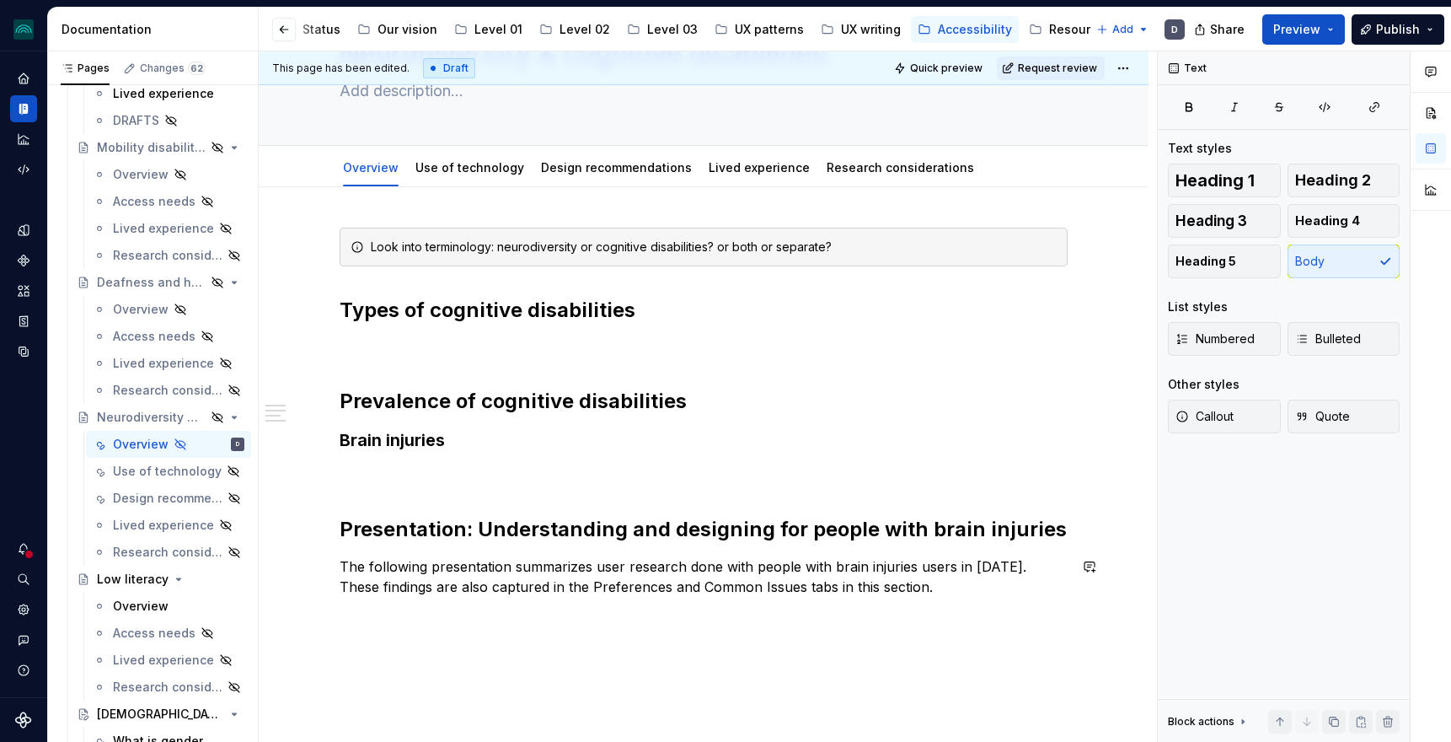
click at [947, 553] on div "Look into terminology: neurodiversity or cognitive disabilities? or both or sep…" at bounding box center [704, 412] width 728 height 369
click at [941, 565] on p "The following presentation summarizes user research done with people with brain…" at bounding box center [704, 576] width 728 height 40
click at [951, 571] on p "The following presentation summarizes user research done with people with brain…" at bounding box center [704, 576] width 728 height 40
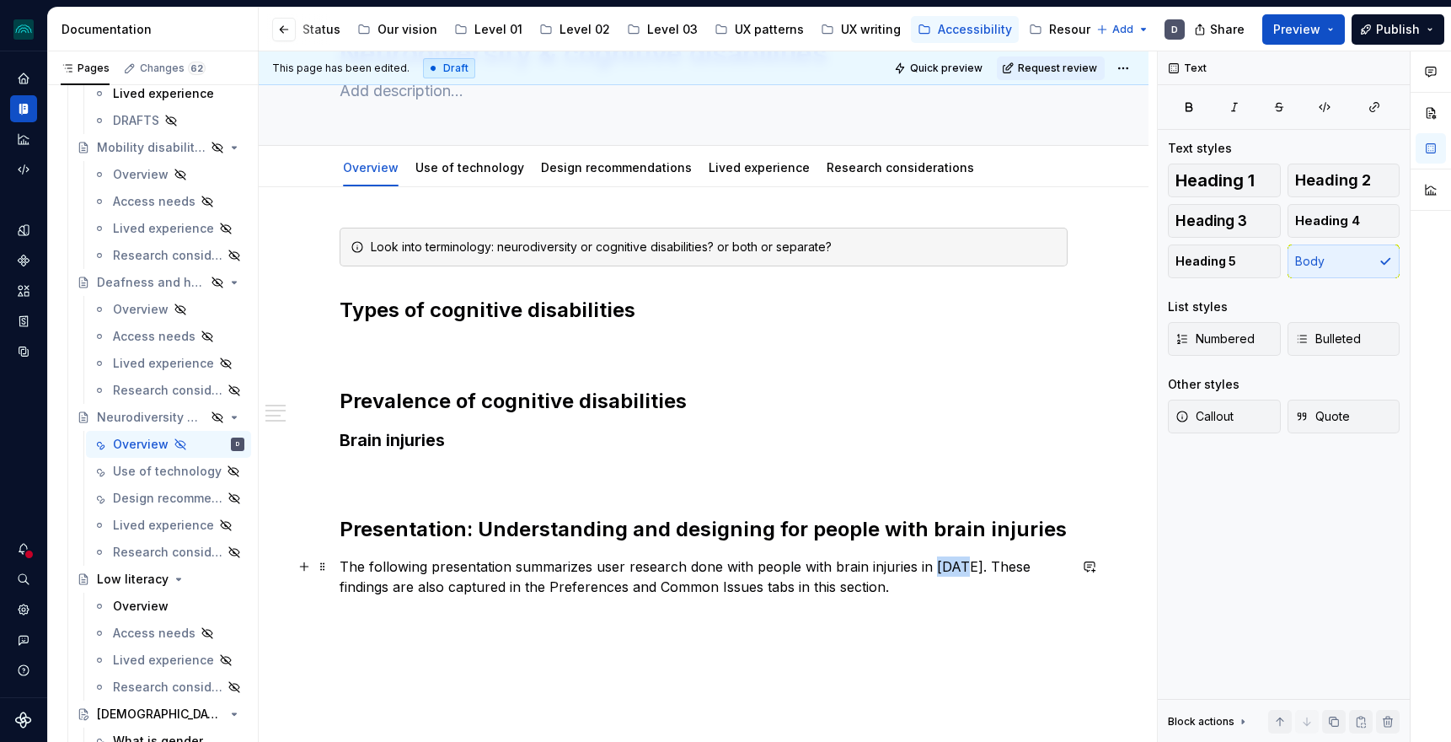
click at [951, 571] on p "The following presentation summarizes user research done with people with brain…" at bounding box center [704, 576] width 728 height 40
click at [1001, 566] on p "The following presentation summarizes user research done with people with brain…" at bounding box center [704, 576] width 728 height 40
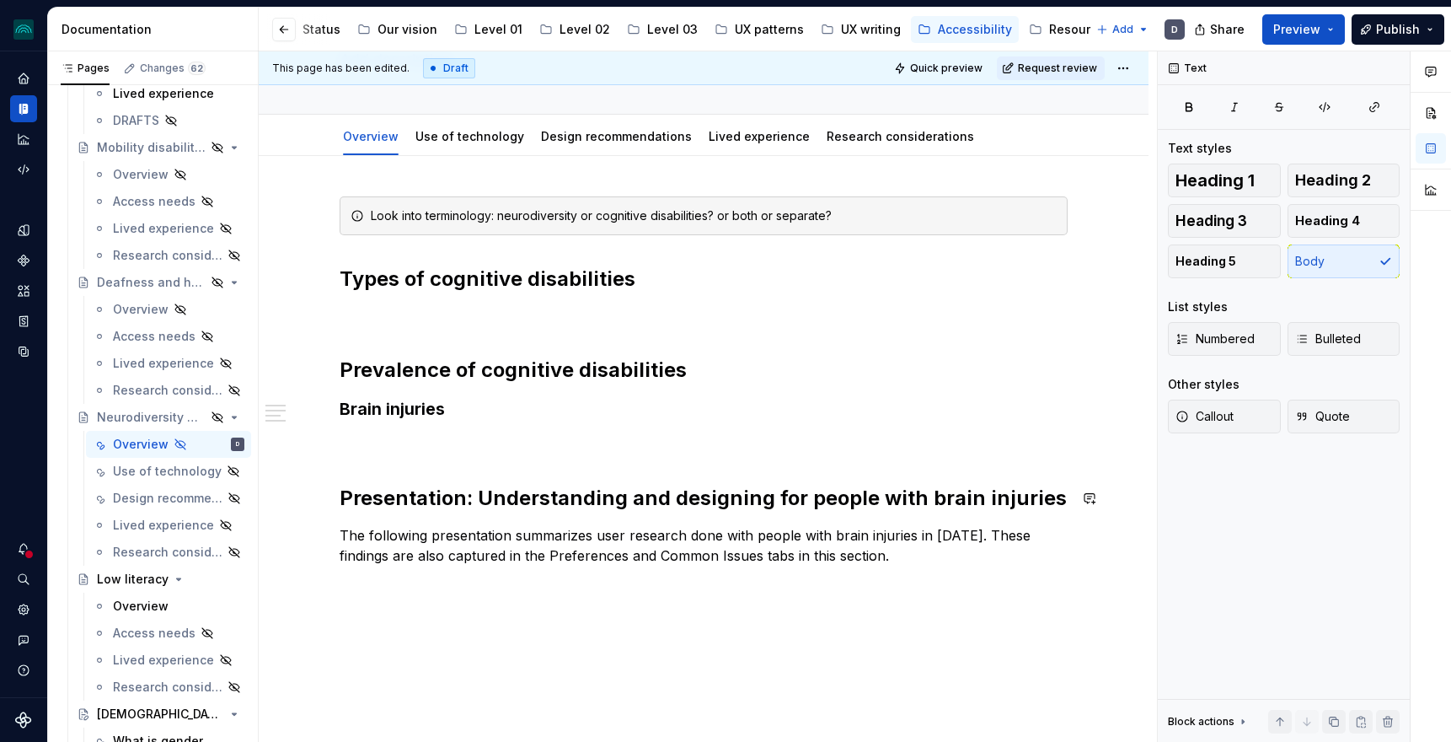
scroll to position [202, 0]
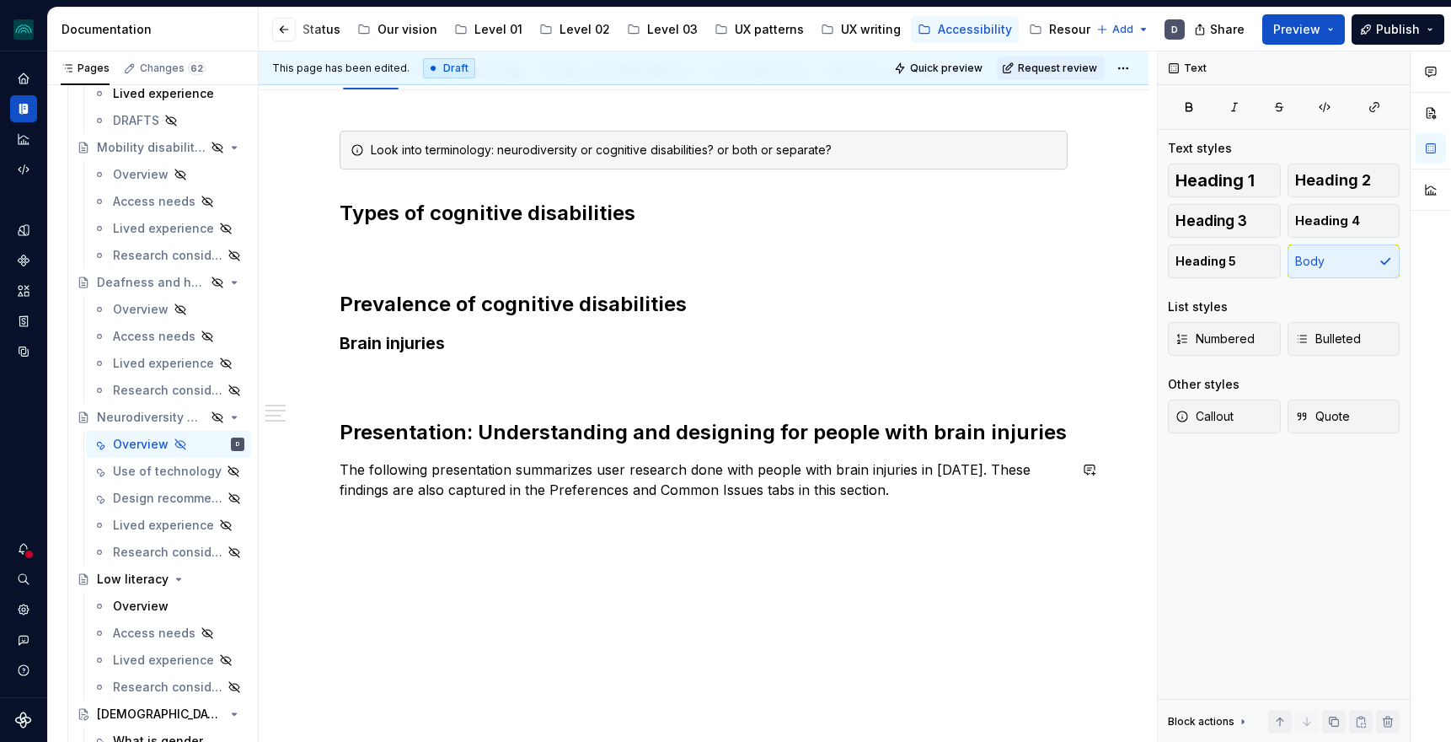
click at [565, 501] on div "Look into terminology: neurodiversity or cognitive disabilities? or both or sep…" at bounding box center [704, 325] width 728 height 389
click at [565, 488] on p "The following presentation summarizes user research done with people with brain…" at bounding box center [704, 479] width 728 height 40
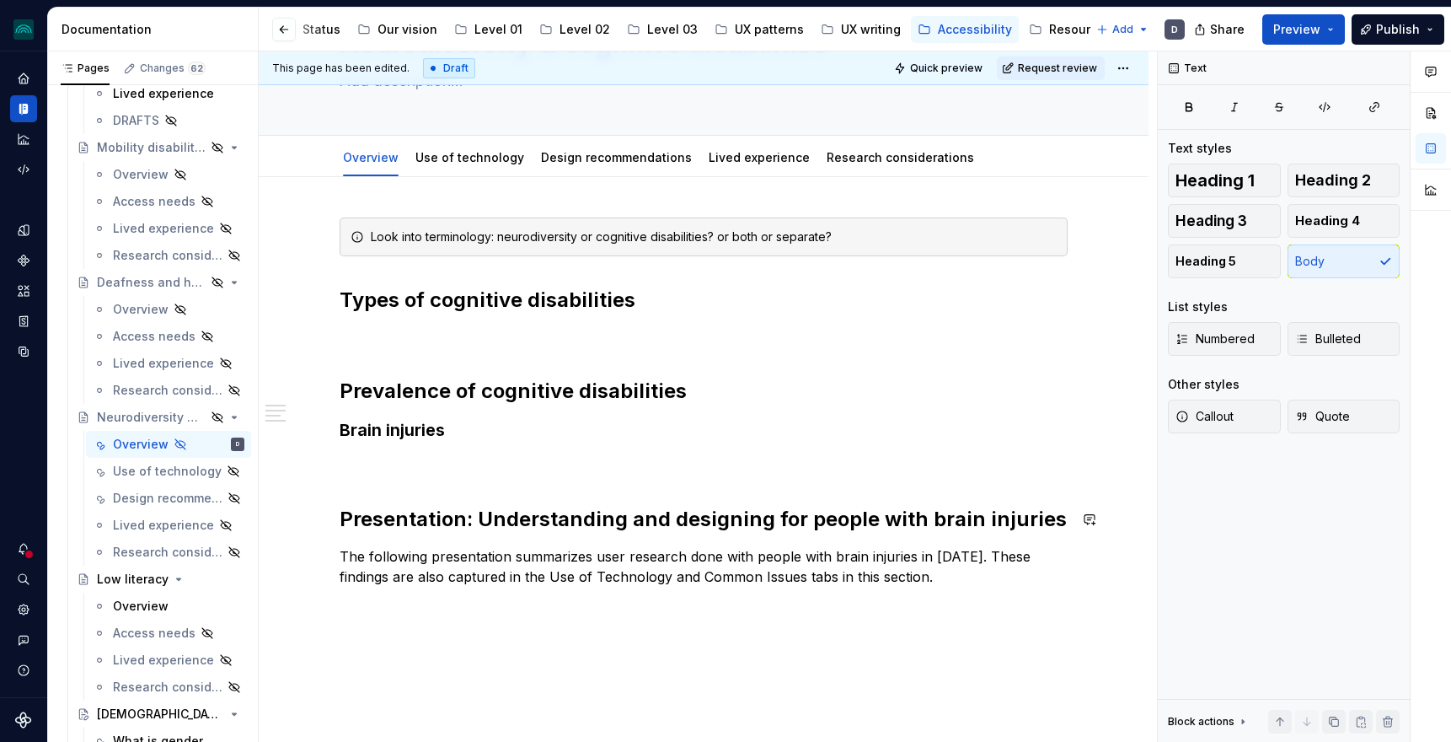
scroll to position [119, 0]
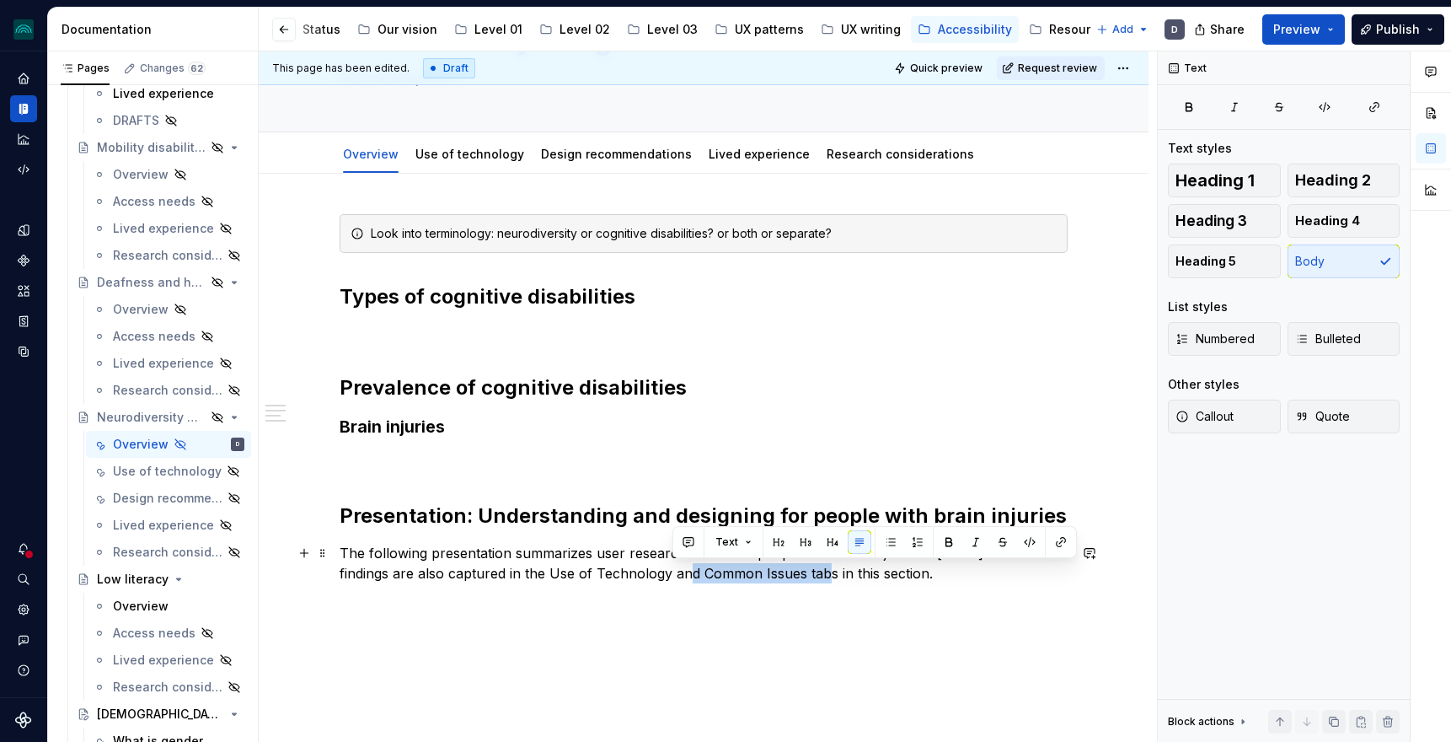
drag, startPoint x: 809, startPoint y: 572, endPoint x: 672, endPoint y: 576, distance: 137.4
click at [672, 576] on p "The following presentation summarizes user research done with people with brain…" at bounding box center [704, 563] width 728 height 40
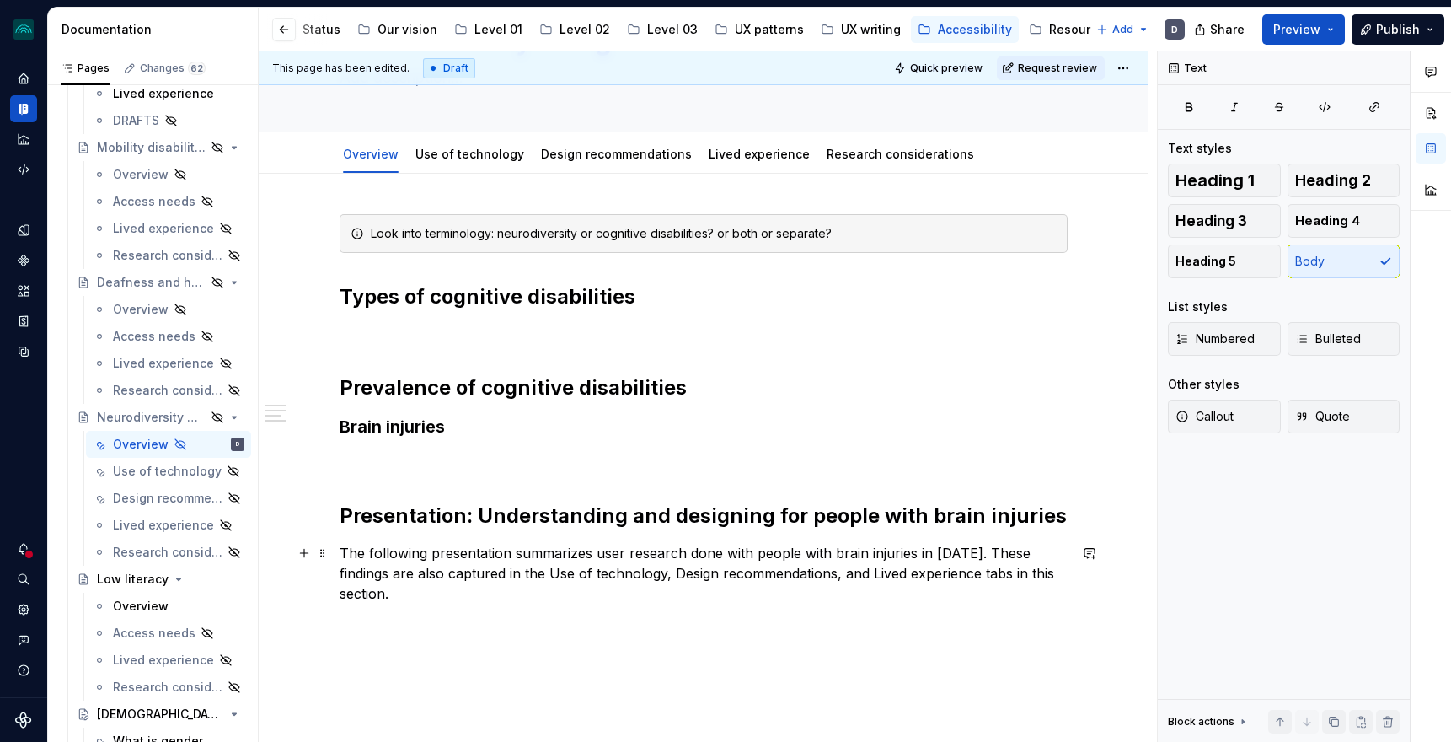
click at [620, 602] on p "The following presentation summarizes user research done with people with brain…" at bounding box center [704, 573] width 728 height 61
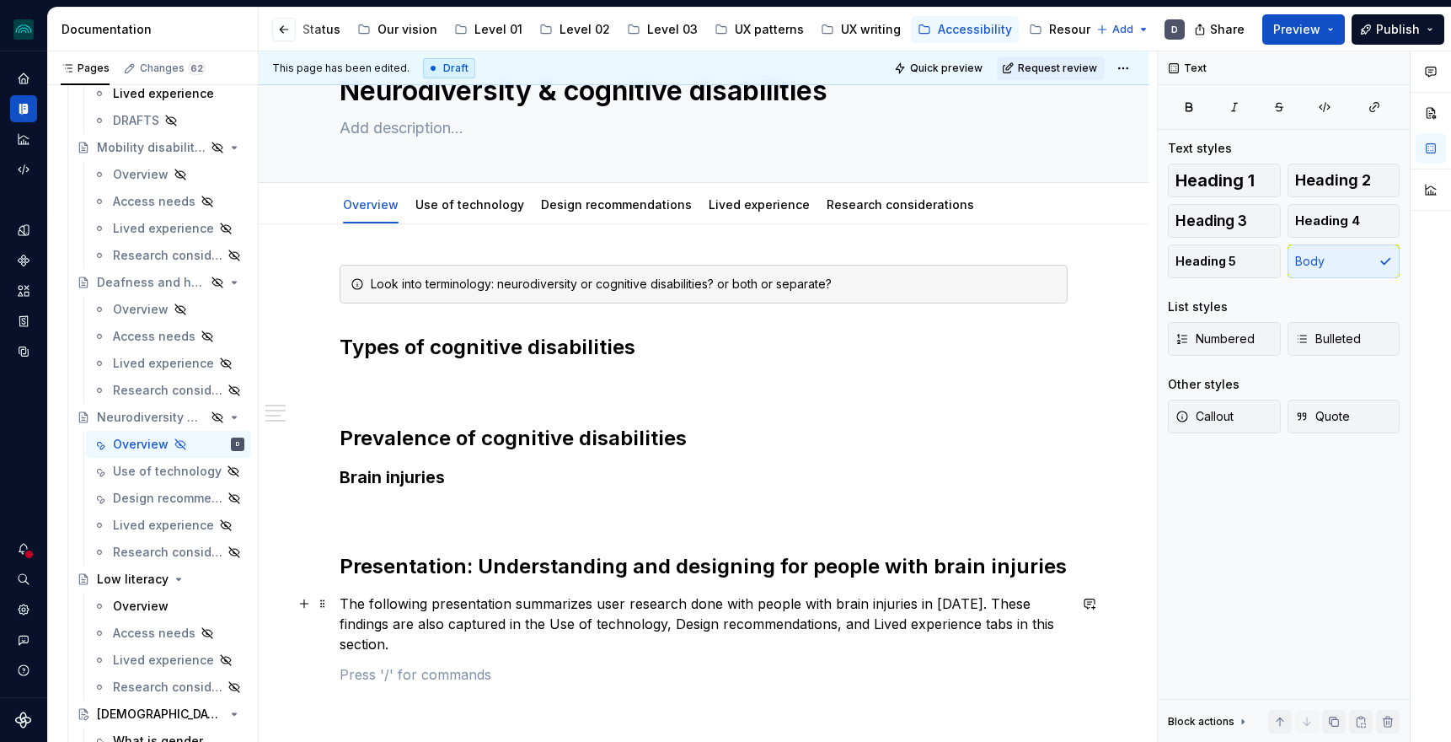
scroll to position [0, 0]
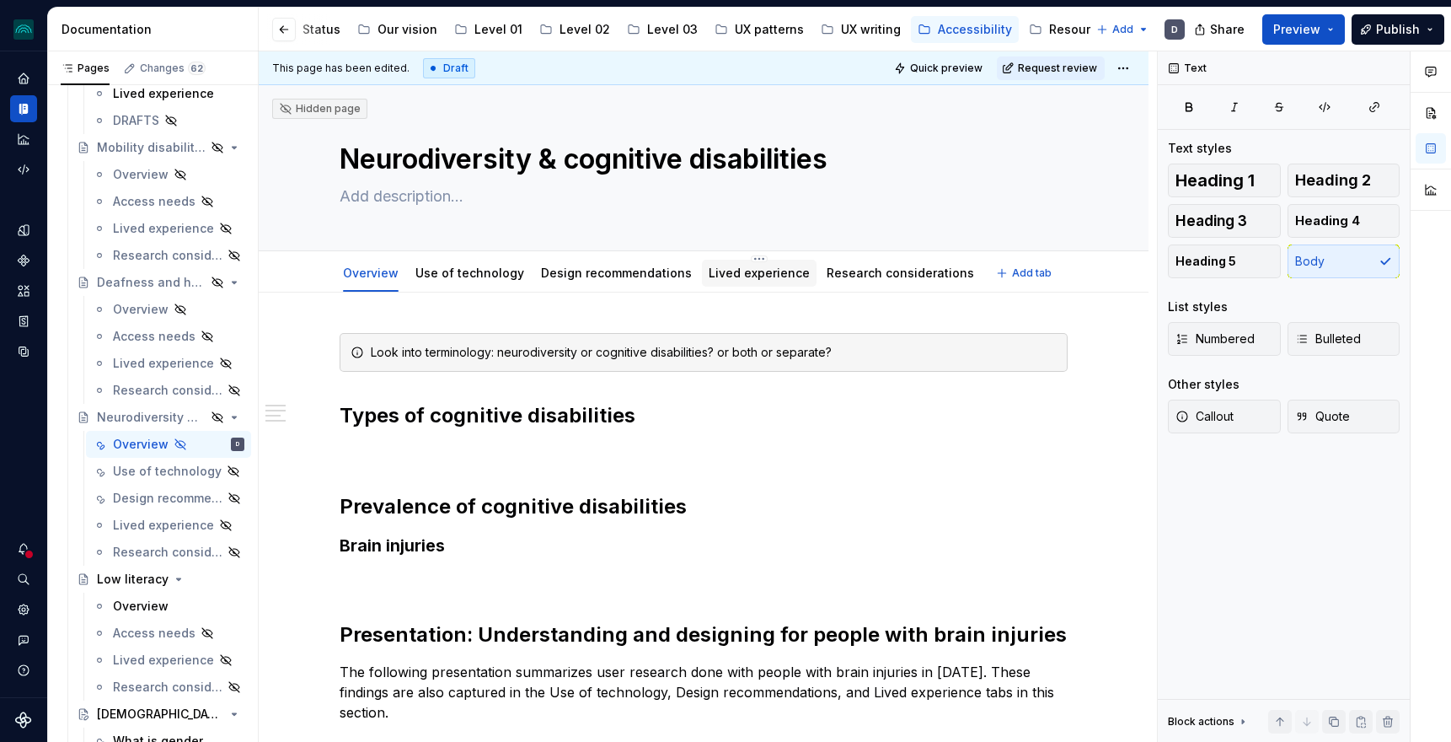
click at [725, 268] on link "Lived experience" at bounding box center [759, 272] width 101 height 14
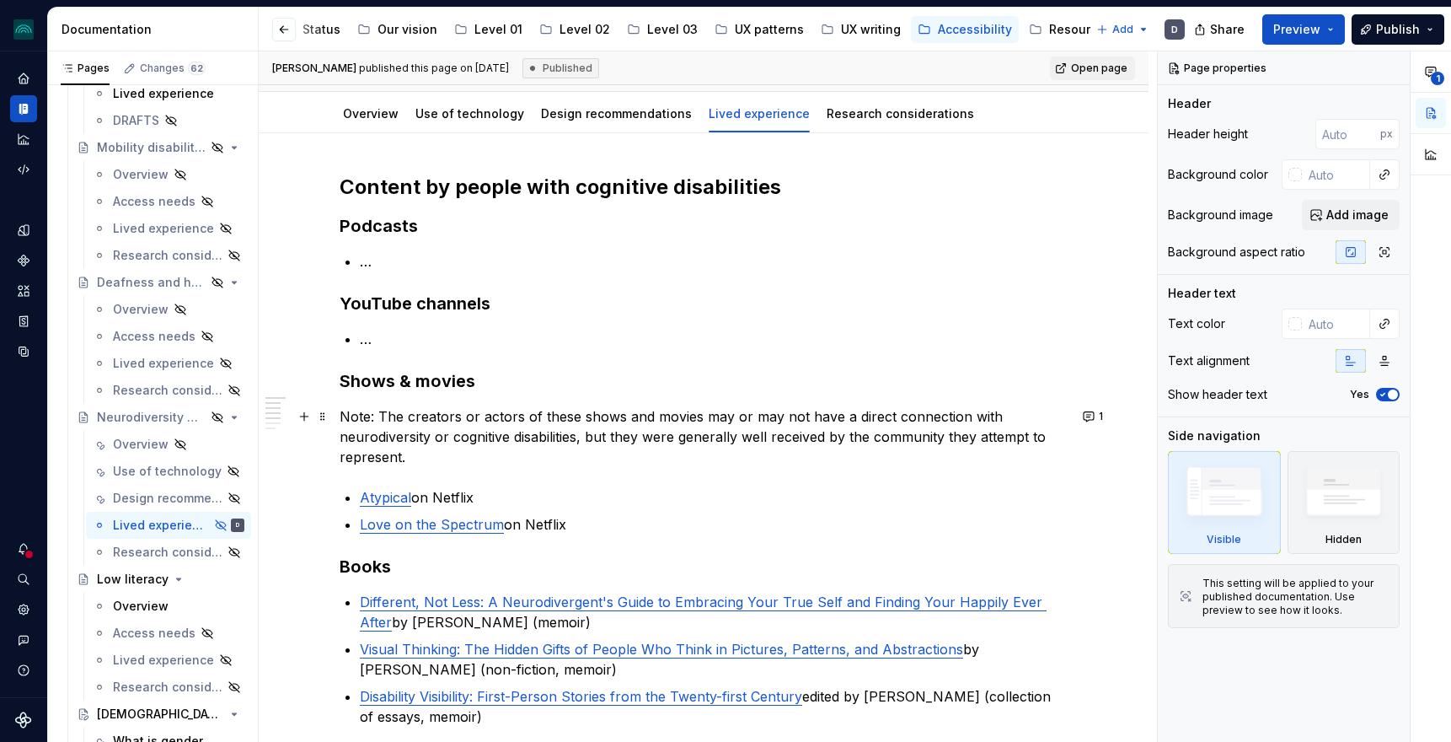
scroll to position [139, 0]
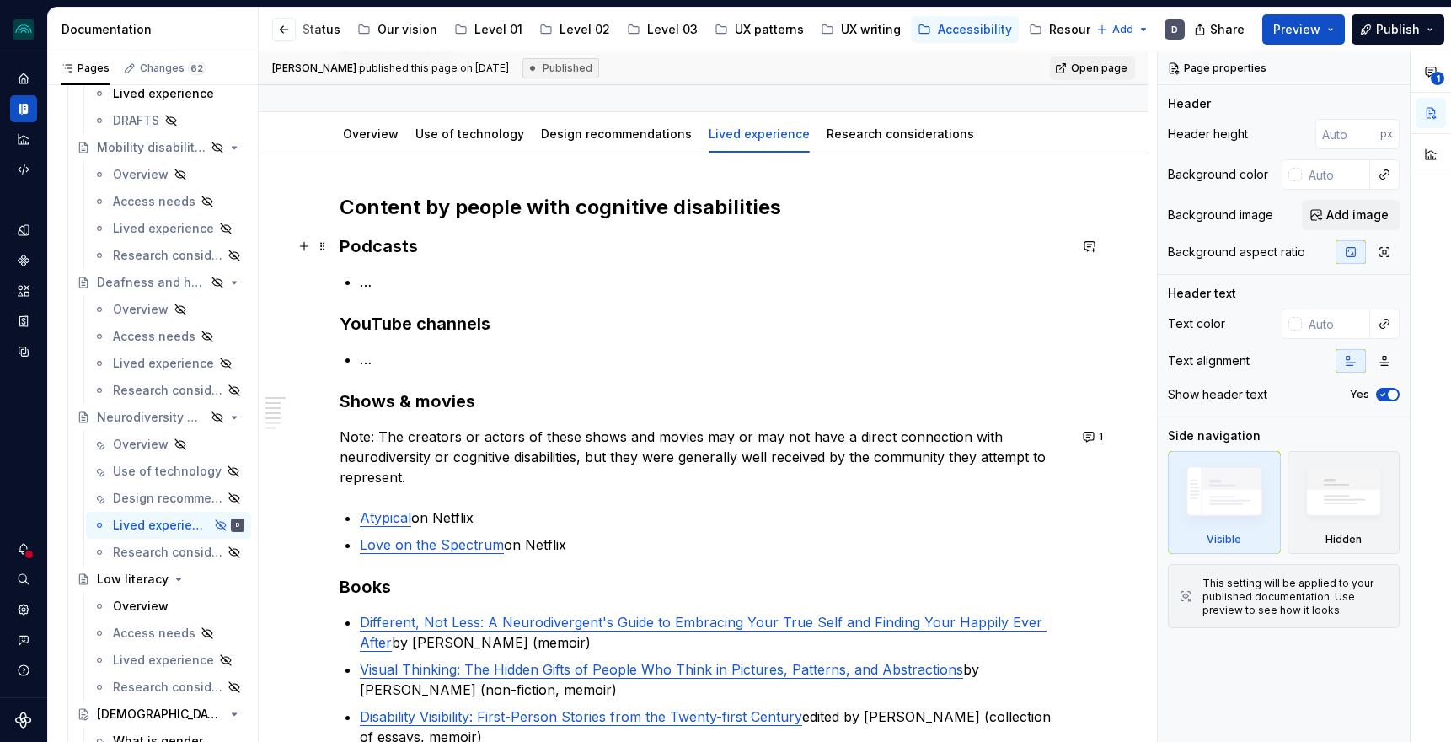
click at [530, 244] on h3 "Podcasts" at bounding box center [704, 246] width 728 height 24
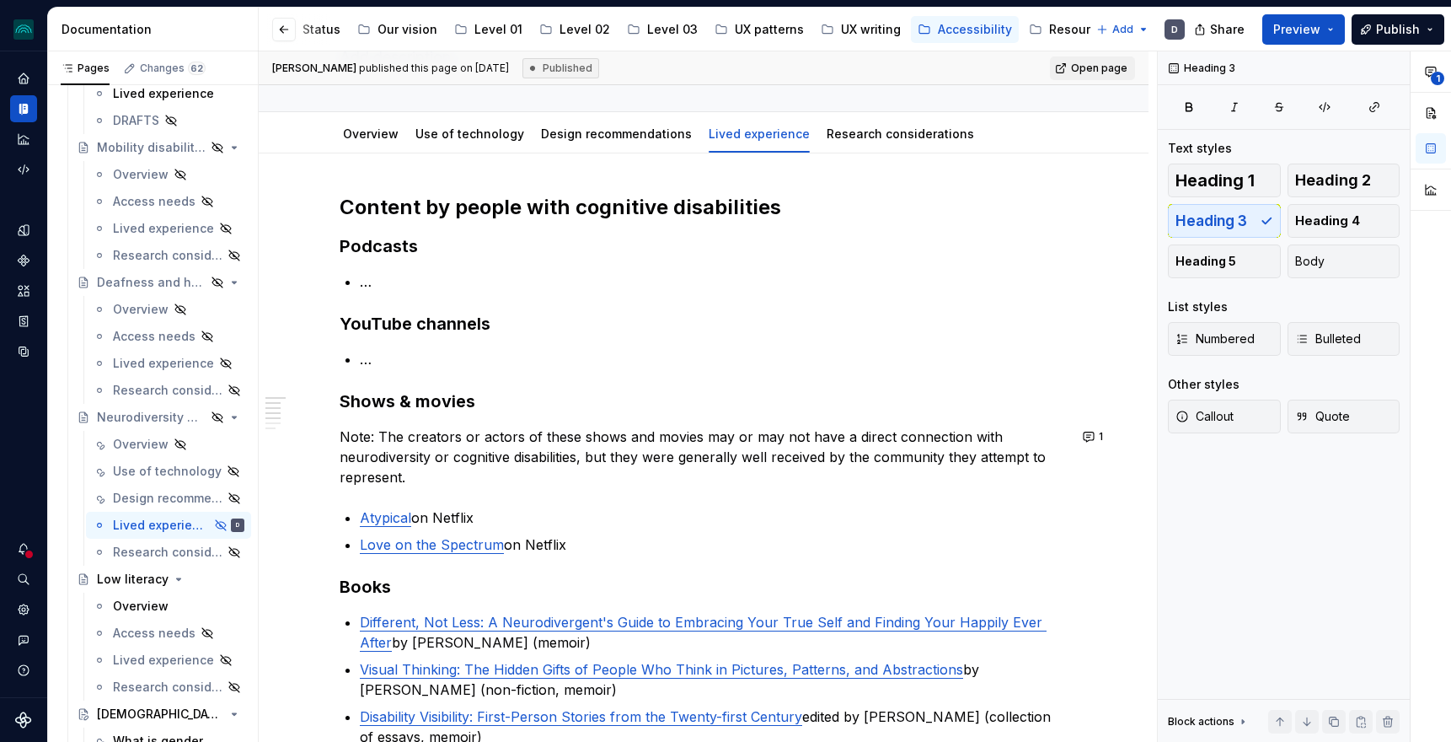
scroll to position [0, 0]
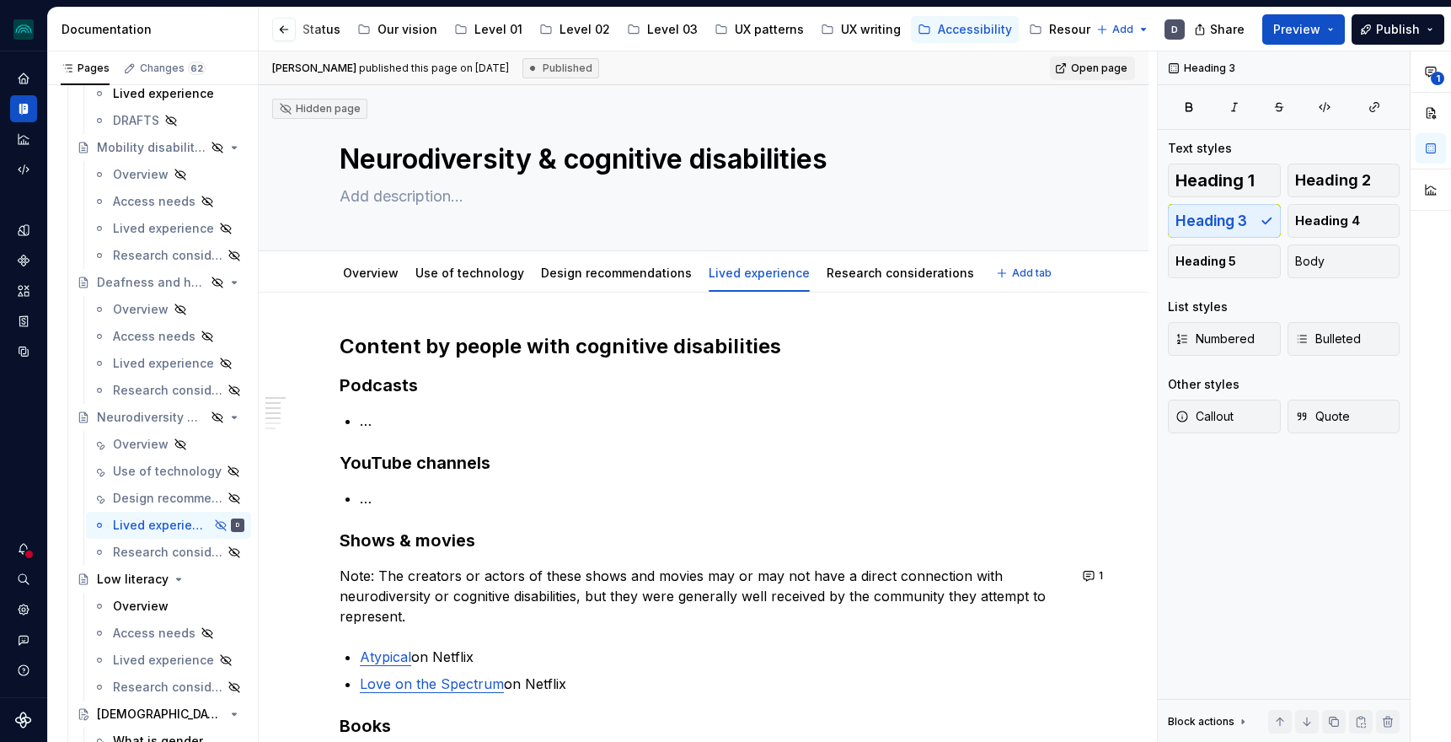
type textarea "*"
